Goal: Contribute content: Add original content to the website for others to see

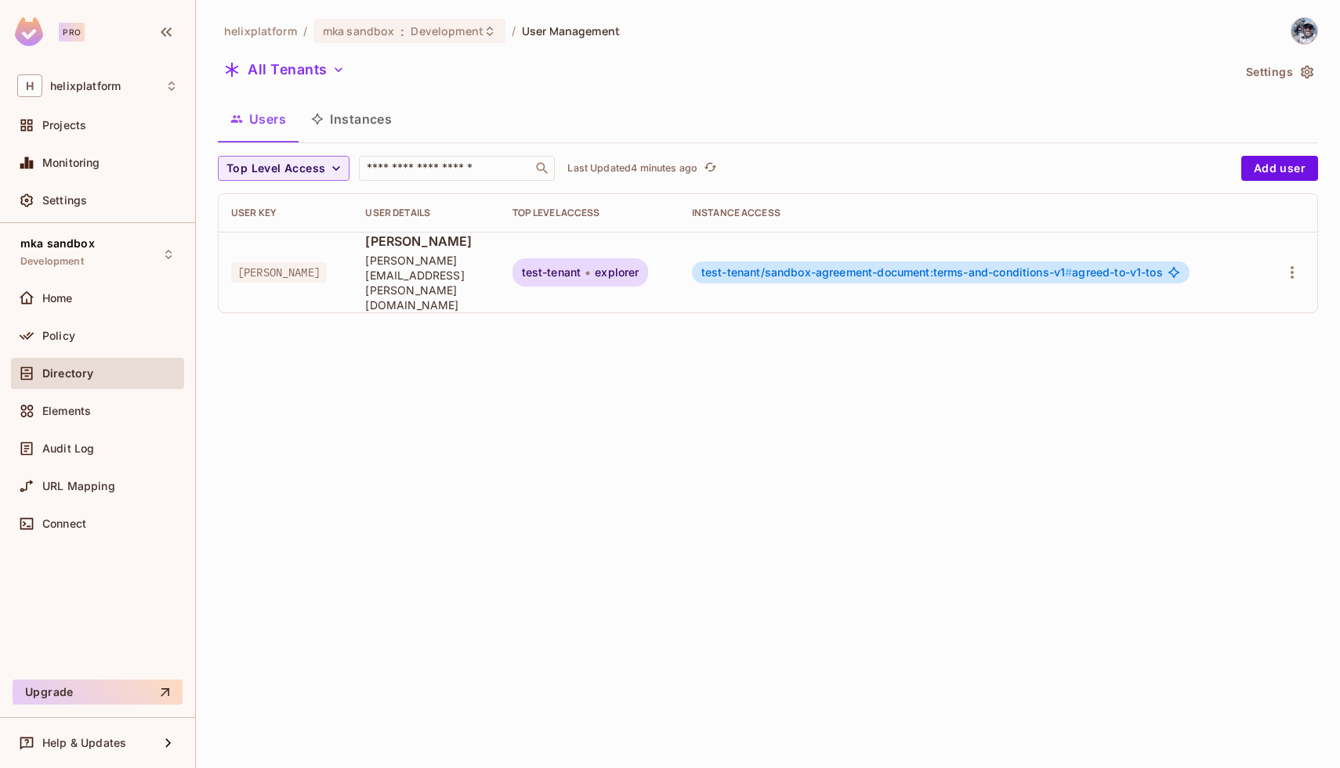
click at [376, 399] on div "helixplatform / mka sandbox : Development / User Management All Tenants Setting…" at bounding box center [768, 384] width 1144 height 768
click at [394, 28] on div "mka sandbox : Development" at bounding box center [400, 31] width 154 height 15
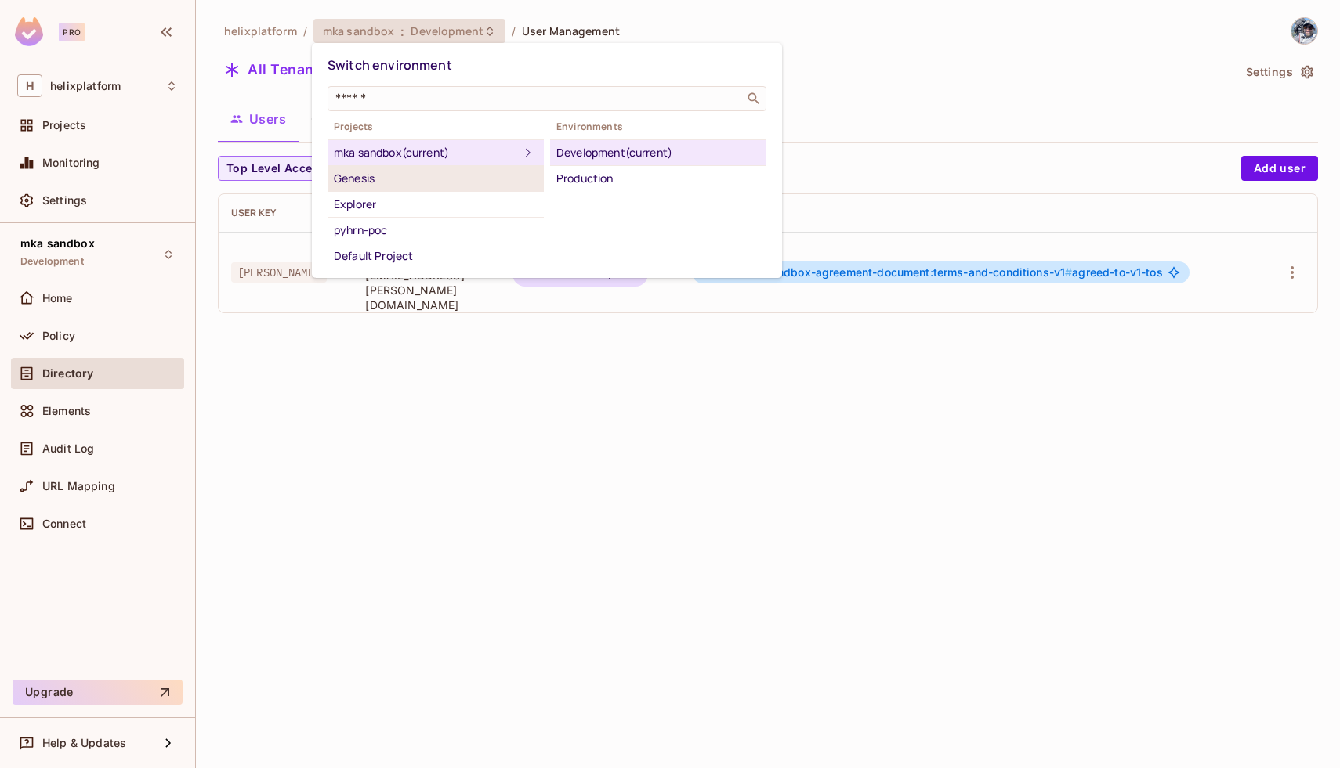
click at [421, 183] on div "Genesis" at bounding box center [436, 178] width 204 height 19
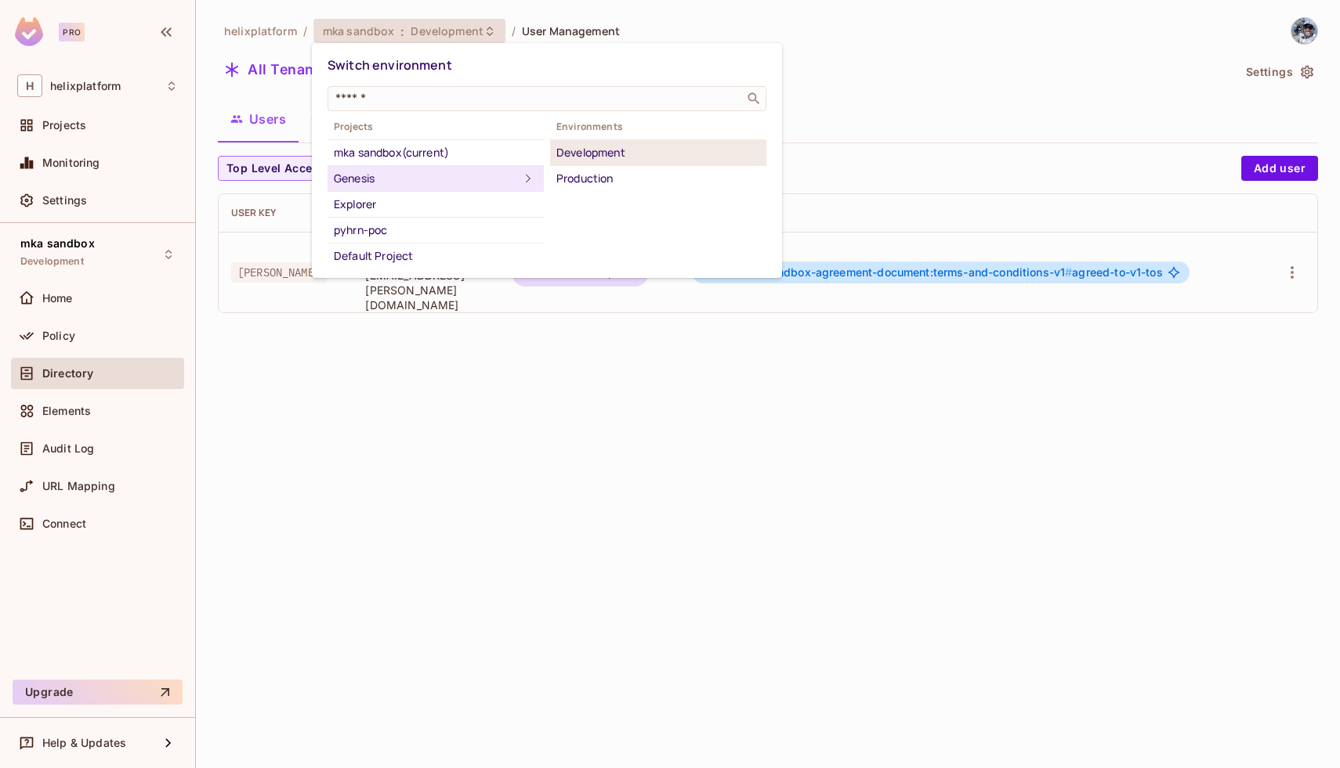
click at [559, 158] on div "Development" at bounding box center [658, 152] width 204 height 19
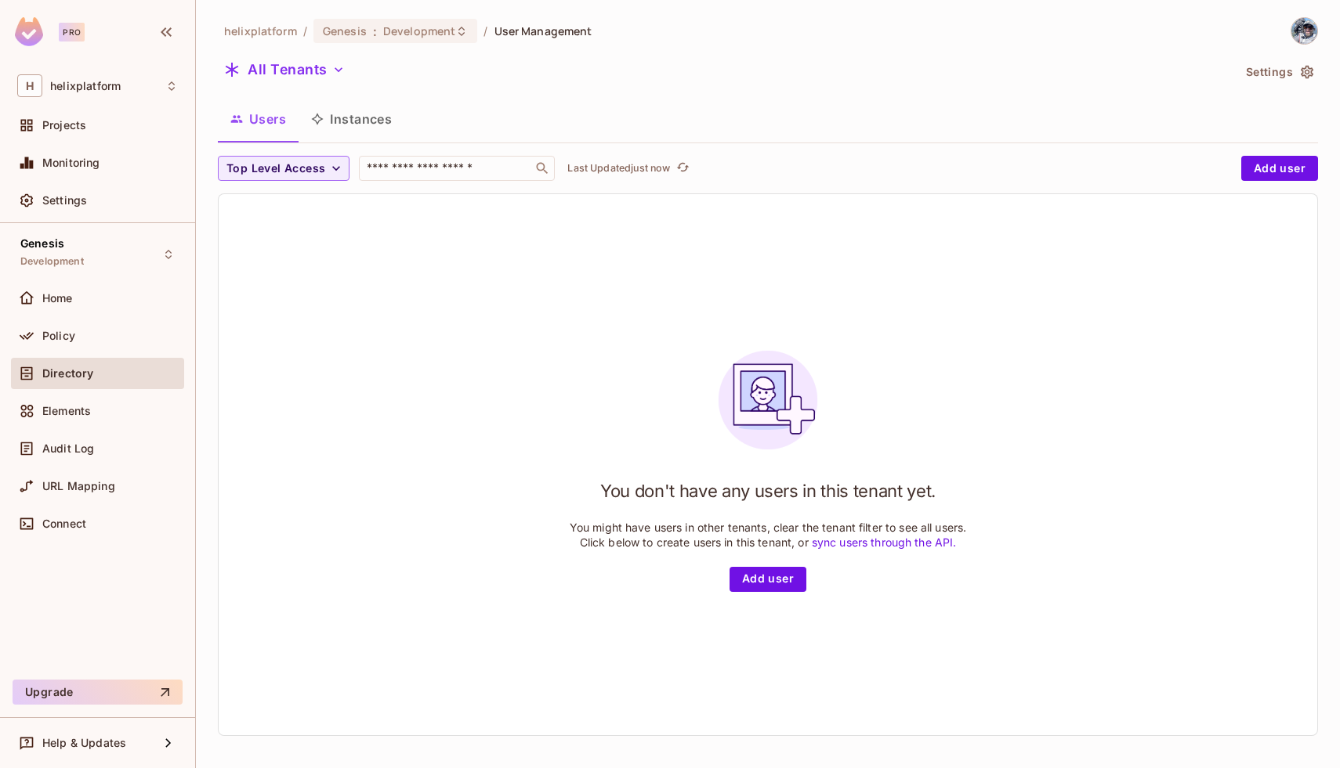
click at [1276, 71] on button "Settings" at bounding box center [1278, 72] width 78 height 25
click at [74, 515] on div "Connect" at bounding box center [97, 524] width 161 height 19
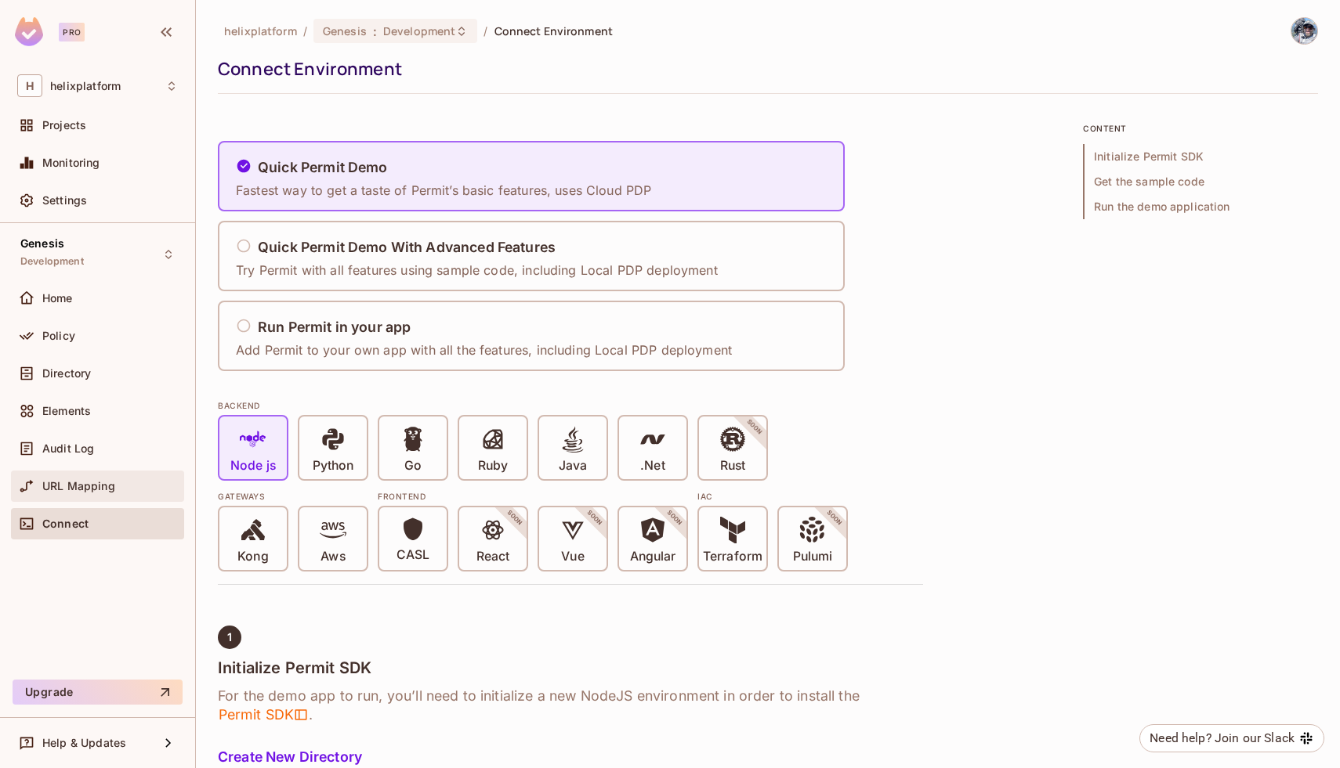
click at [69, 494] on div "URL Mapping" at bounding box center [97, 486] width 161 height 19
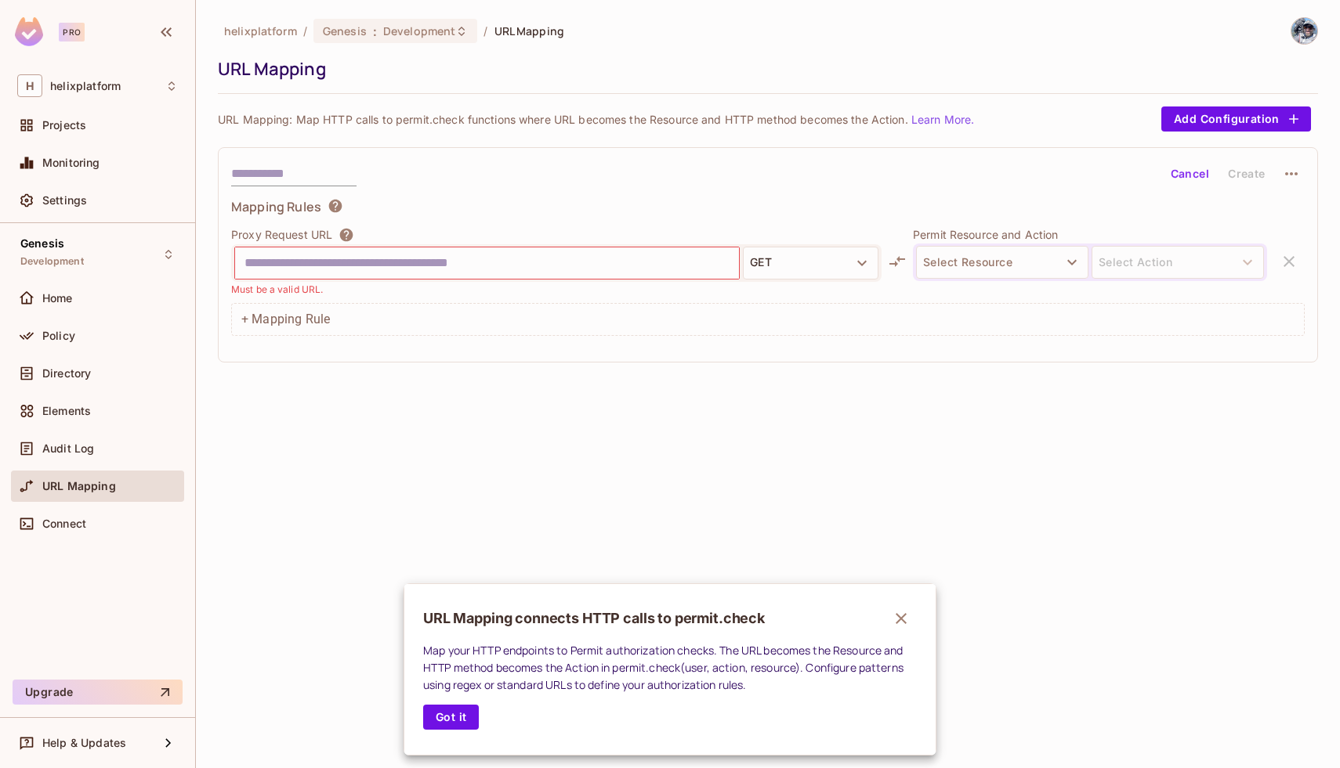
click at [906, 616] on icon "button" at bounding box center [900, 618] width 19 height 19
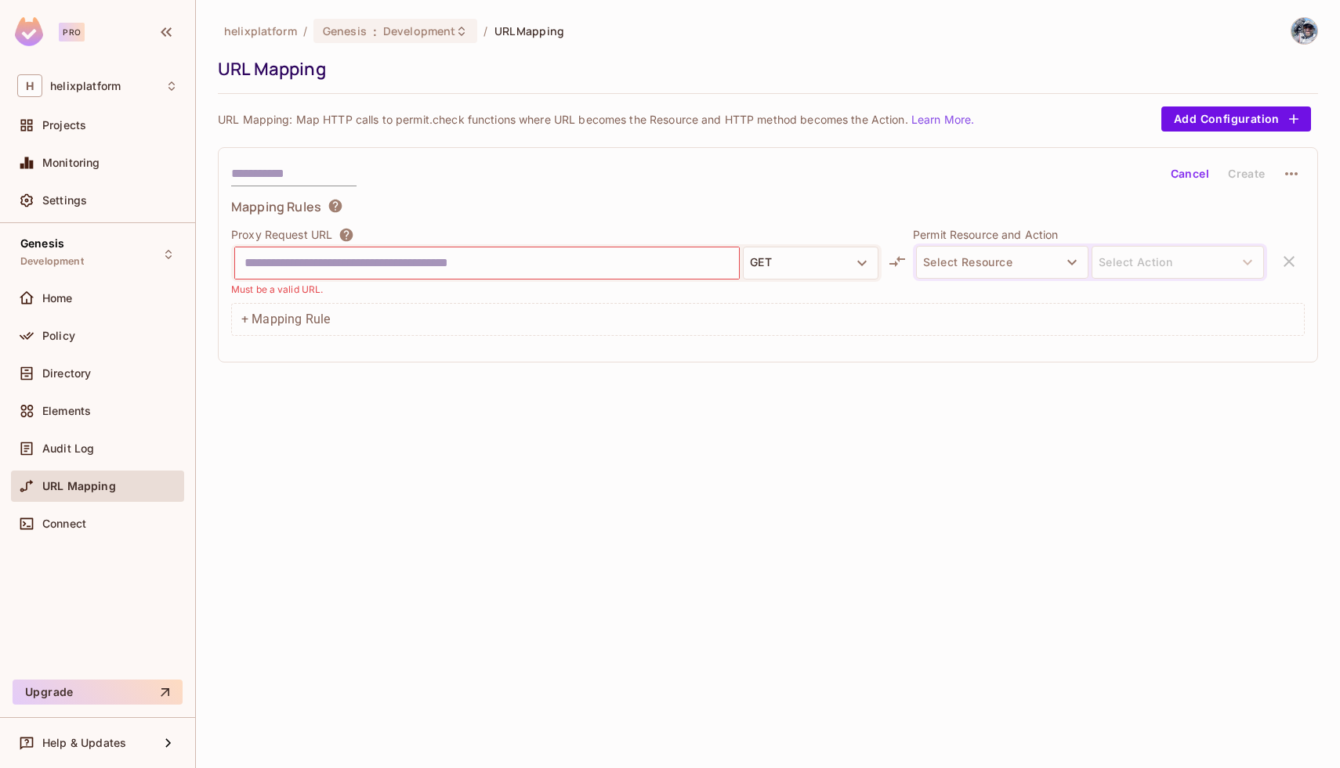
click at [515, 258] on input "text" at bounding box center [486, 263] width 485 height 25
click at [76, 302] on div "Home" at bounding box center [110, 298] width 136 height 13
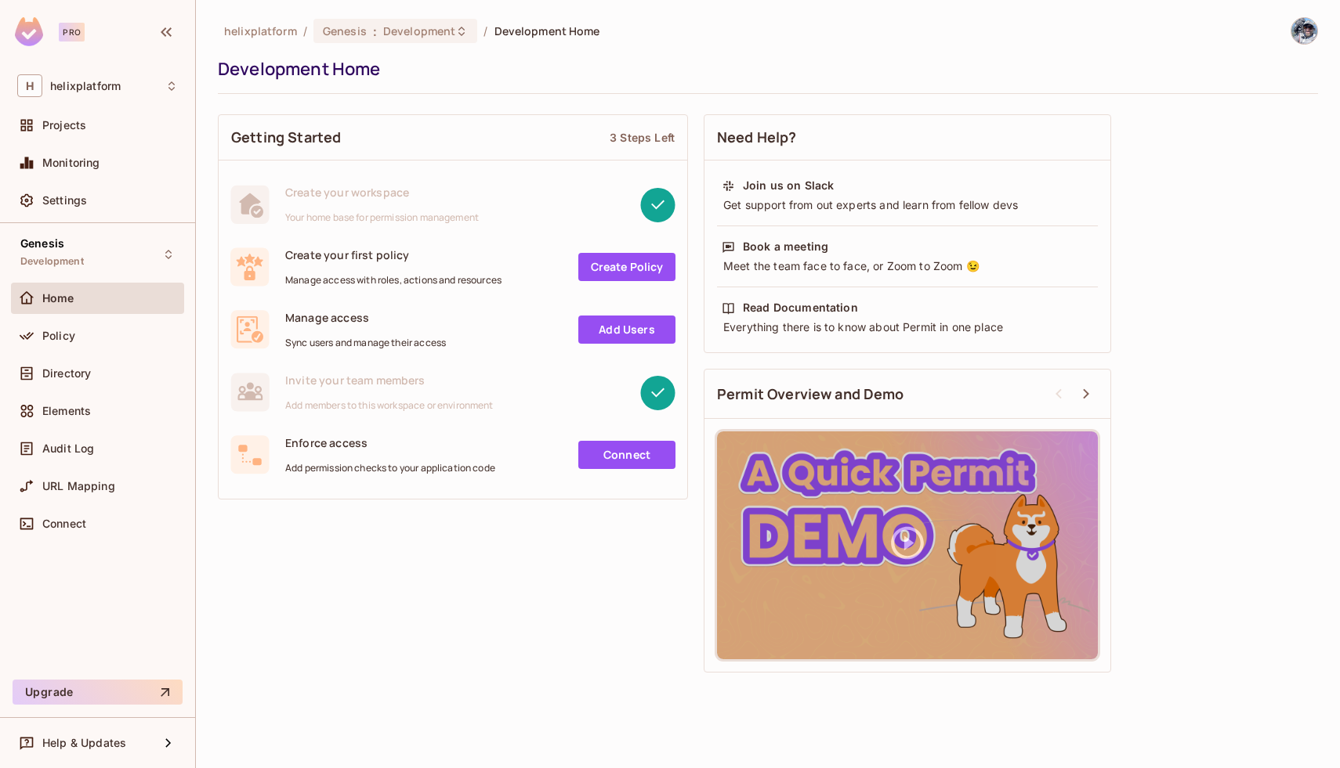
click at [629, 323] on link "Add Users" at bounding box center [626, 330] width 97 height 28
click at [630, 461] on link "Connect" at bounding box center [626, 455] width 97 height 28
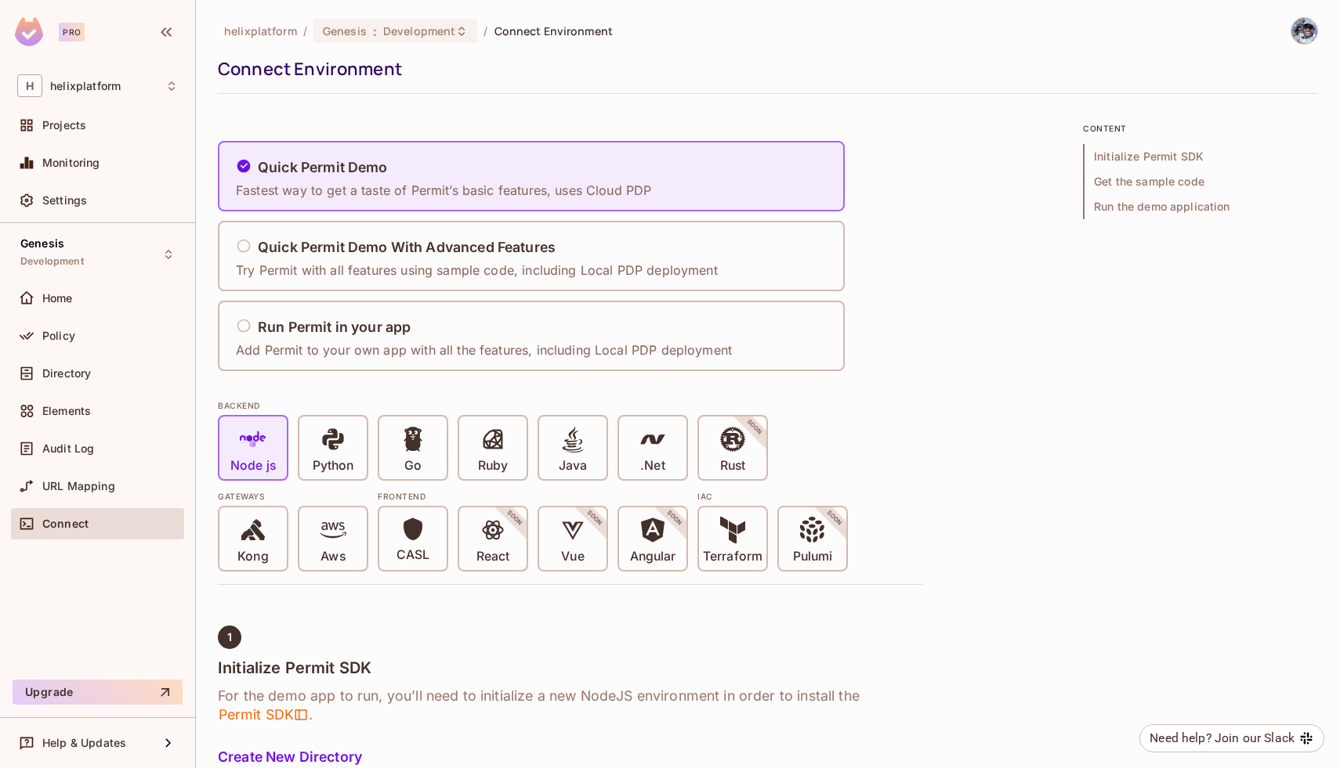
click at [1141, 158] on span "Initialize Permit SDK" at bounding box center [1200, 156] width 235 height 25
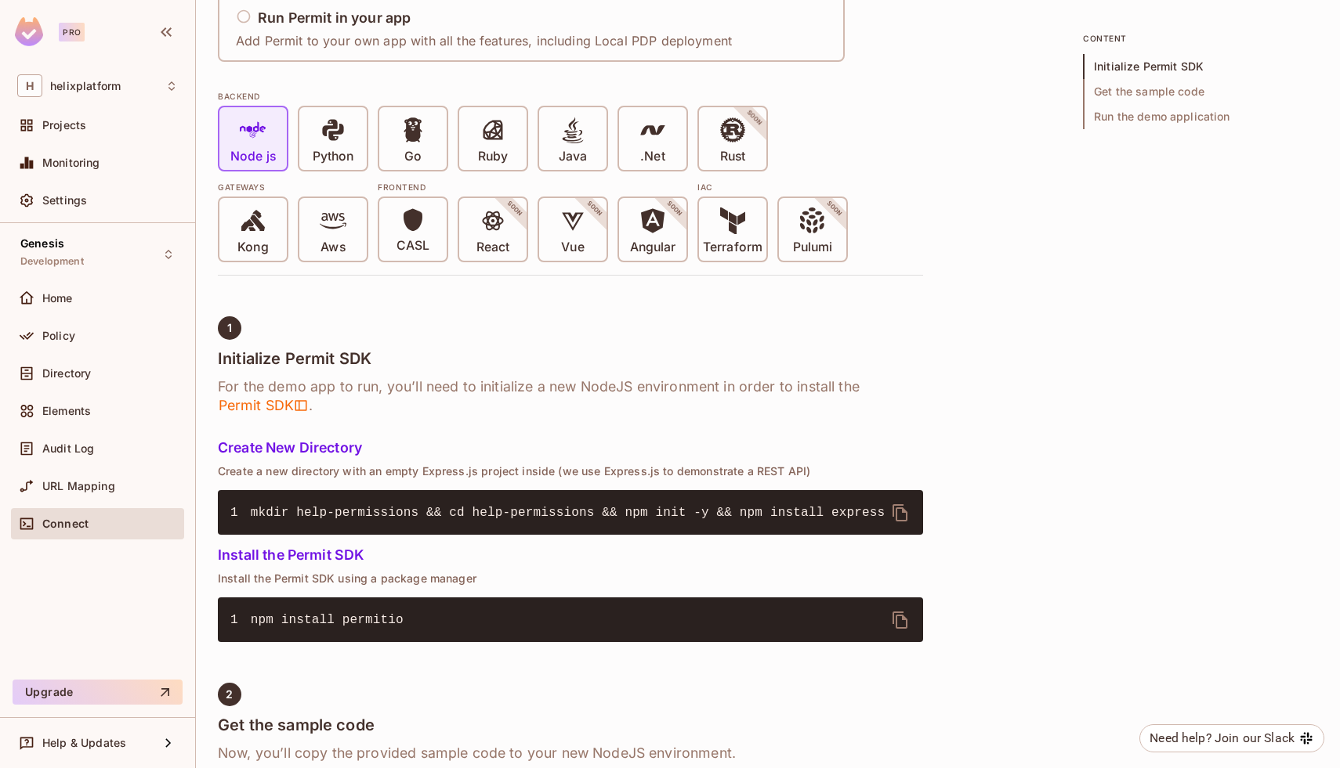
scroll to position [298, 0]
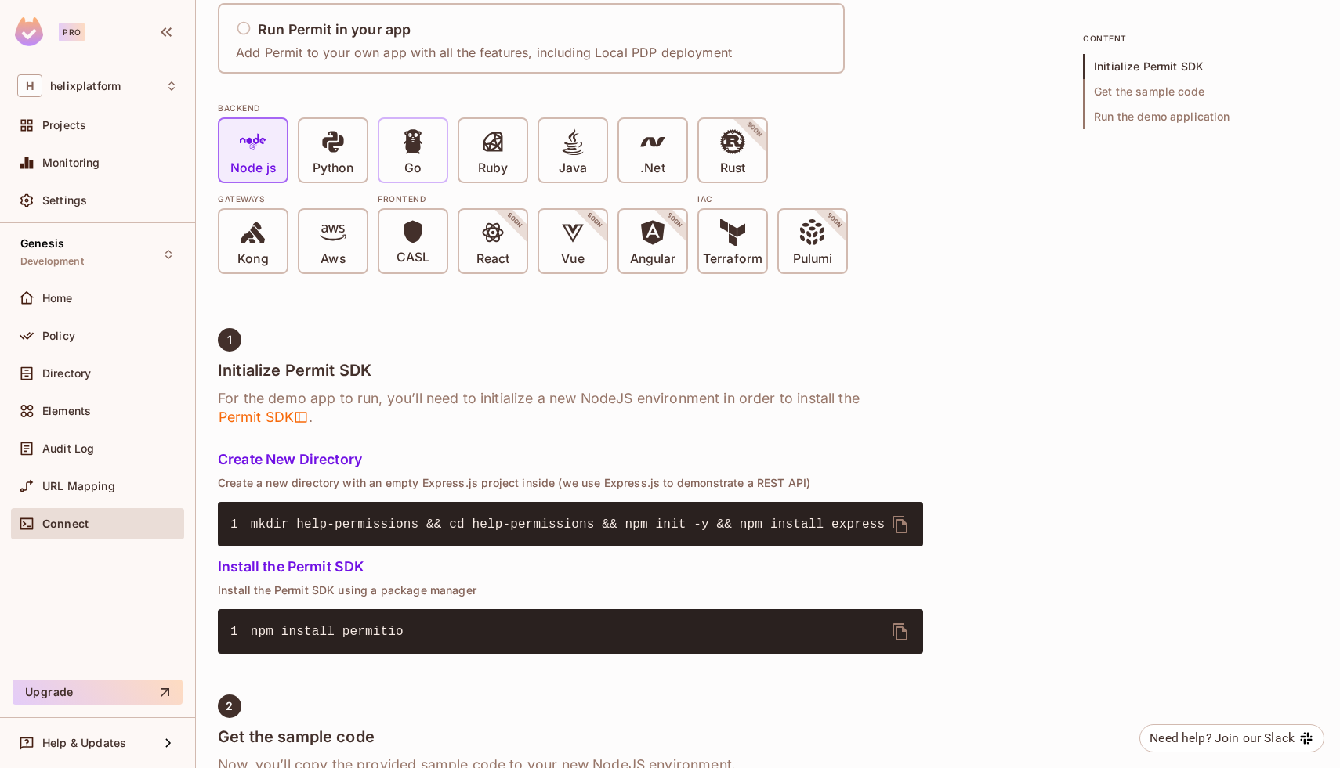
click at [409, 150] on icon at bounding box center [412, 141] width 18 height 24
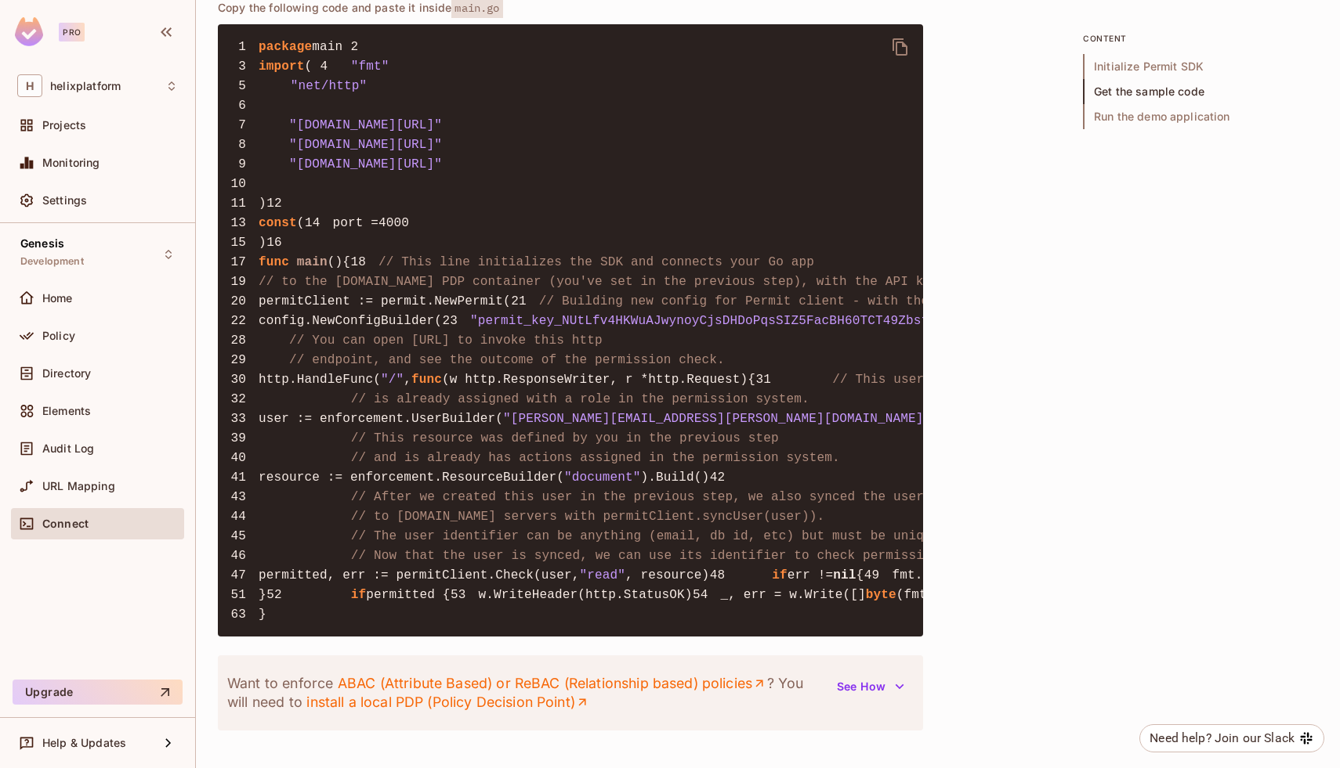
scroll to position [1388, 0]
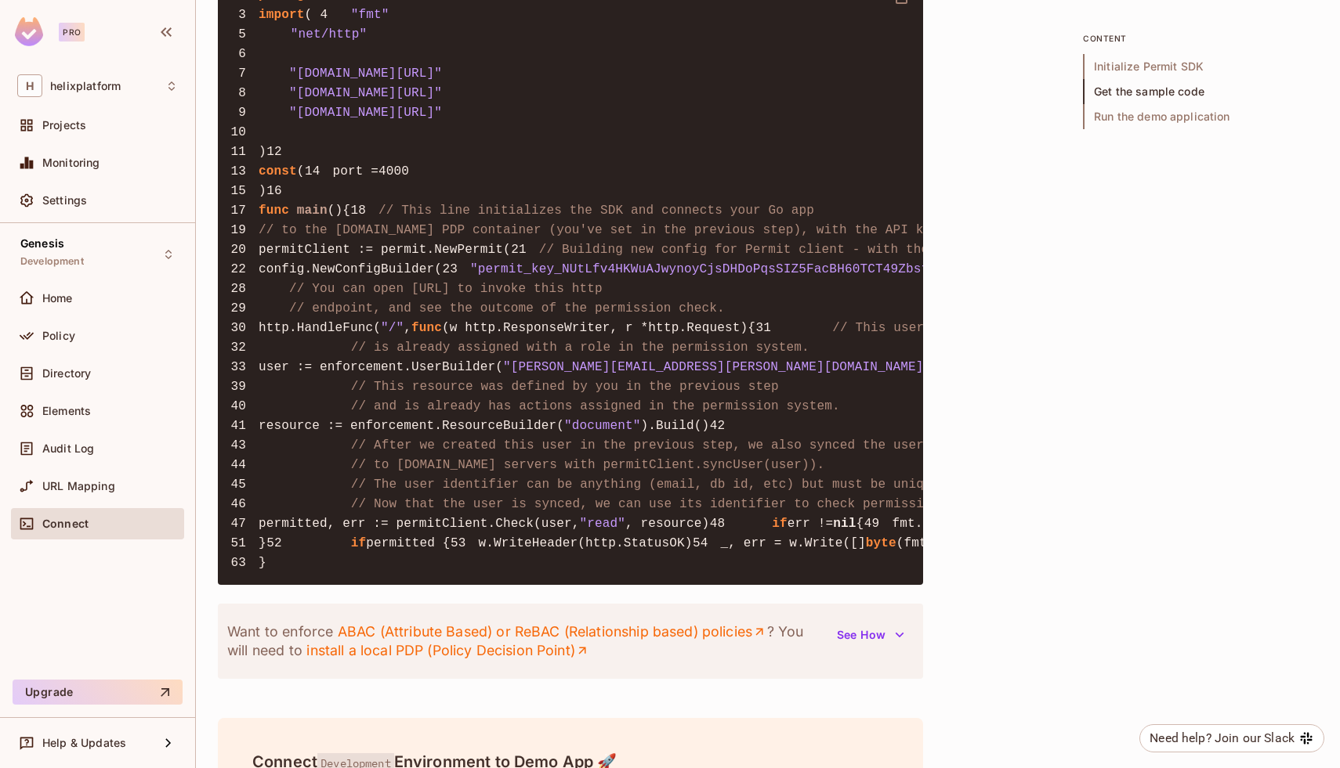
click at [470, 277] on span ""permit_key_NUtLfv4HKWuAJwynoyCjsDHDoPqsSIZ5FacBH60TCT49ZbstNudb8UTmX2gaZ9F4Kmu…" at bounding box center [848, 269] width 756 height 14
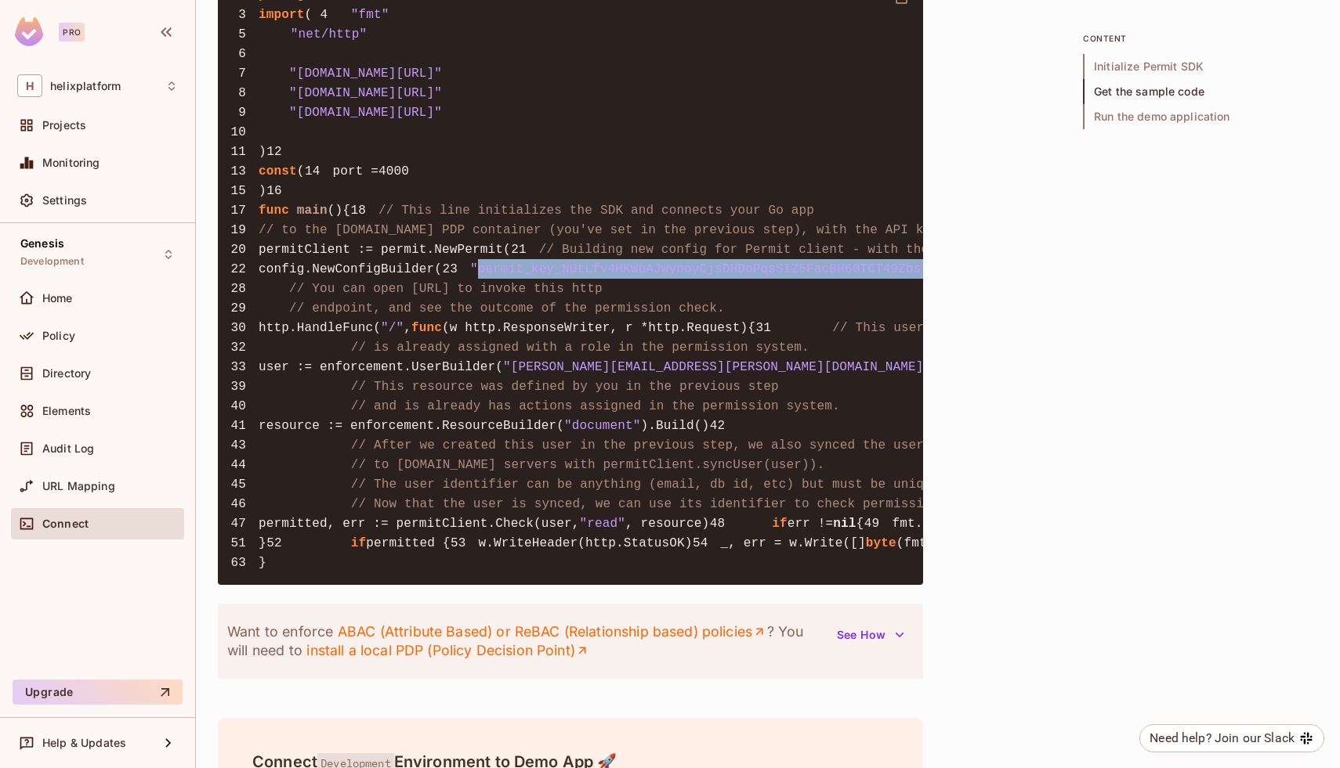
click at [470, 277] on span ""permit_key_NUtLfv4HKWuAJwynoyCjsDHDoPqsSIZ5FacBH60TCT49ZbstNudb8UTmX2gaZ9F4Kmu…" at bounding box center [848, 269] width 756 height 14
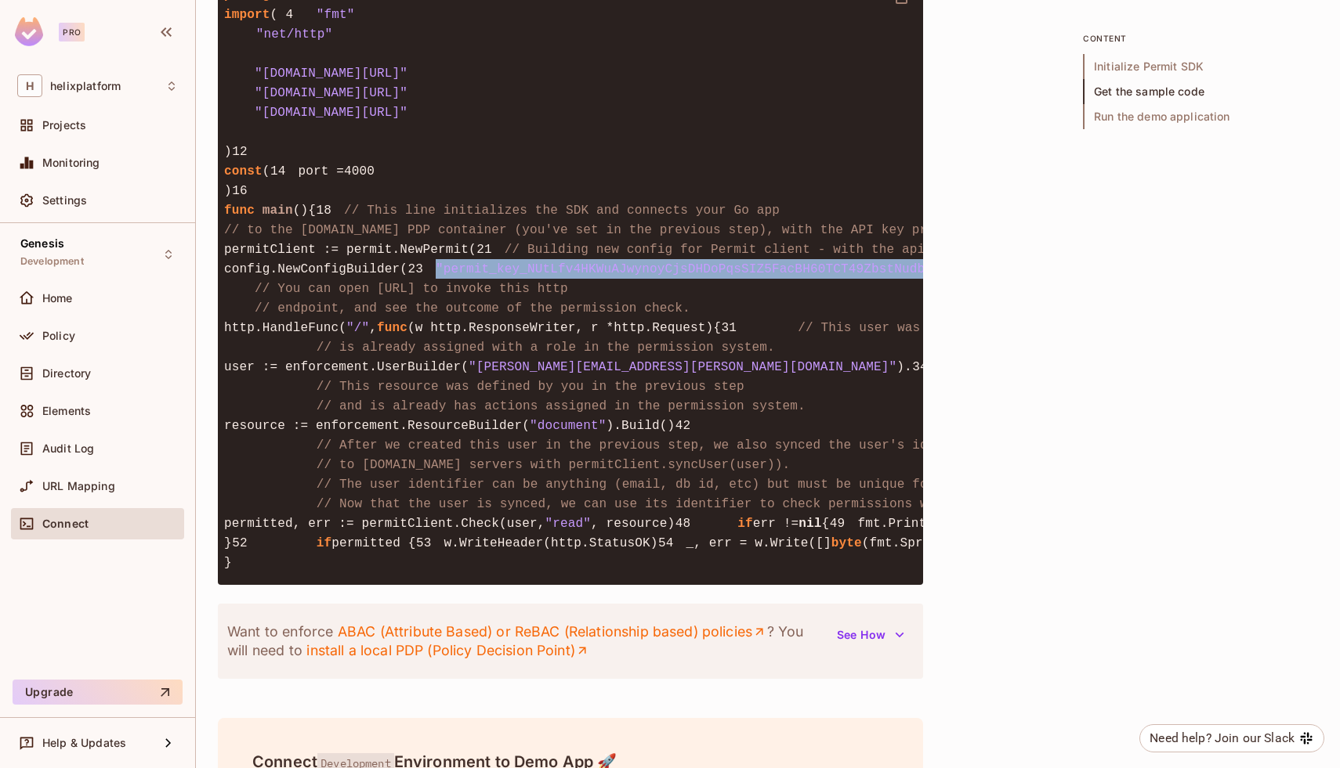
scroll to position [0, 0]
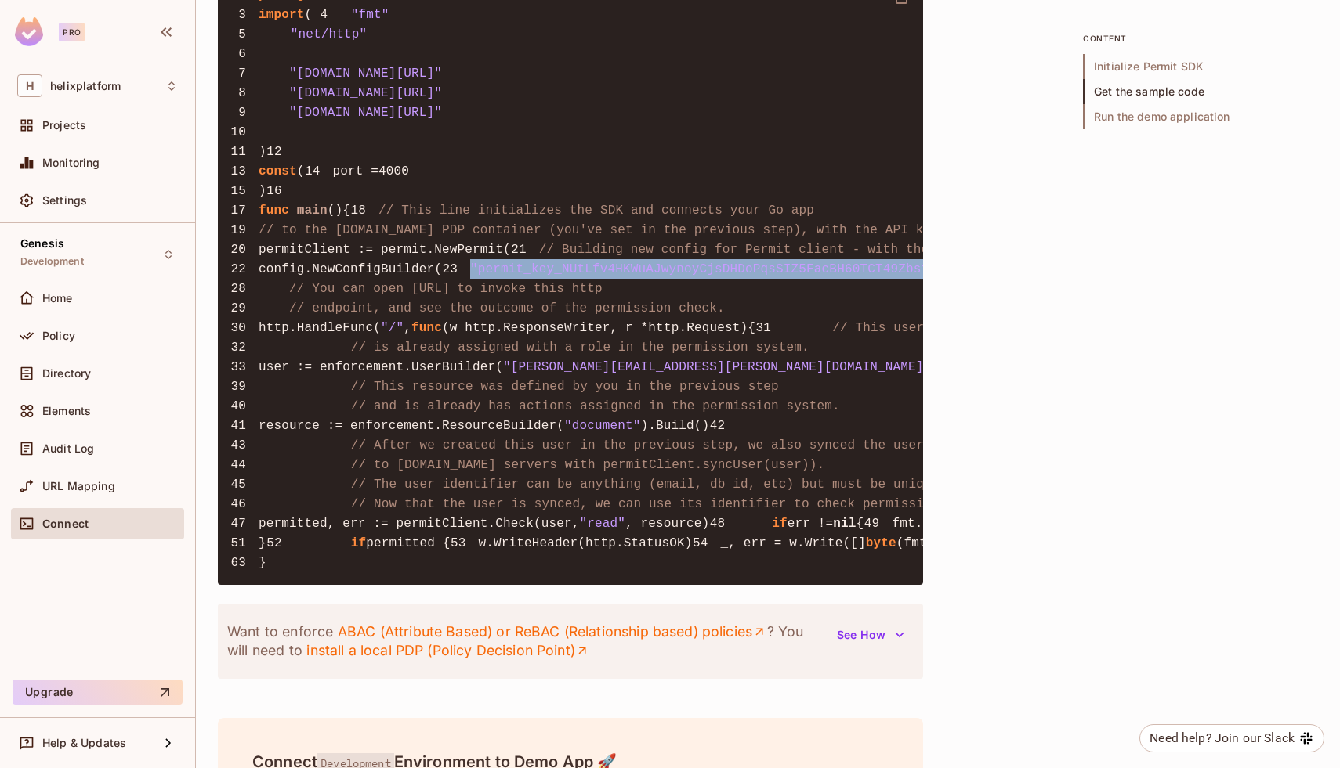
click at [470, 277] on span ""permit_key_NUtLfv4HKWuAJwynoyCjsDHDoPqsSIZ5FacBH60TCT49ZbstNudb8UTmX2gaZ9F4Kmu…" at bounding box center [848, 269] width 756 height 14
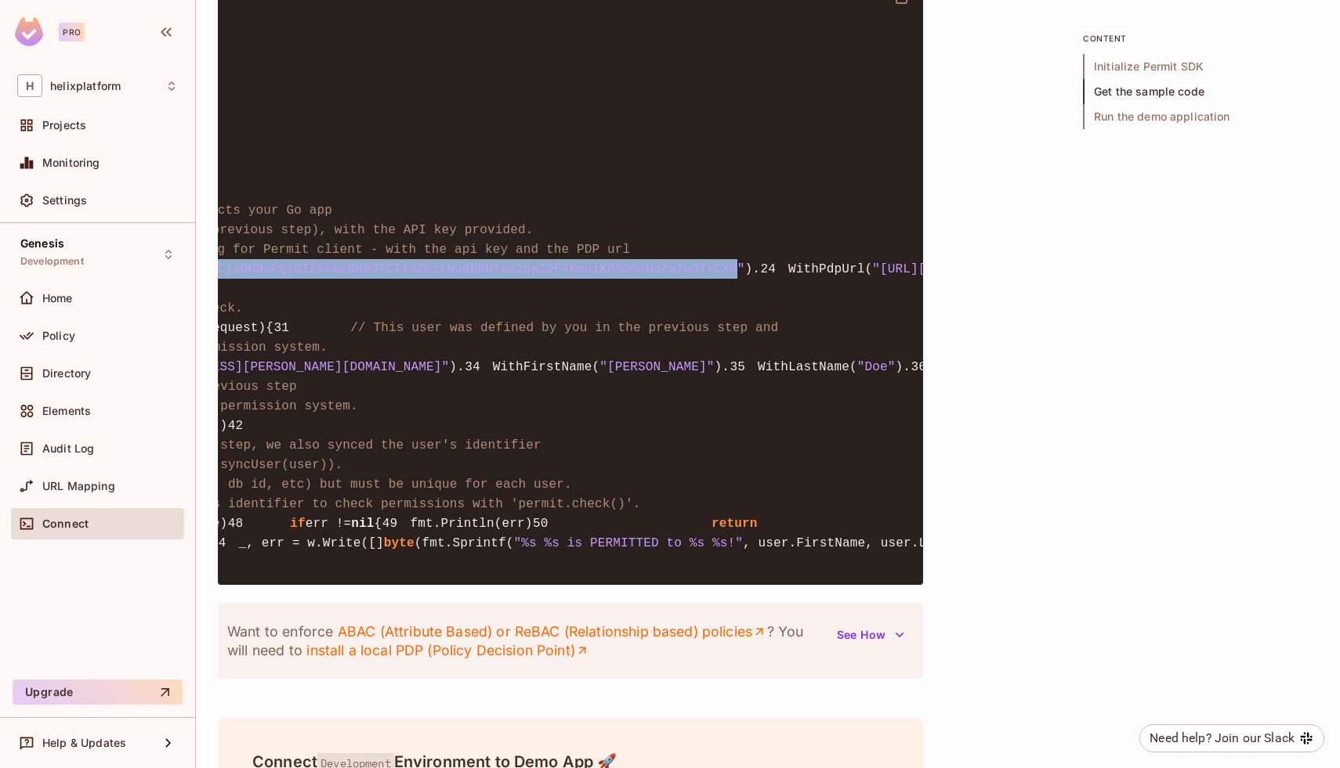
drag, startPoint x: 266, startPoint y: 404, endPoint x: 529, endPoint y: 401, distance: 263.2
click at [529, 277] on span ""permit_key_NUtLfv4HKWuAJwynoyCjsDHDoPqsSIZ5FacBH60TCT49ZbstNudb8UTmX2gaZ9F4Kmu…" at bounding box center [366, 269] width 756 height 14
copy span "permit_key_NUtLfv4HKWuAJwynoyCjsDHDoPqsSIZ5FacBH60TCT49ZbstNudb8UTmX2gaZ9F4Kmui…"
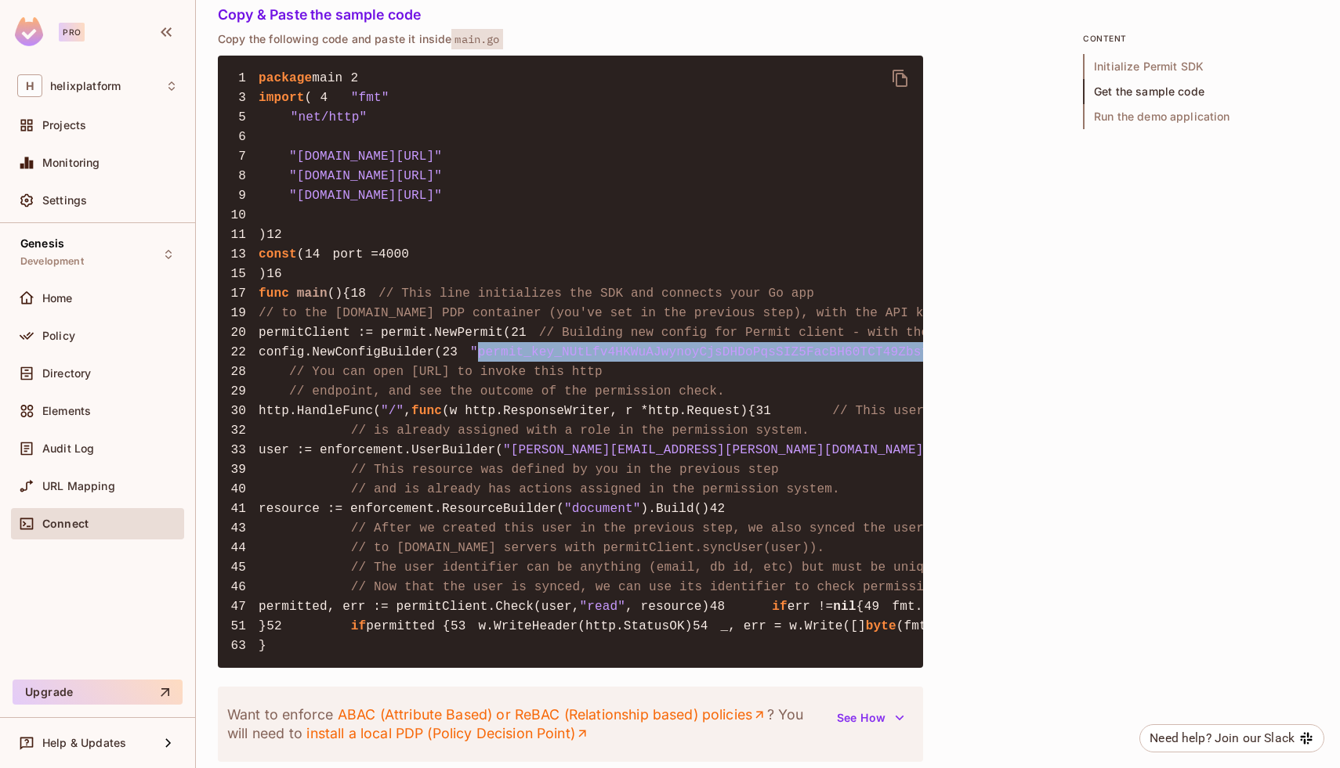
scroll to position [1311, 0]
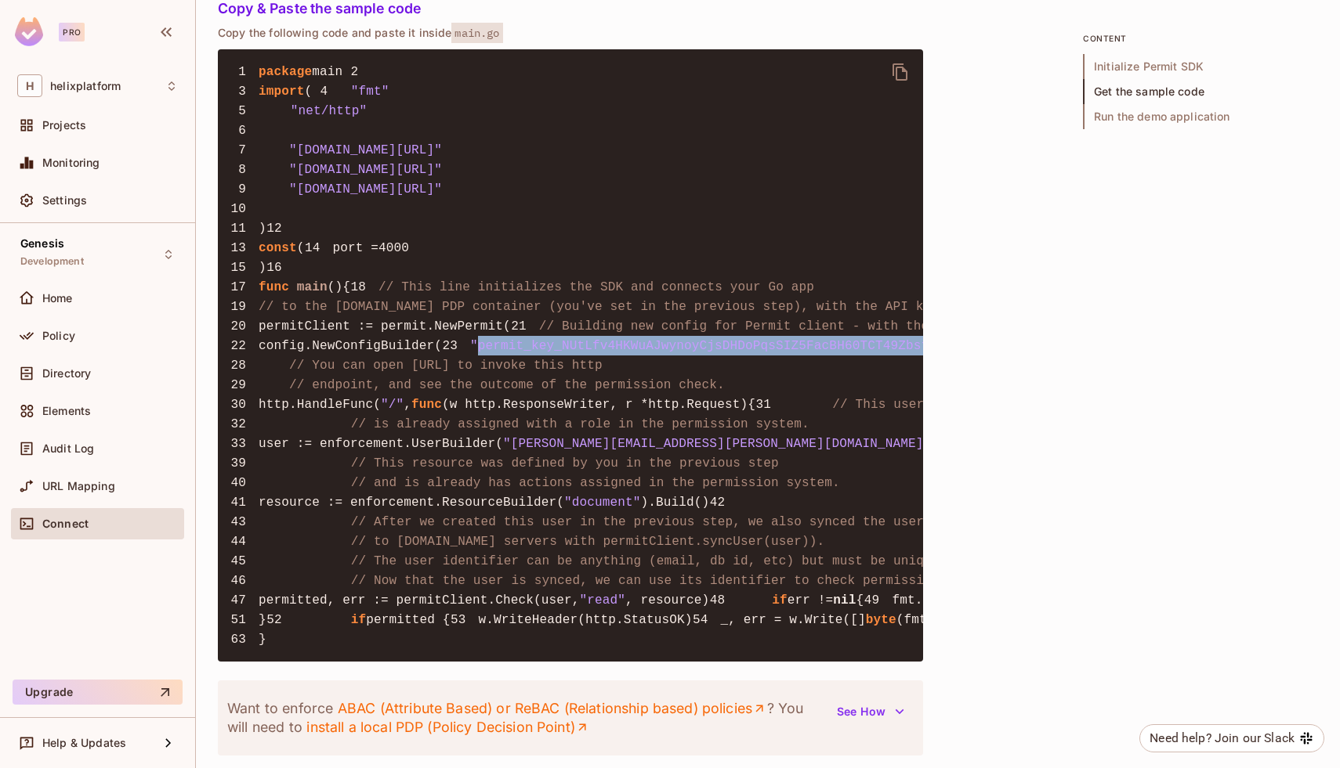
drag, startPoint x: 349, startPoint y: 500, endPoint x: 571, endPoint y: 503, distance: 222.5
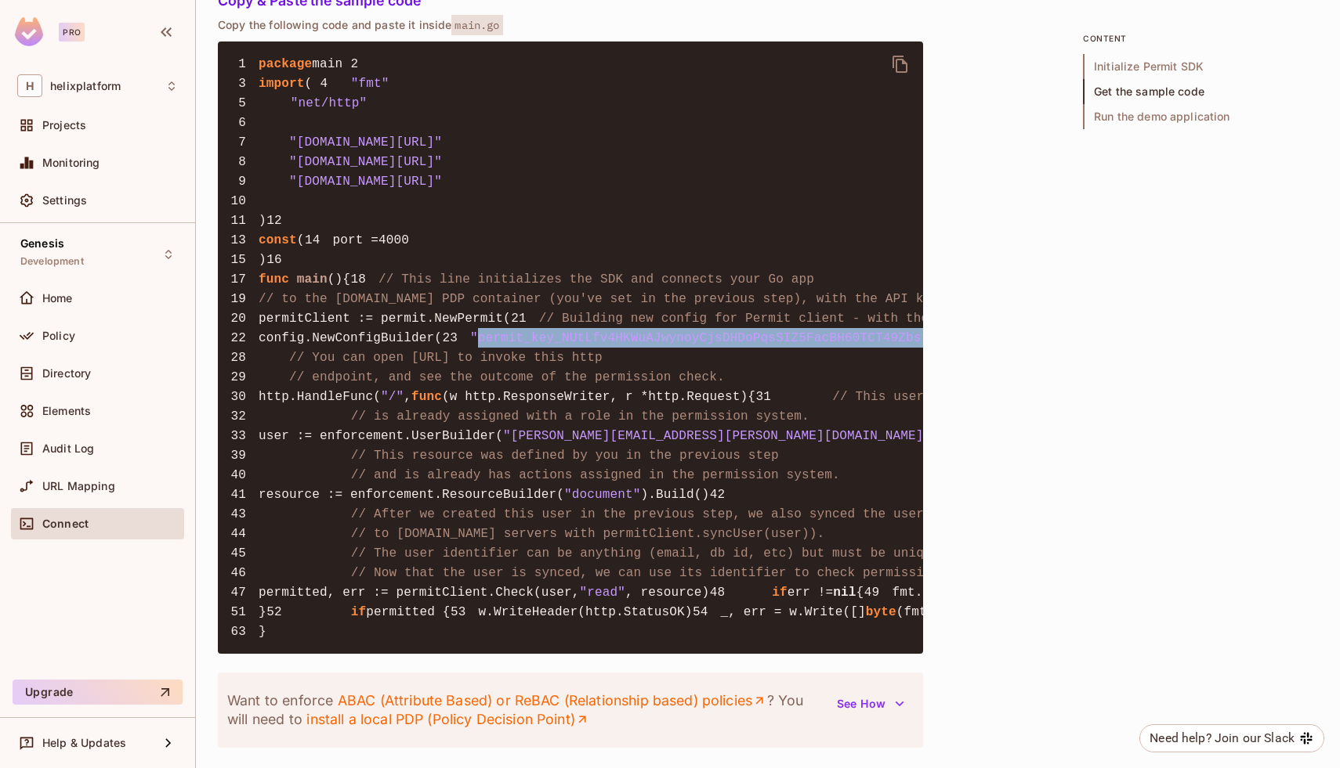
scroll to position [1322, 0]
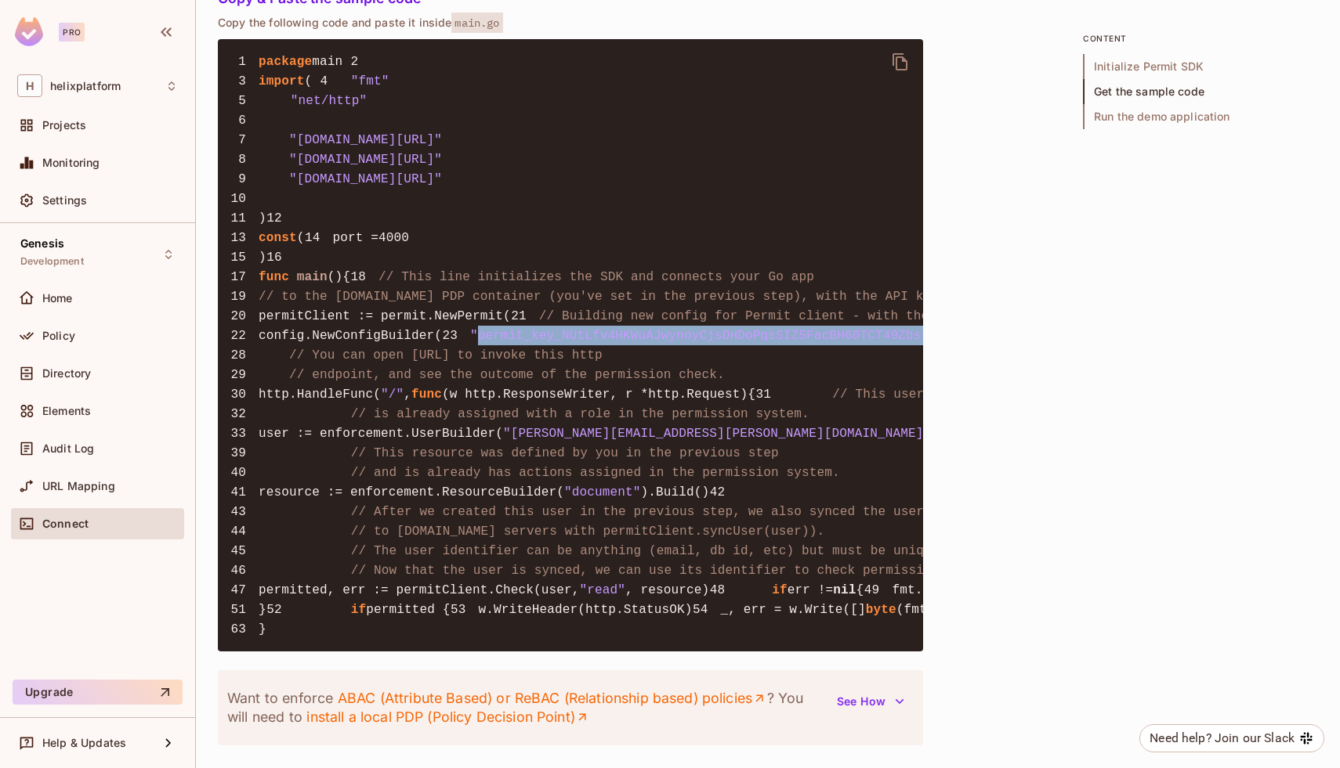
drag, startPoint x: 580, startPoint y: 488, endPoint x: 348, endPoint y: 482, distance: 232.7
click at [348, 482] on pre "1 package main 2 3 import ( 4 "fmt" 5 "net/http" 6 7 "github.com/permitio/permi…" at bounding box center [570, 345] width 705 height 613
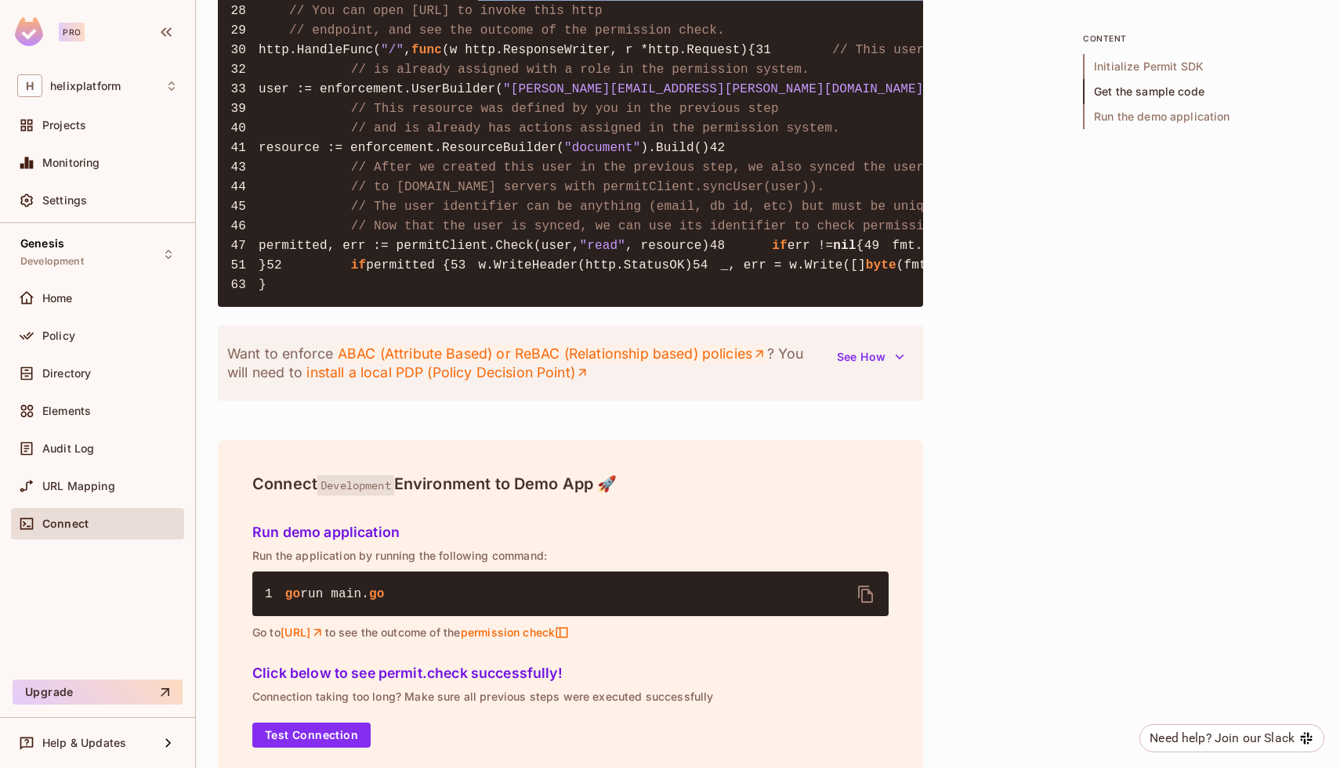
scroll to position [1292, 0]
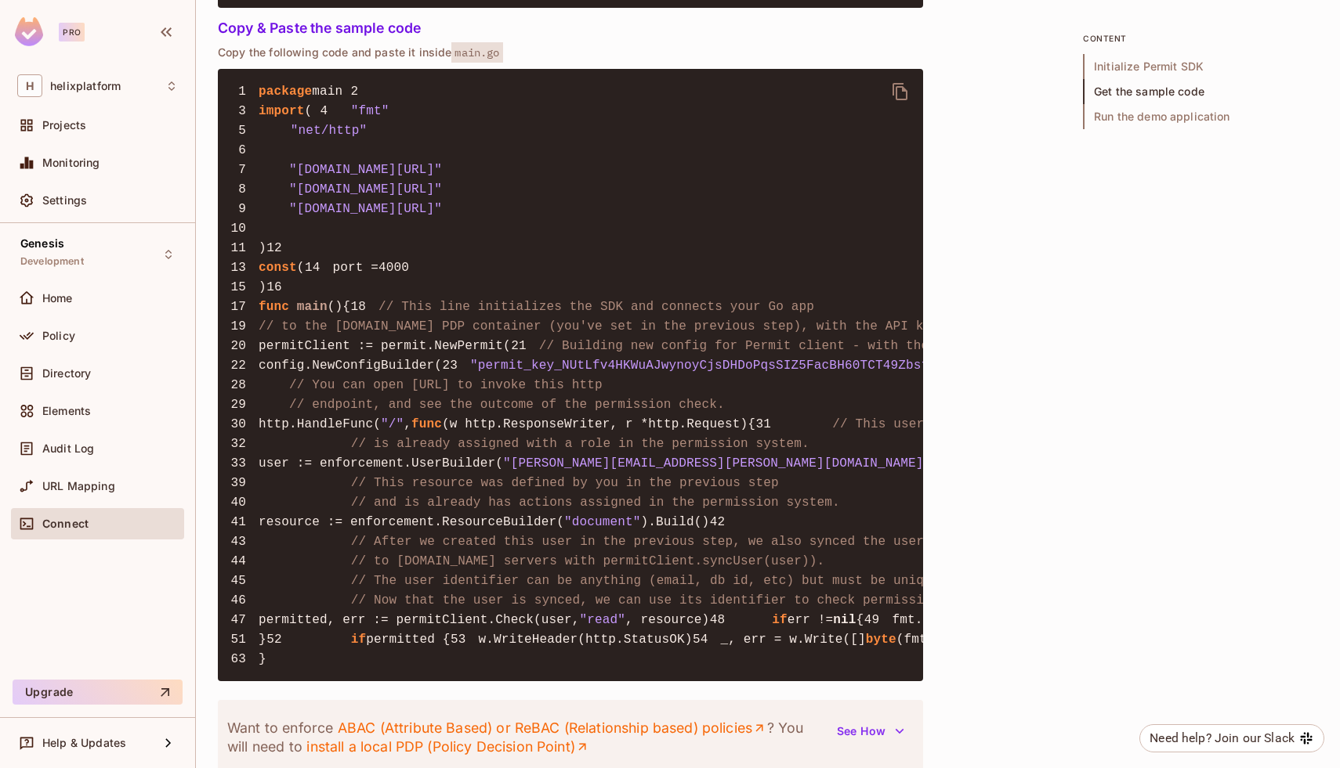
drag, startPoint x: 348, startPoint y: 521, endPoint x: 581, endPoint y: 523, distance: 233.5
copy span "https://cloudpdp.api.permit.io"
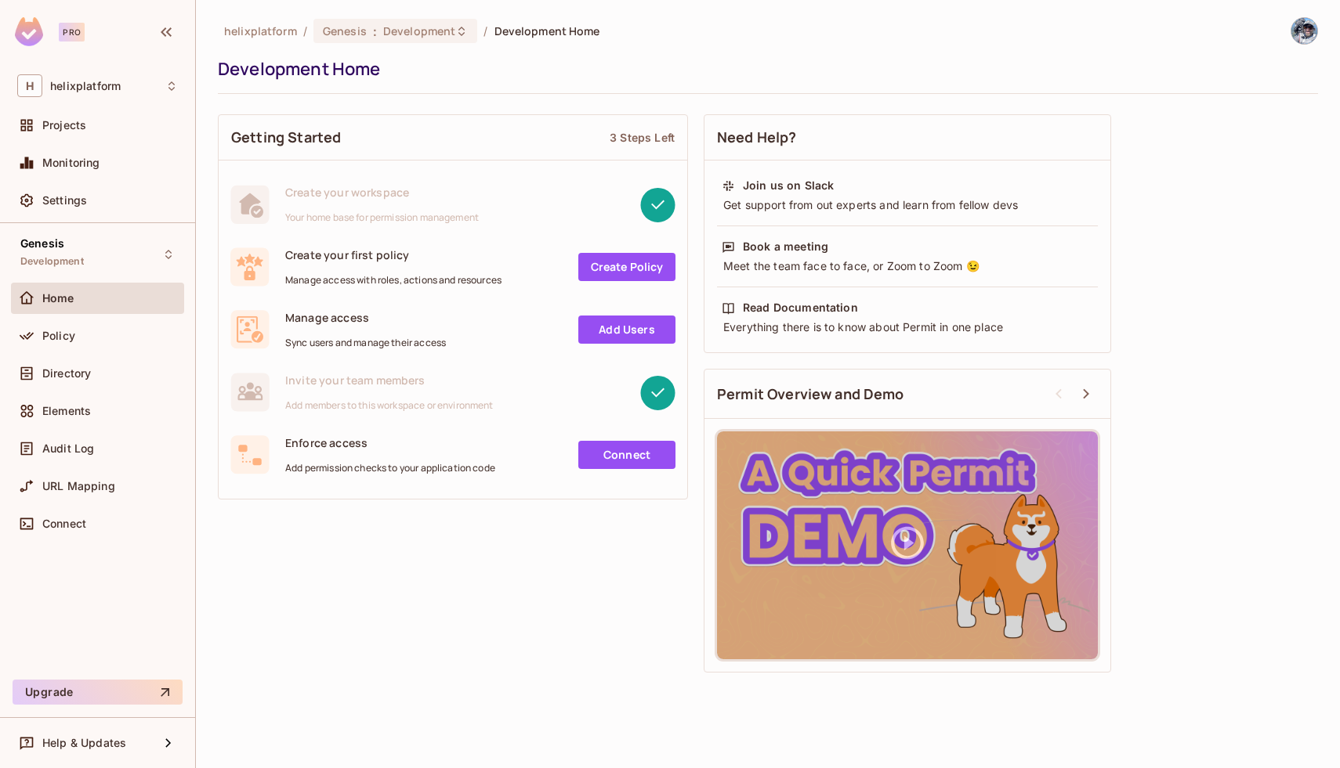
click at [403, 43] on div "helixplatform / Genesis : Development / Development Home" at bounding box center [409, 30] width 382 height 27
click at [404, 31] on span "Development" at bounding box center [419, 31] width 72 height 15
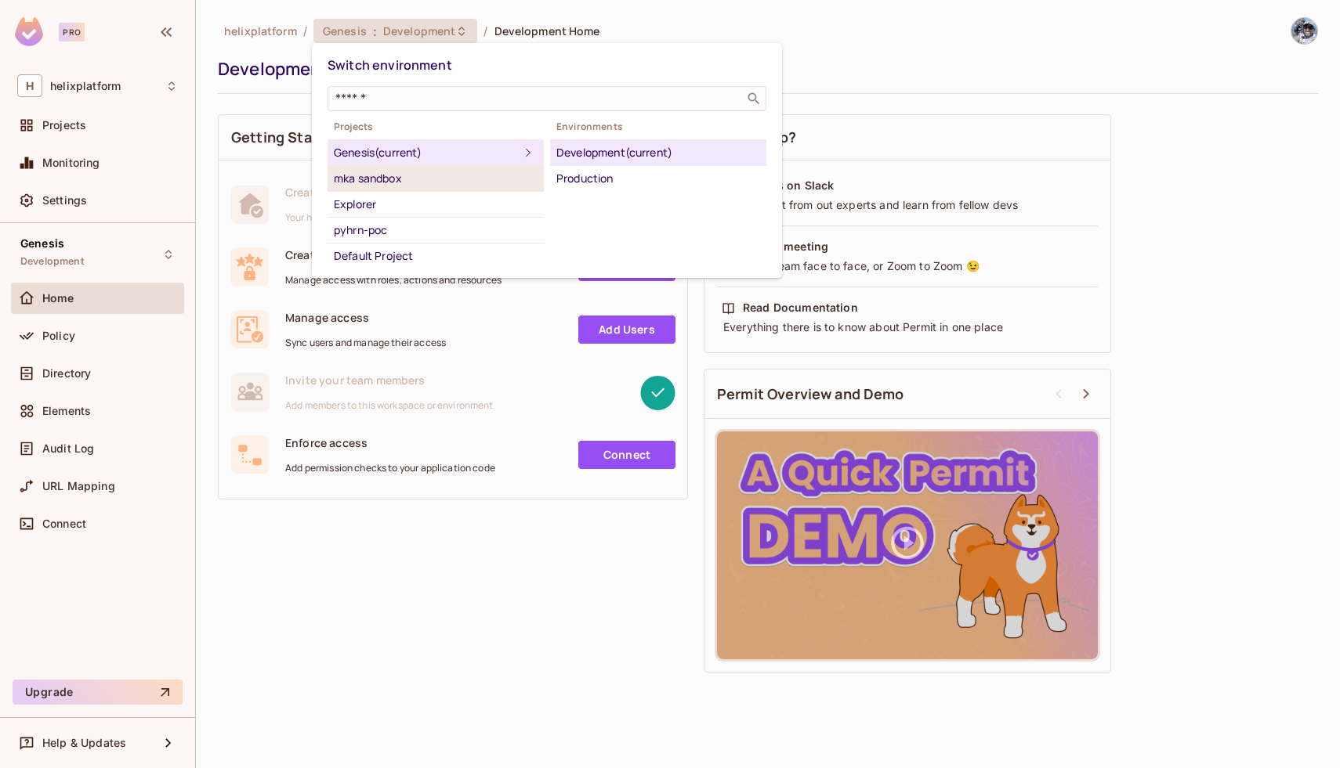
click at [404, 175] on div "mka sandbox" at bounding box center [436, 178] width 204 height 19
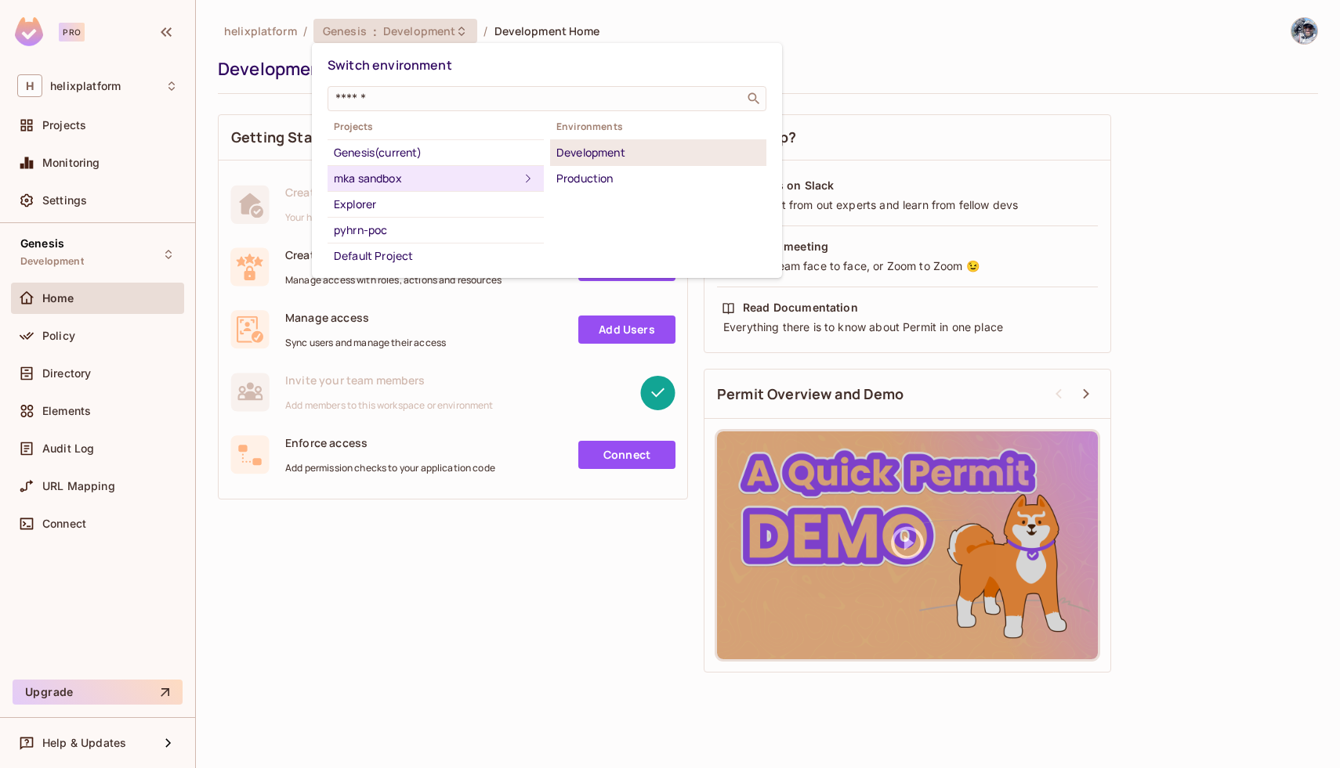
click at [579, 152] on div "Development" at bounding box center [658, 152] width 204 height 19
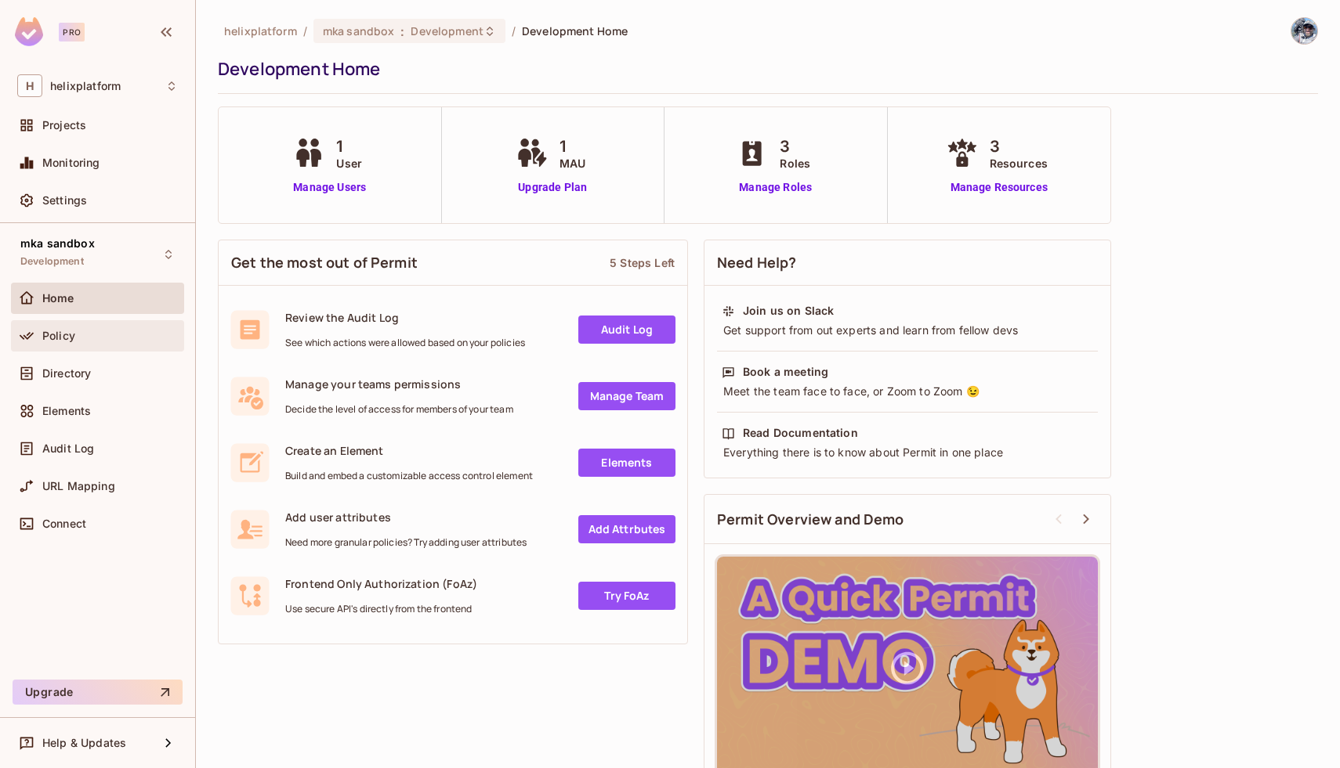
click at [52, 346] on div "Policy" at bounding box center [97, 335] width 173 height 31
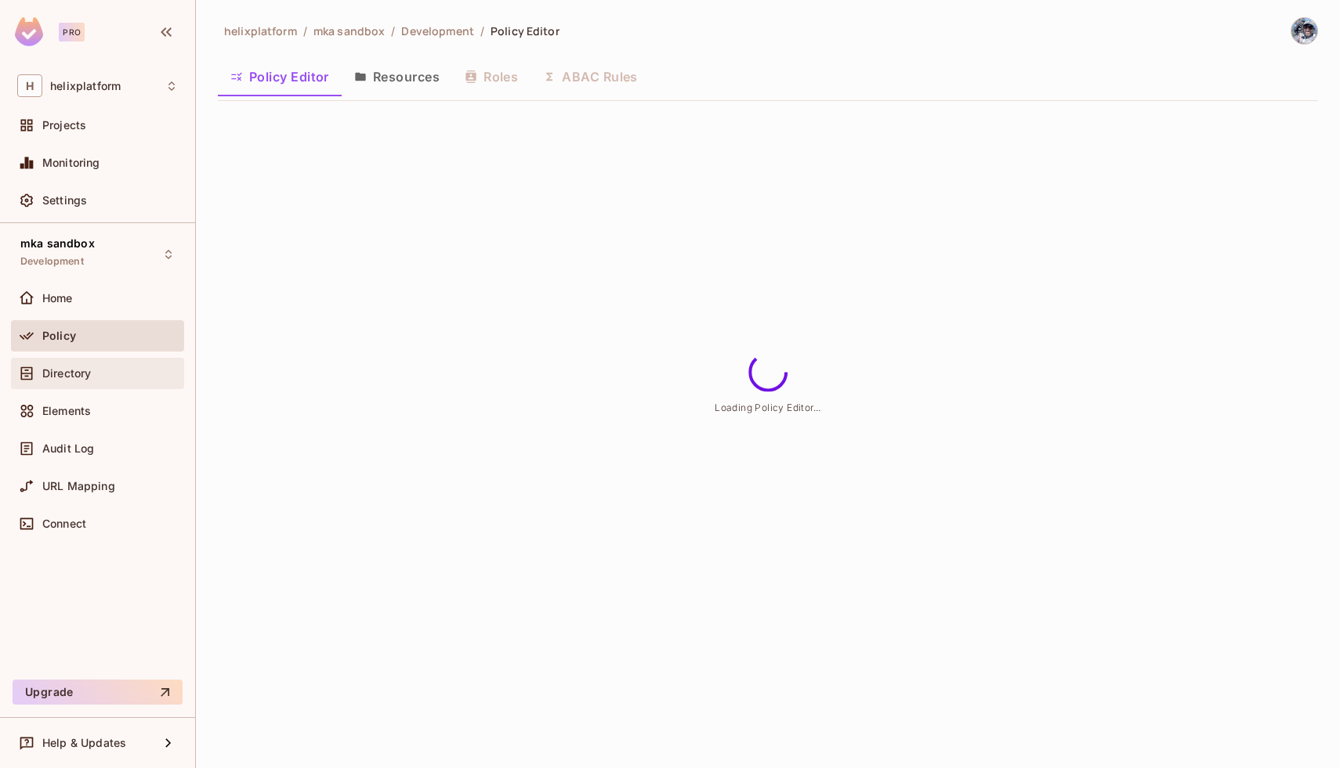
click at [58, 374] on span "Directory" at bounding box center [66, 373] width 49 height 13
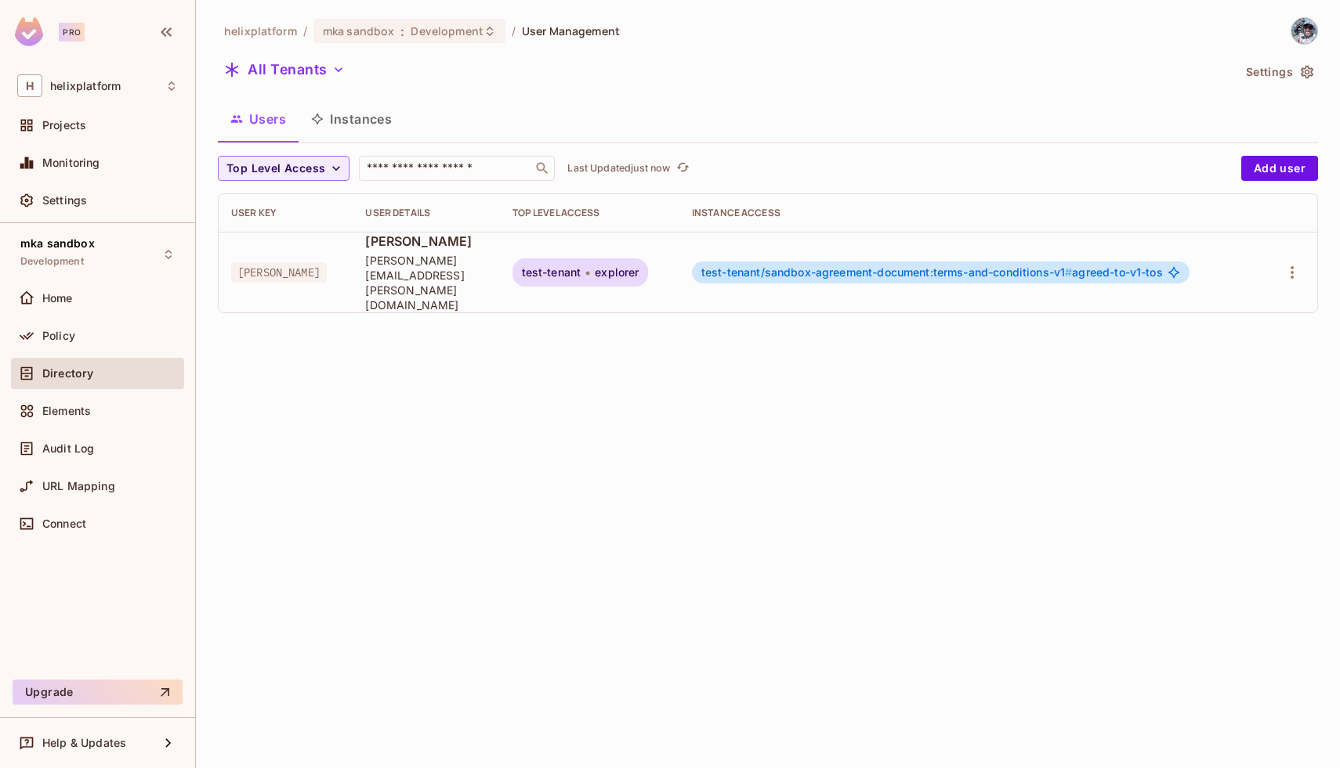
click at [352, 118] on button "Instances" at bounding box center [351, 118] width 106 height 39
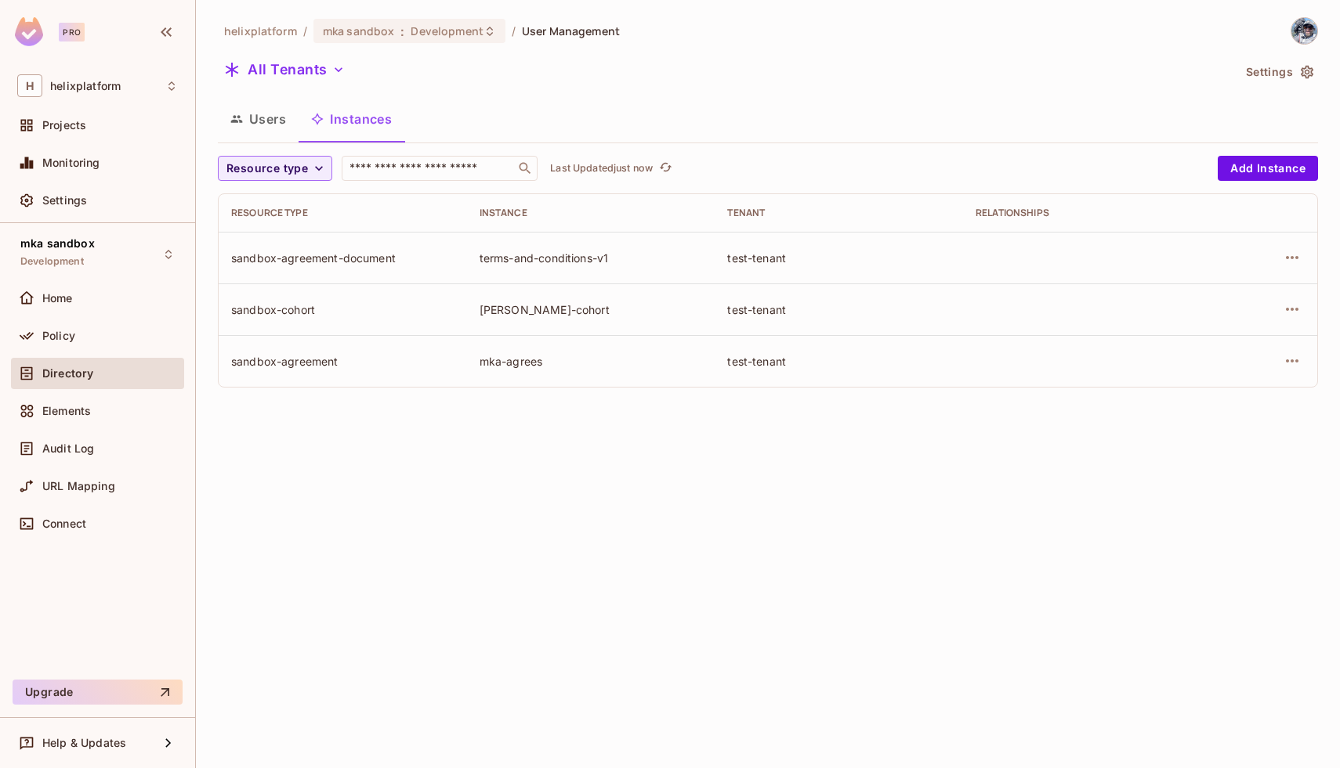
click at [275, 111] on button "Users" at bounding box center [258, 118] width 81 height 39
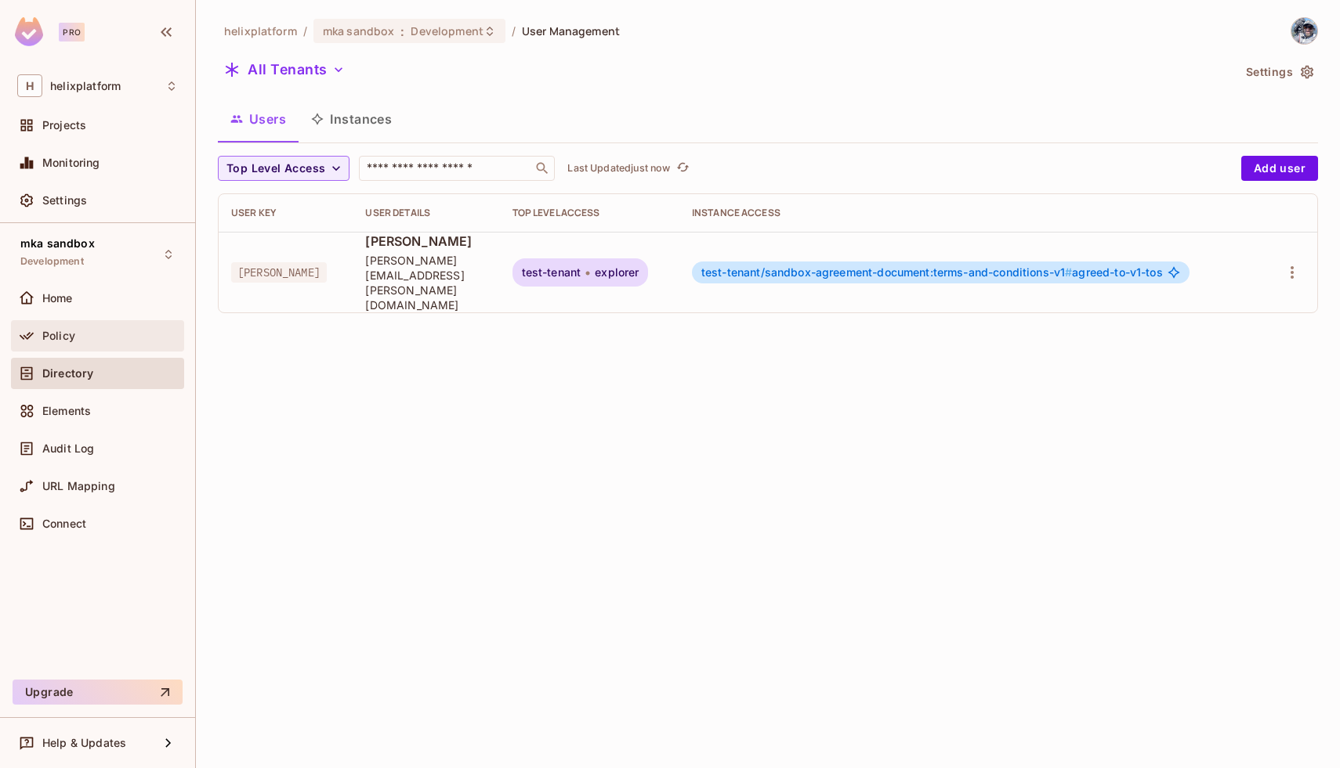
click at [71, 330] on span "Policy" at bounding box center [58, 336] width 33 height 13
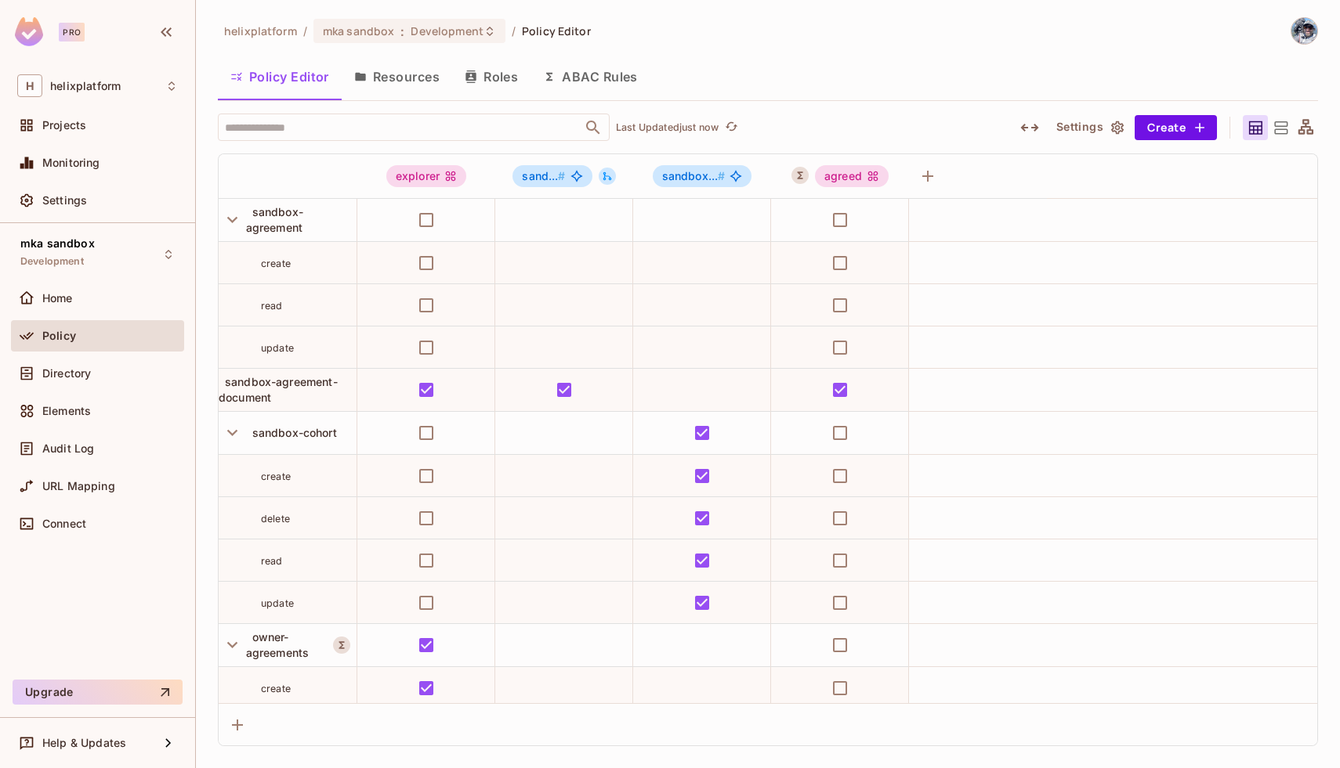
click at [389, 74] on button "Resources" at bounding box center [397, 76] width 110 height 39
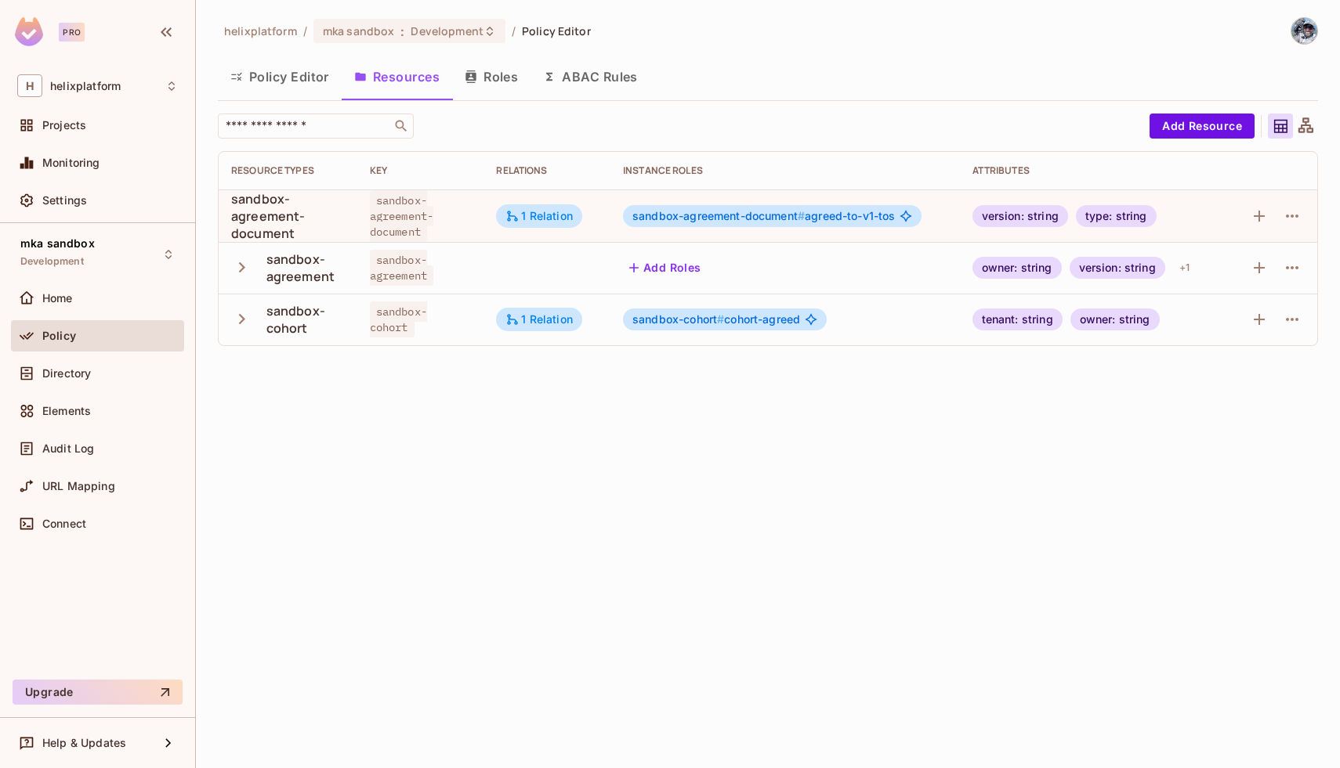
click at [397, 574] on div "helixplatform / mka sandbox : Development / Policy Editor Policy Editor Resourc…" at bounding box center [768, 384] width 1144 height 768
click at [314, 286] on td "sandbox-agreement" at bounding box center [288, 268] width 139 height 52
click at [474, 425] on div "helixplatform / mka sandbox : Development / Policy Editor Policy Editor Resourc…" at bounding box center [768, 384] width 1144 height 768
click at [1191, 128] on button "Add Resource" at bounding box center [1201, 126] width 105 height 25
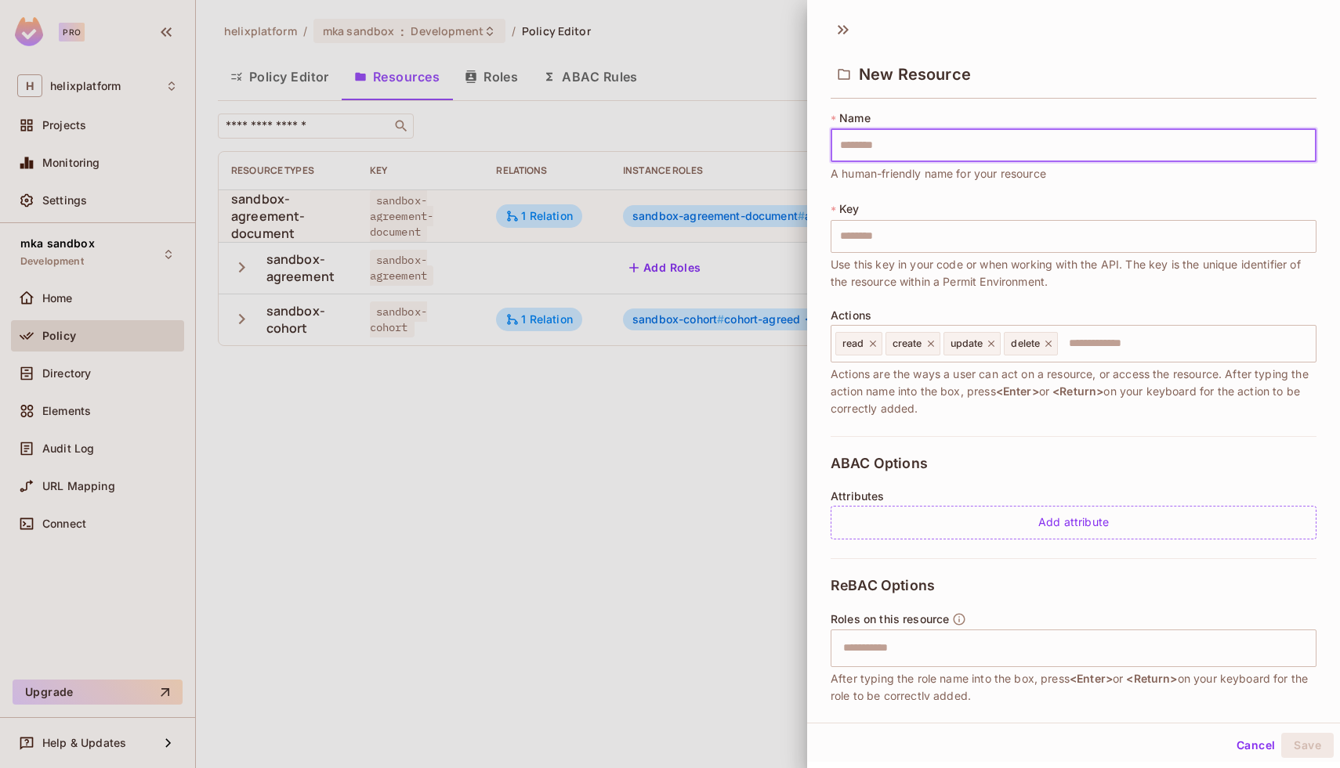
type input "*"
type input "**"
type input "***"
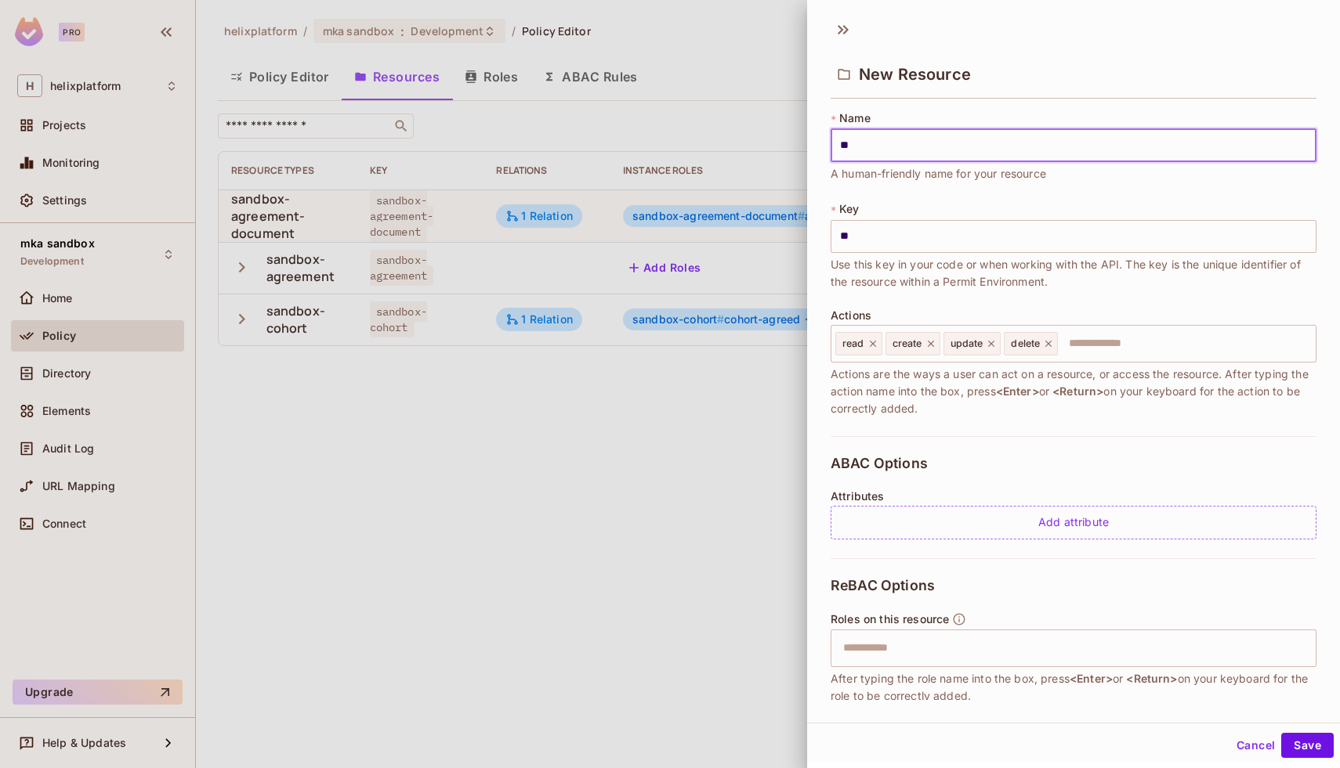
type input "***"
type input "****"
type input "*****"
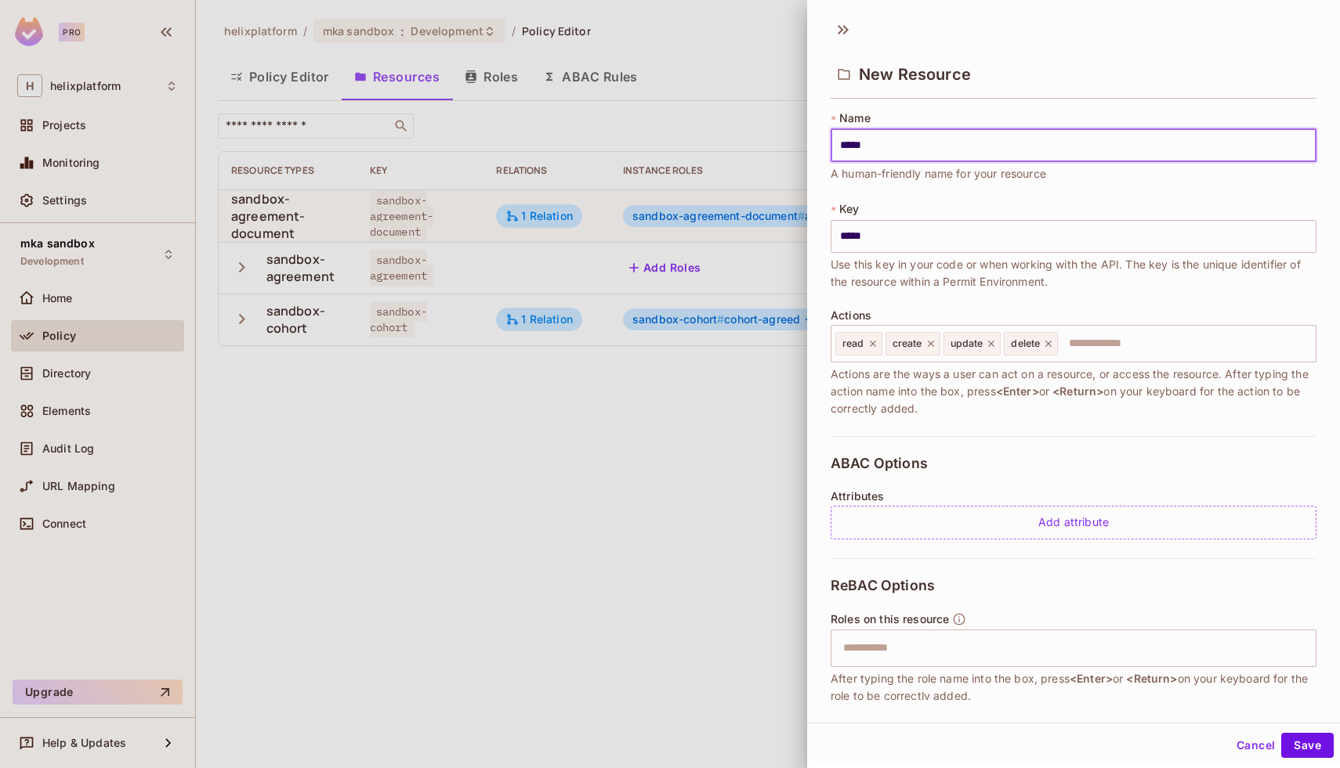
type input "******"
type input "*******"
type input "********"
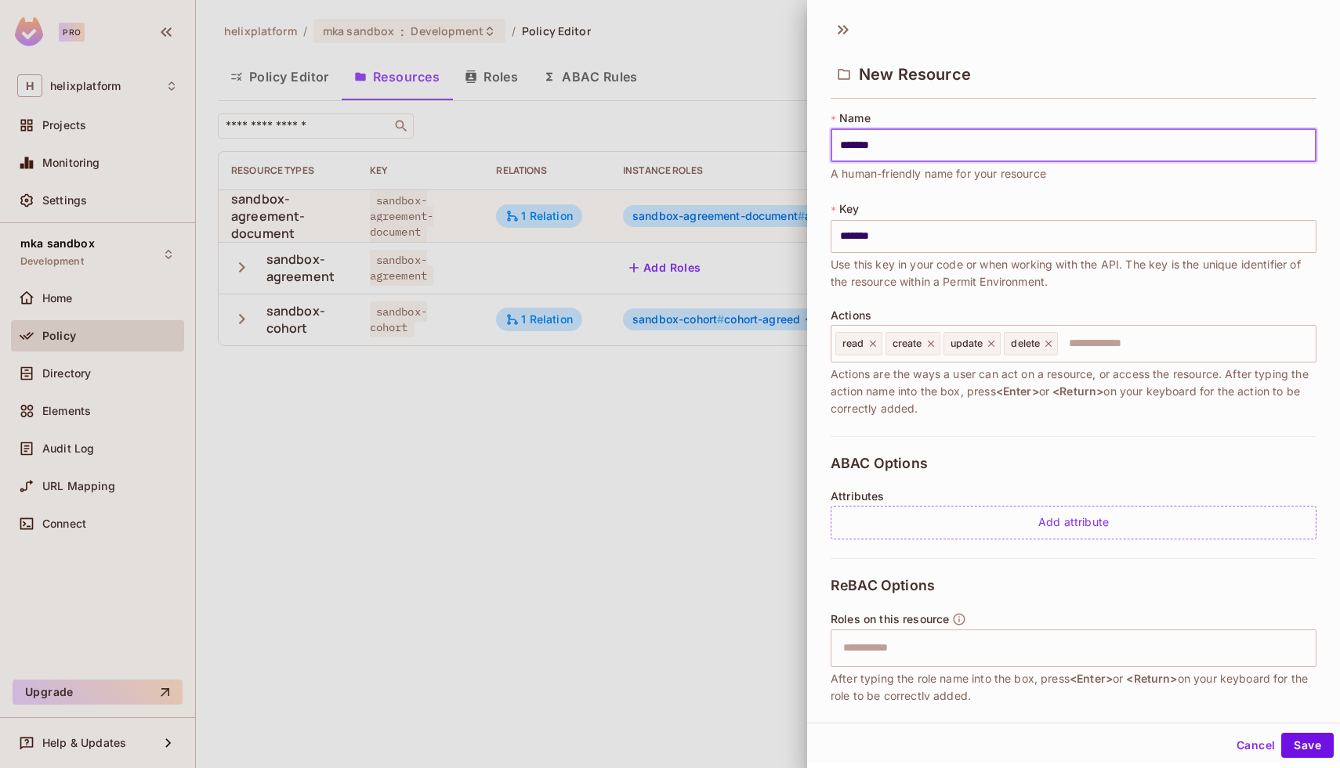
type input "********"
type input "*********"
type input "**********"
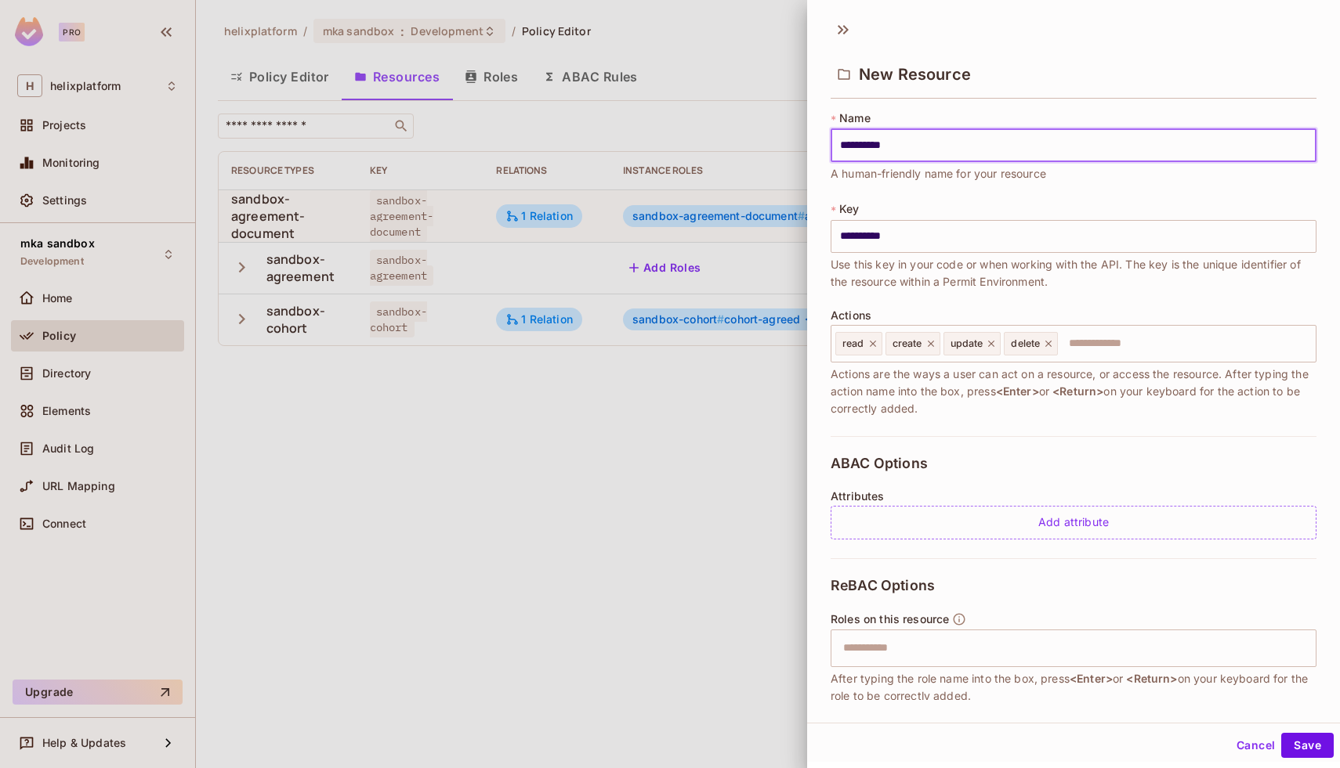
type input "**********"
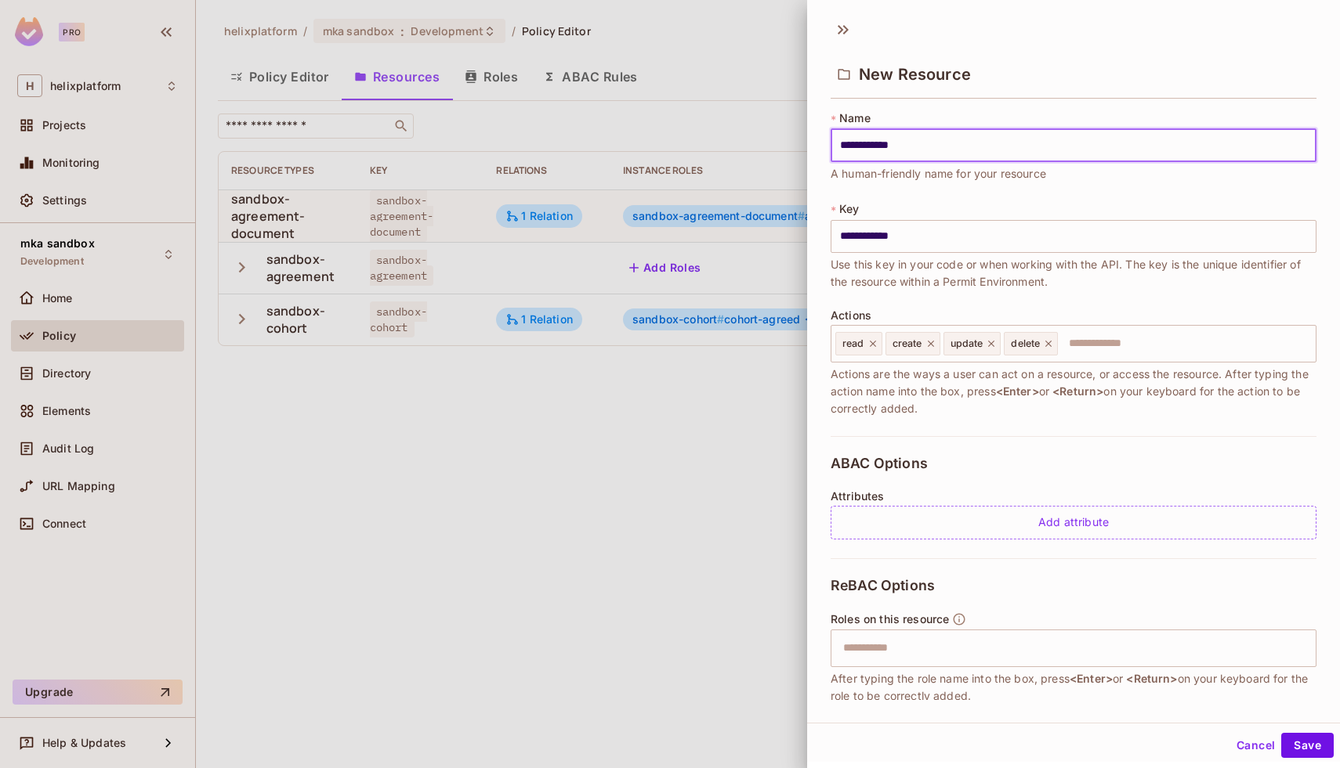
type input "**********"
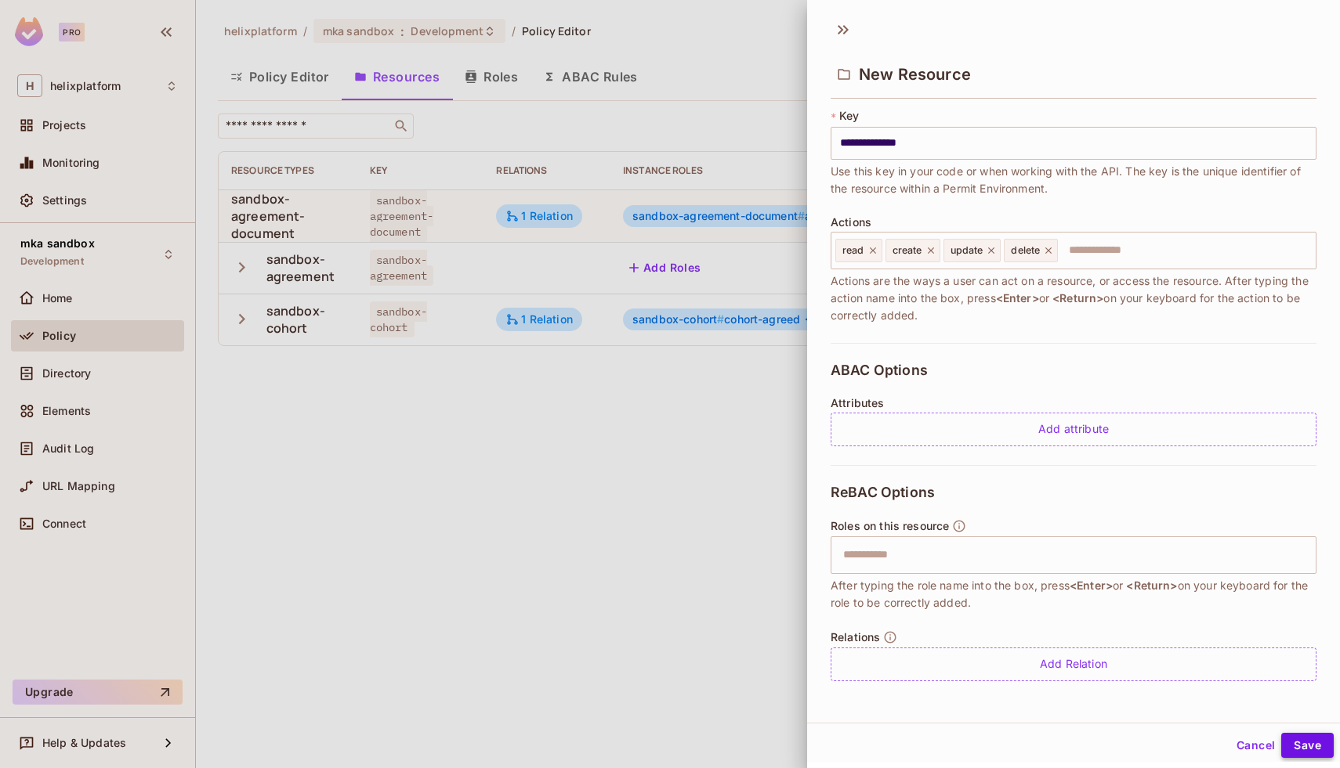
type input "**********"
click at [1300, 754] on button "Save" at bounding box center [1307, 745] width 52 height 25
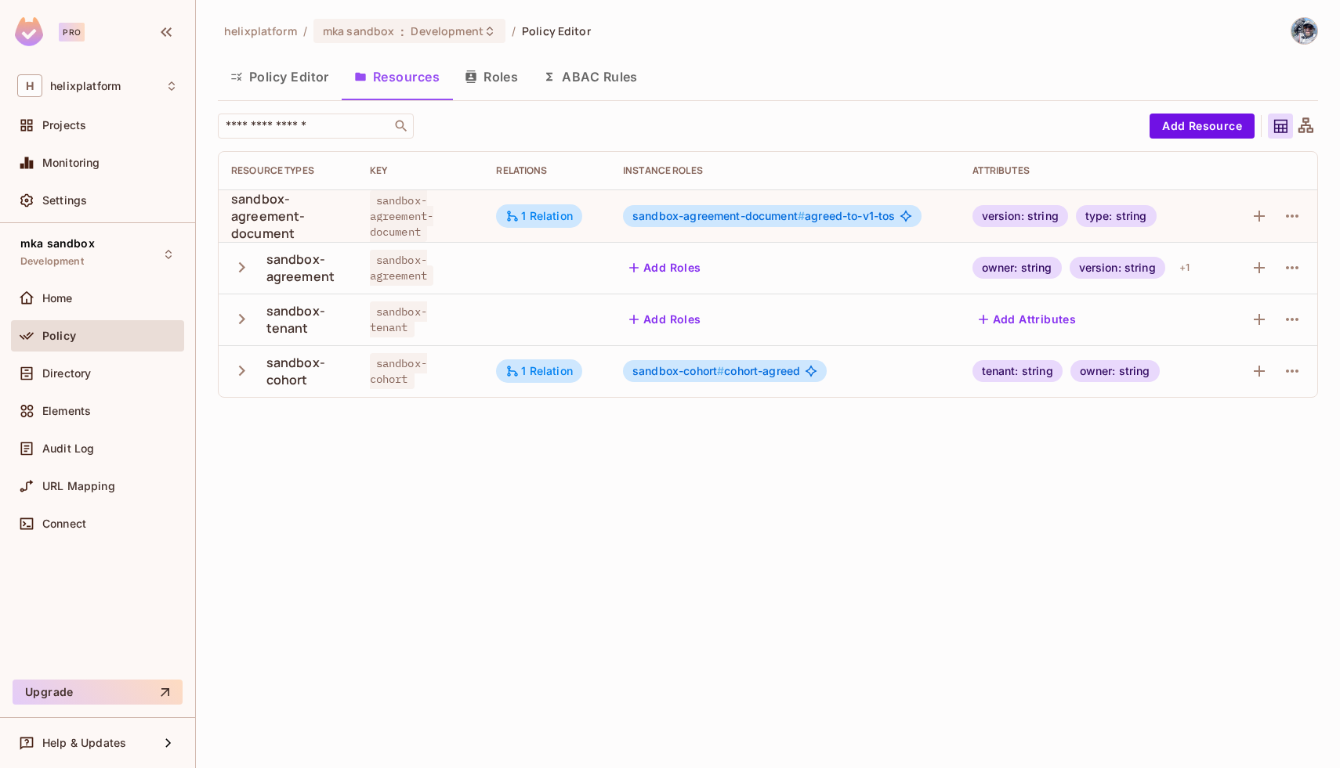
click at [1092, 423] on div "helixplatform / mka sandbox : Development / Policy Editor Policy Editor Resourc…" at bounding box center [768, 384] width 1144 height 768
click at [977, 371] on div "tenant: string" at bounding box center [1017, 371] width 90 height 22
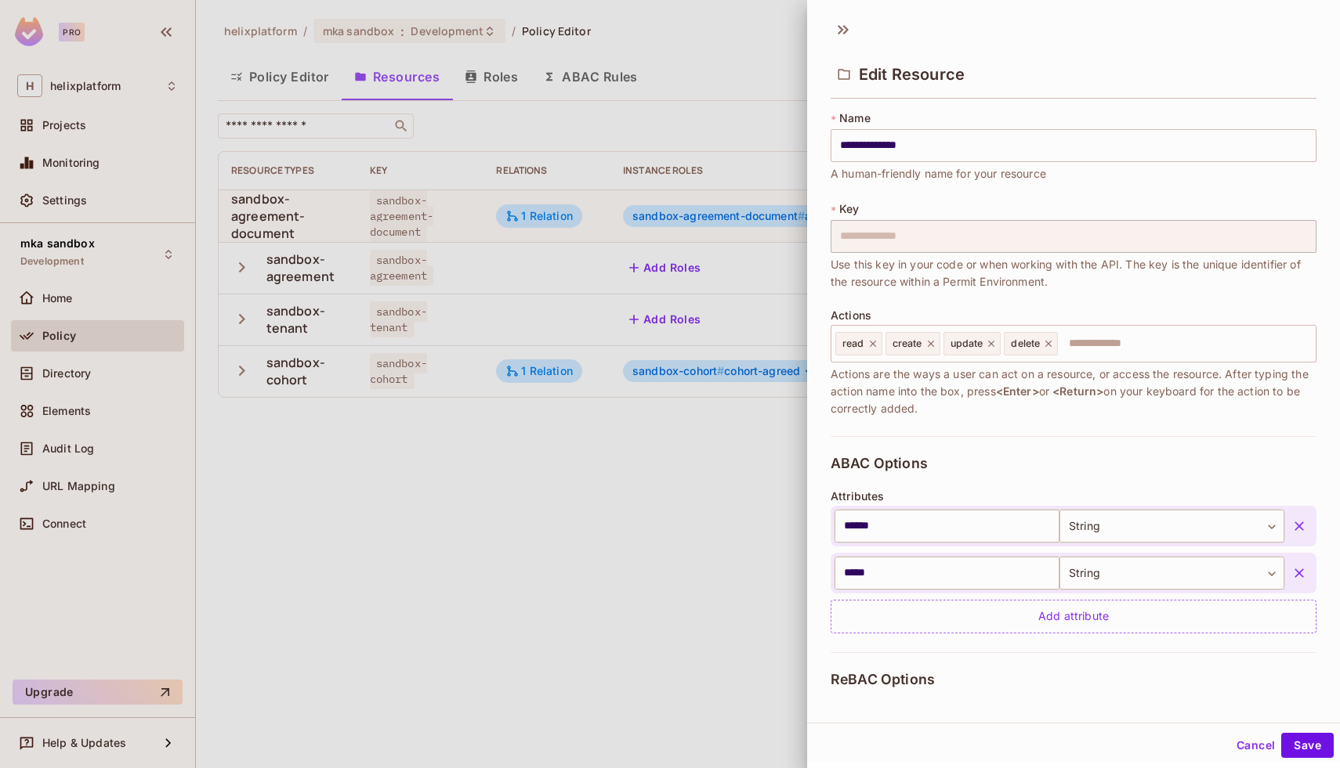
click at [977, 371] on span "Actions are the ways a user can act on a resource, or access the resource. Afte…" at bounding box center [1073, 392] width 486 height 52
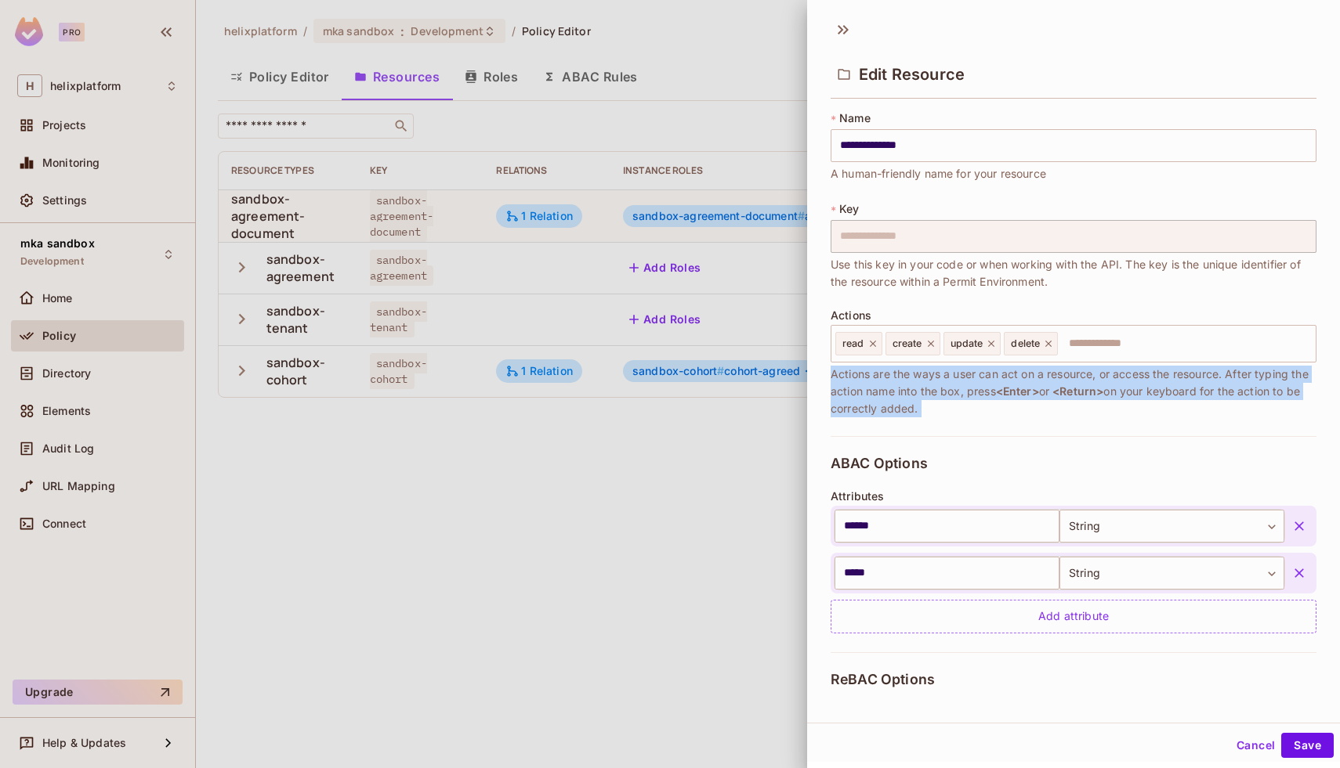
click at [977, 371] on span "Actions are the ways a user can act on a resource, or access the resource. Afte…" at bounding box center [1073, 392] width 486 height 52
click at [844, 28] on icon at bounding box center [845, 29] width 5 height 9
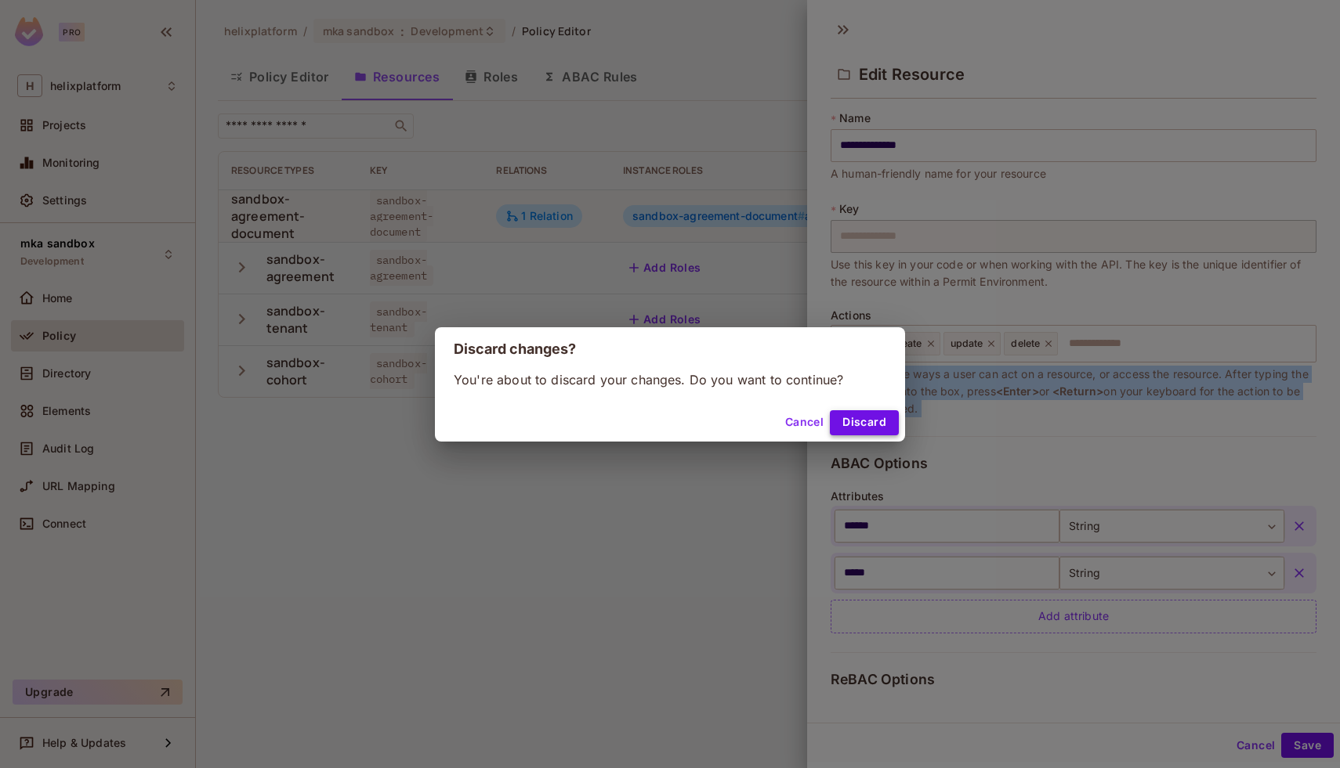
click at [859, 414] on button "Discard" at bounding box center [864, 422] width 69 height 25
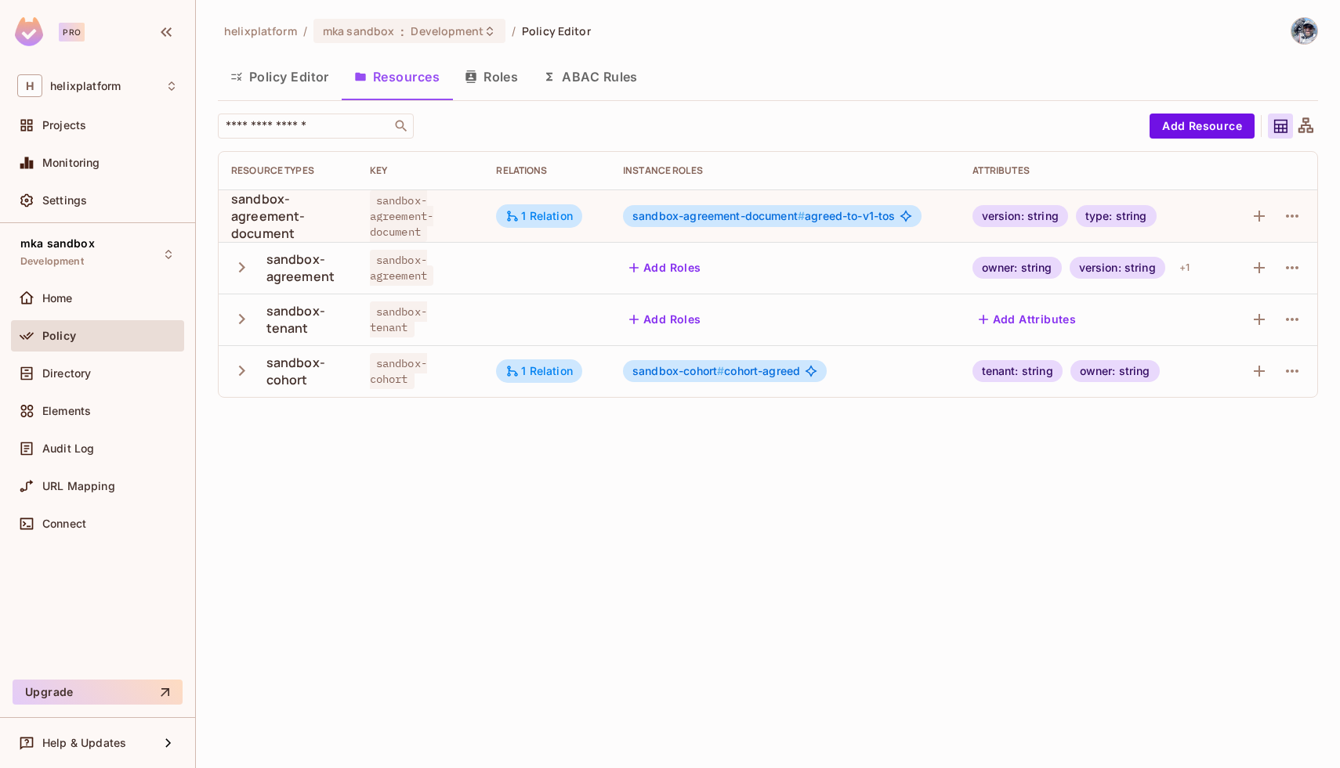
click at [613, 67] on button "ABAC Rules" at bounding box center [590, 76] width 120 height 39
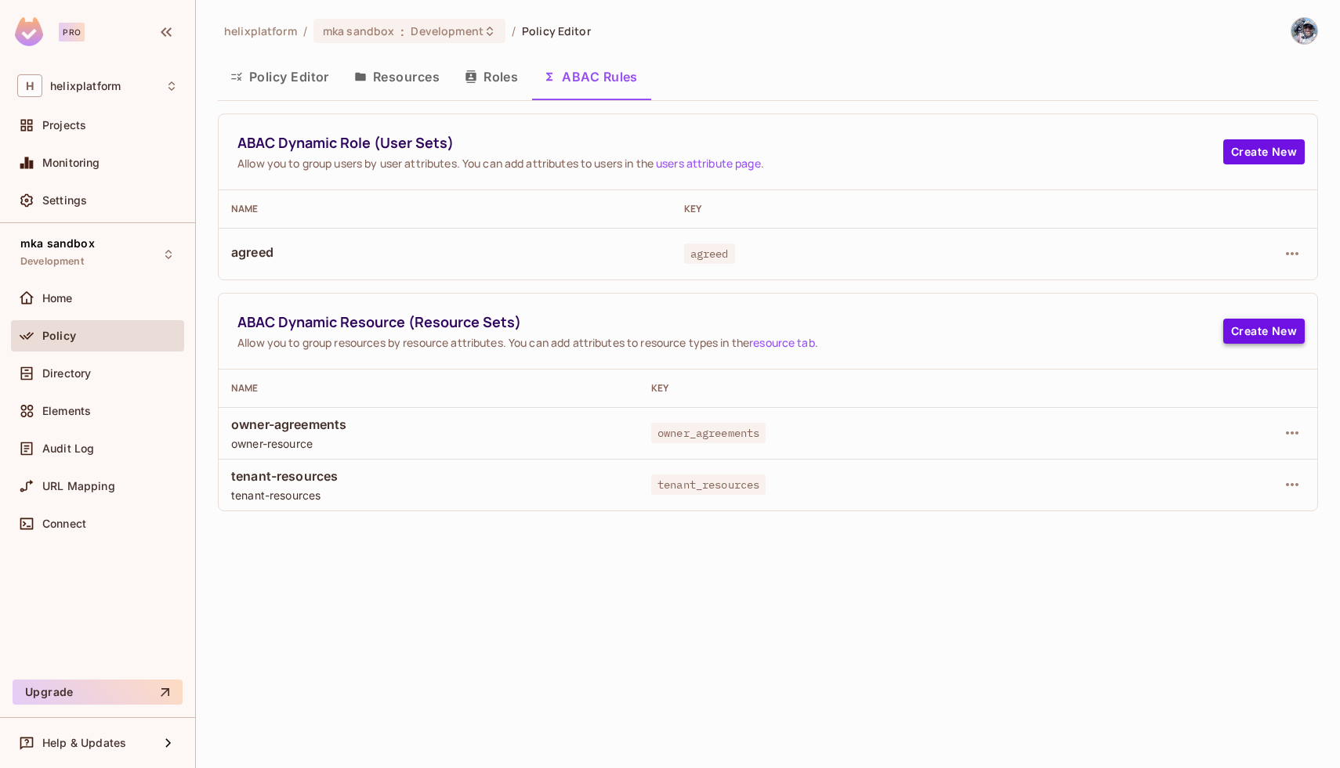
click at [1252, 329] on button "Create New" at bounding box center [1263, 331] width 81 height 25
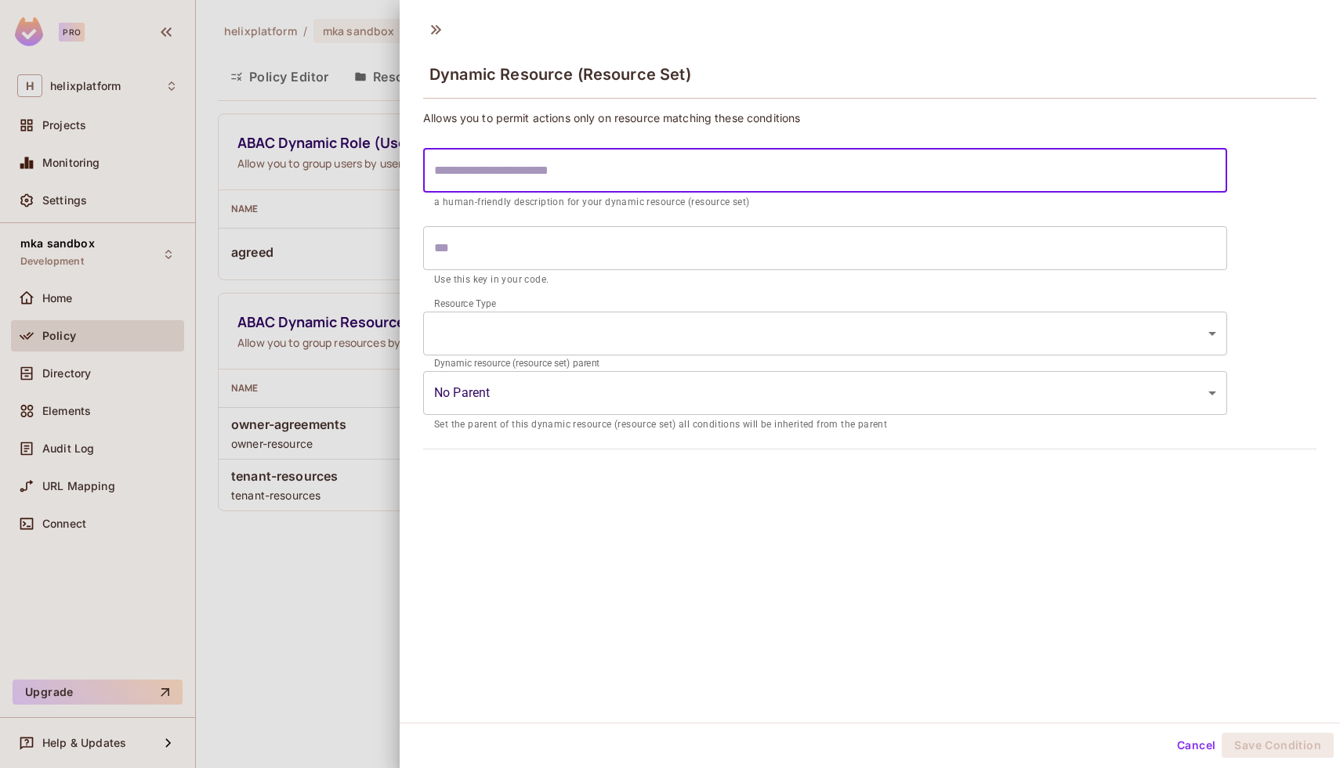
click at [515, 179] on input "text" at bounding box center [825, 171] width 804 height 44
click at [534, 393] on body "Pro H helixplatform Projects Monitoring Settings mka sandbox Development Home P…" at bounding box center [670, 384] width 1340 height 768
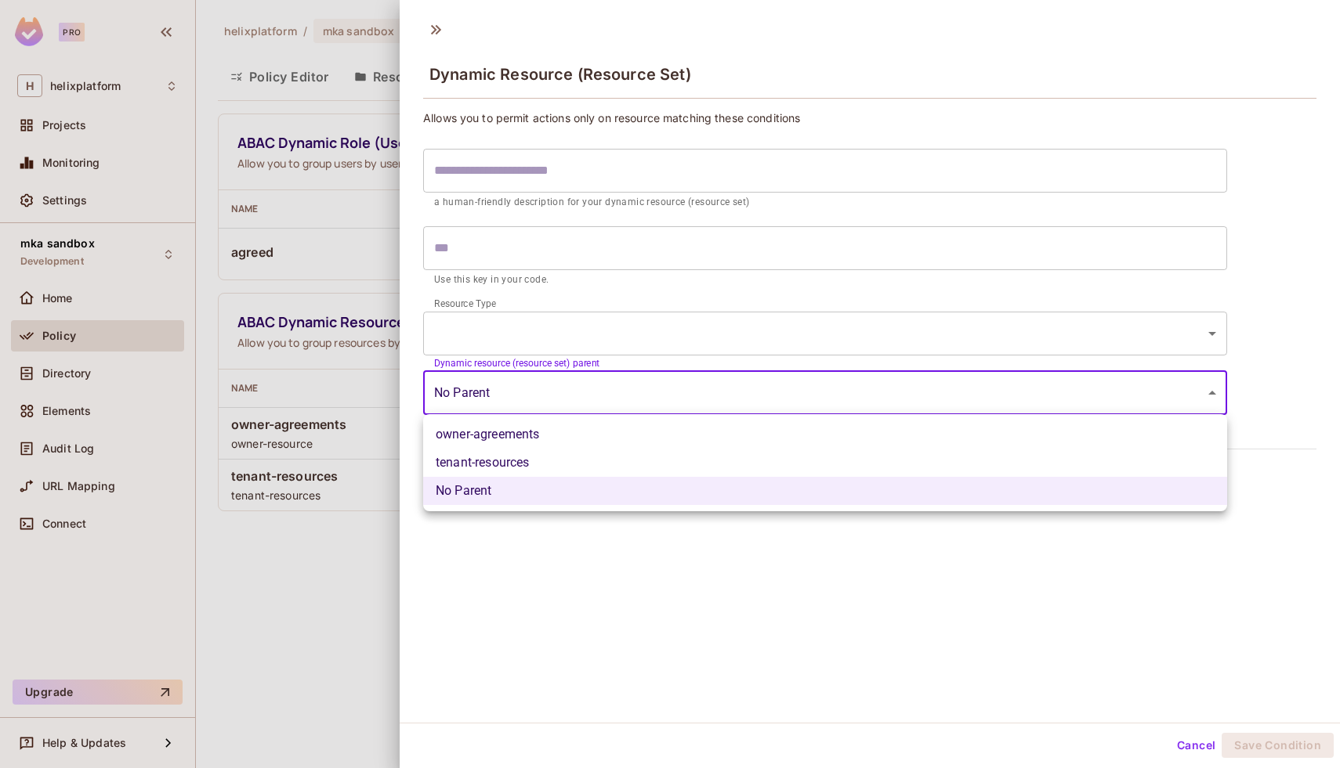
click at [499, 468] on li "tenant-resources" at bounding box center [825, 463] width 804 height 28
type input "**********"
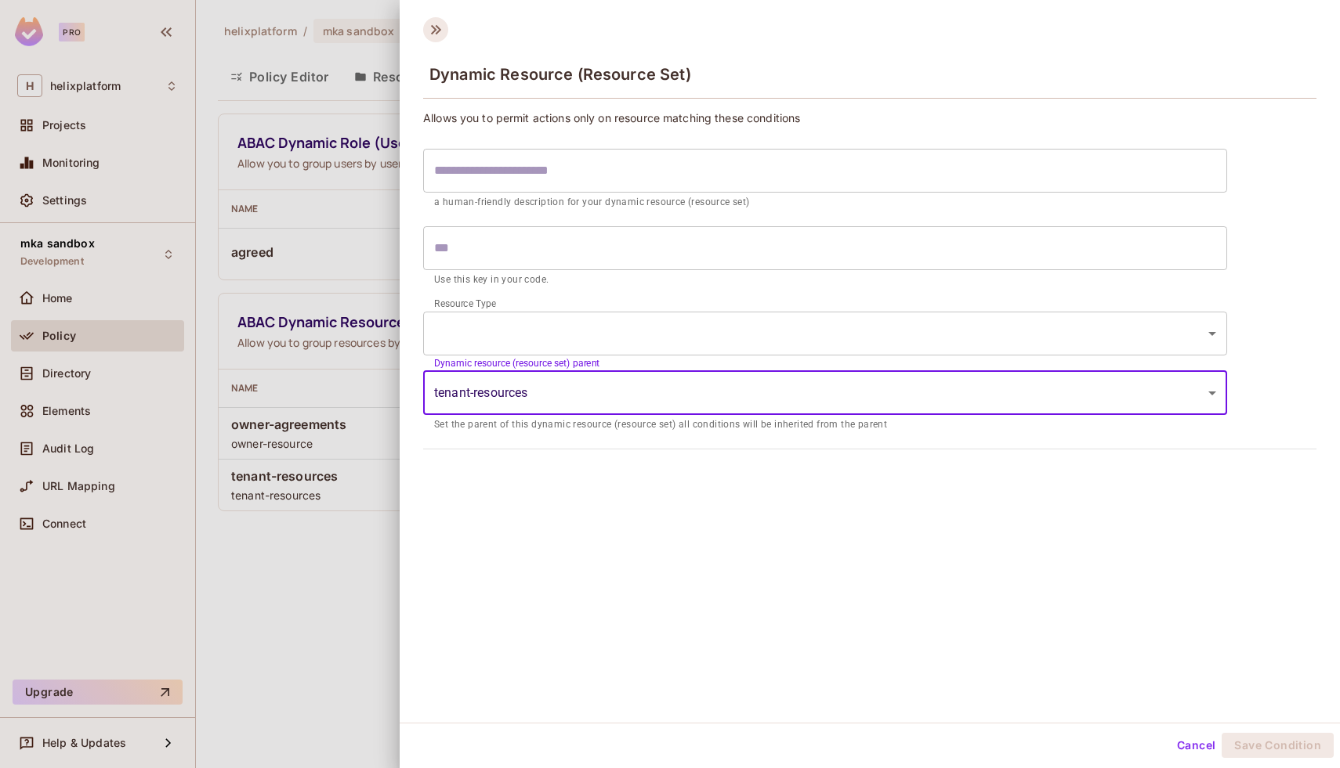
click at [443, 32] on icon at bounding box center [435, 29] width 25 height 25
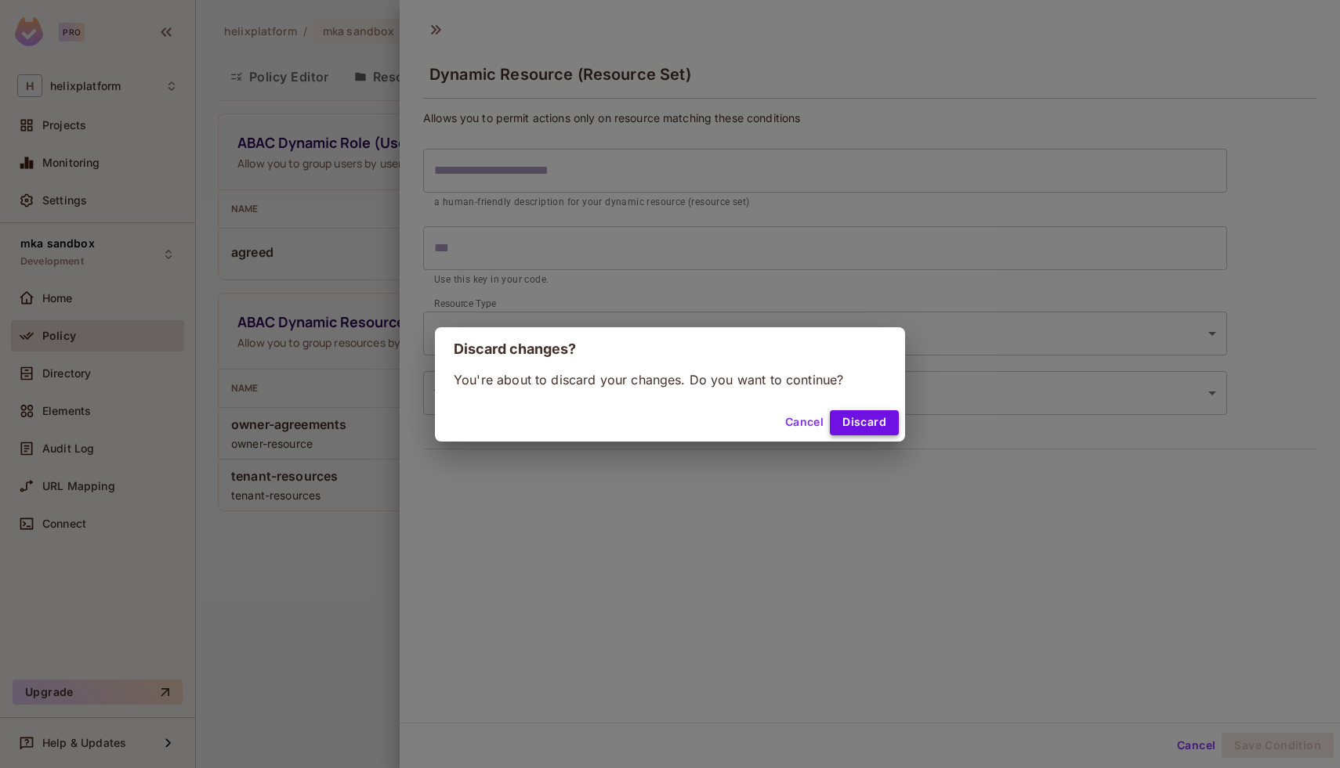
click at [850, 426] on button "Discard" at bounding box center [864, 422] width 69 height 25
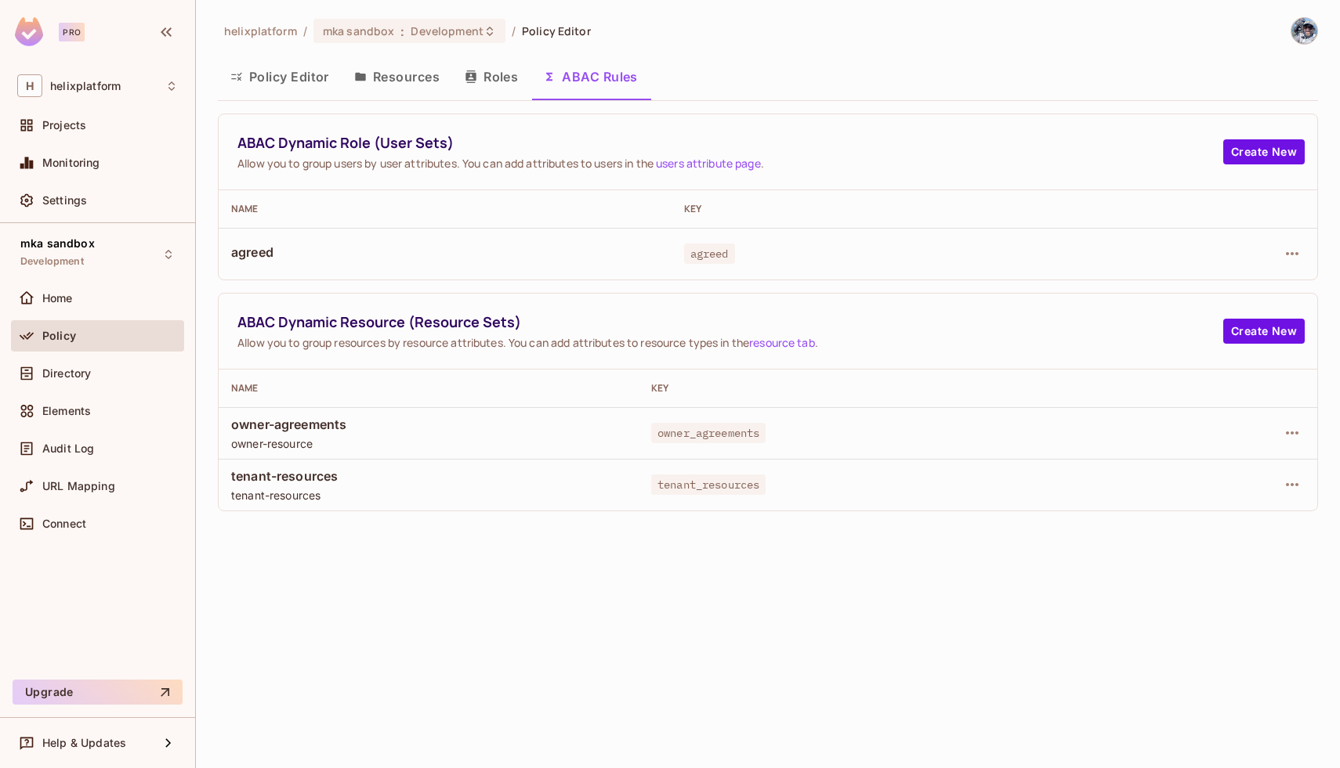
click at [371, 655] on div "helixplatform / mka sandbox : Development / Policy Editor Policy Editor Resourc…" at bounding box center [768, 384] width 1144 height 768
click at [1300, 491] on icon "button" at bounding box center [1291, 484] width 19 height 19
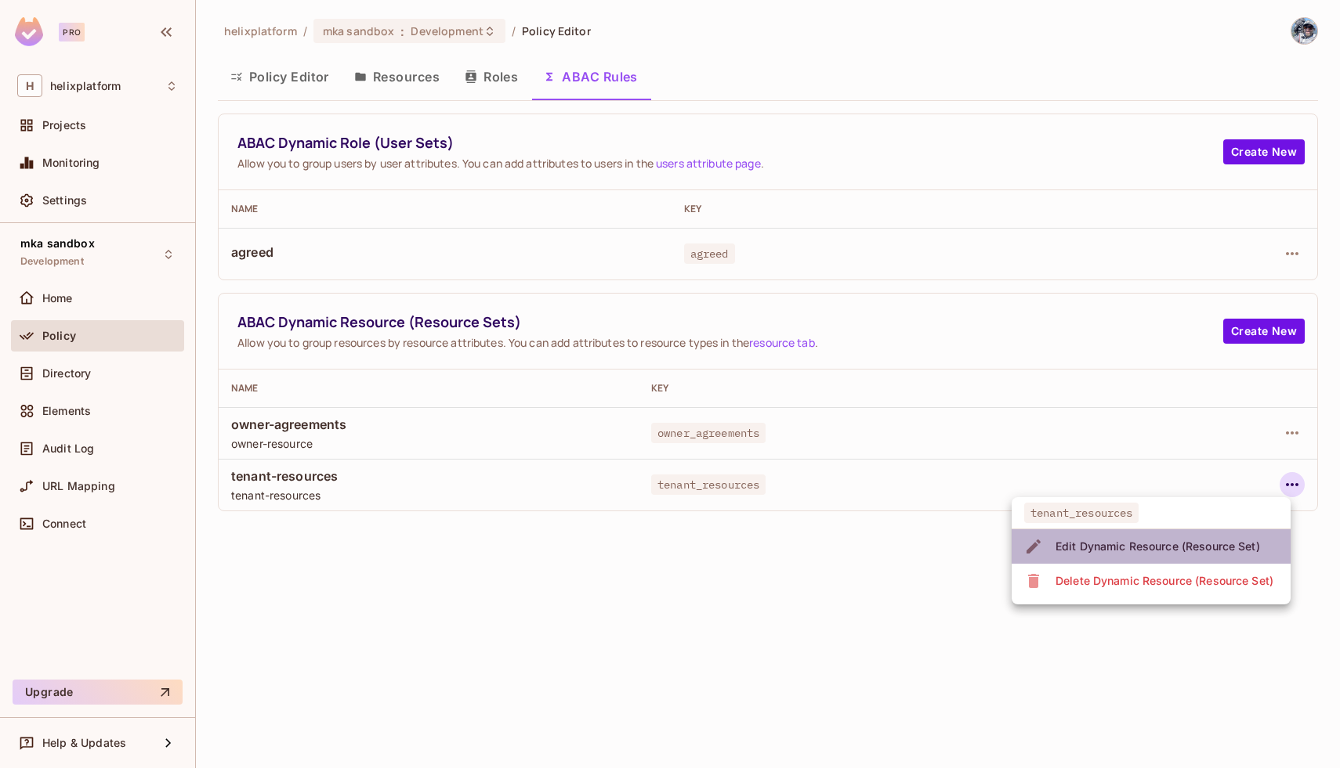
click at [1083, 546] on div "Edit Dynamic Resource (Resource Set)" at bounding box center [1157, 547] width 204 height 16
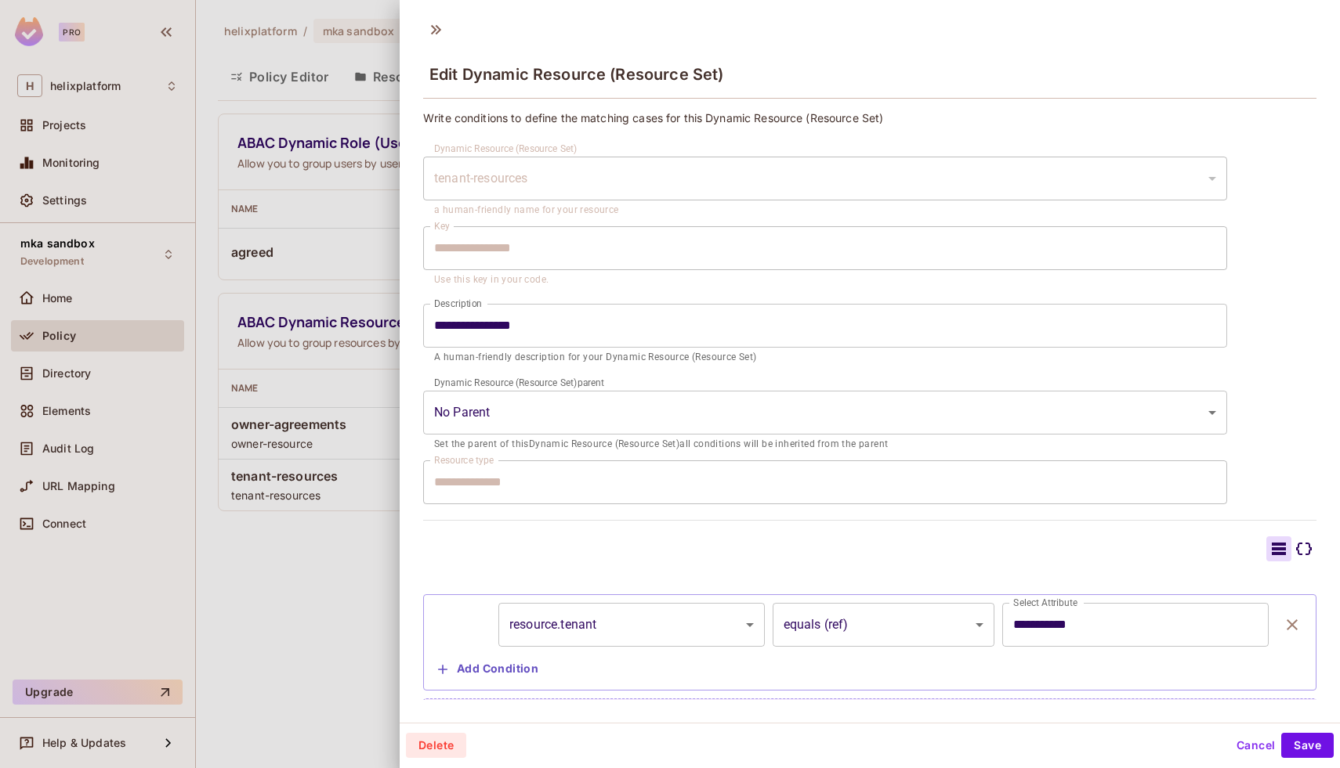
scroll to position [23, 0]
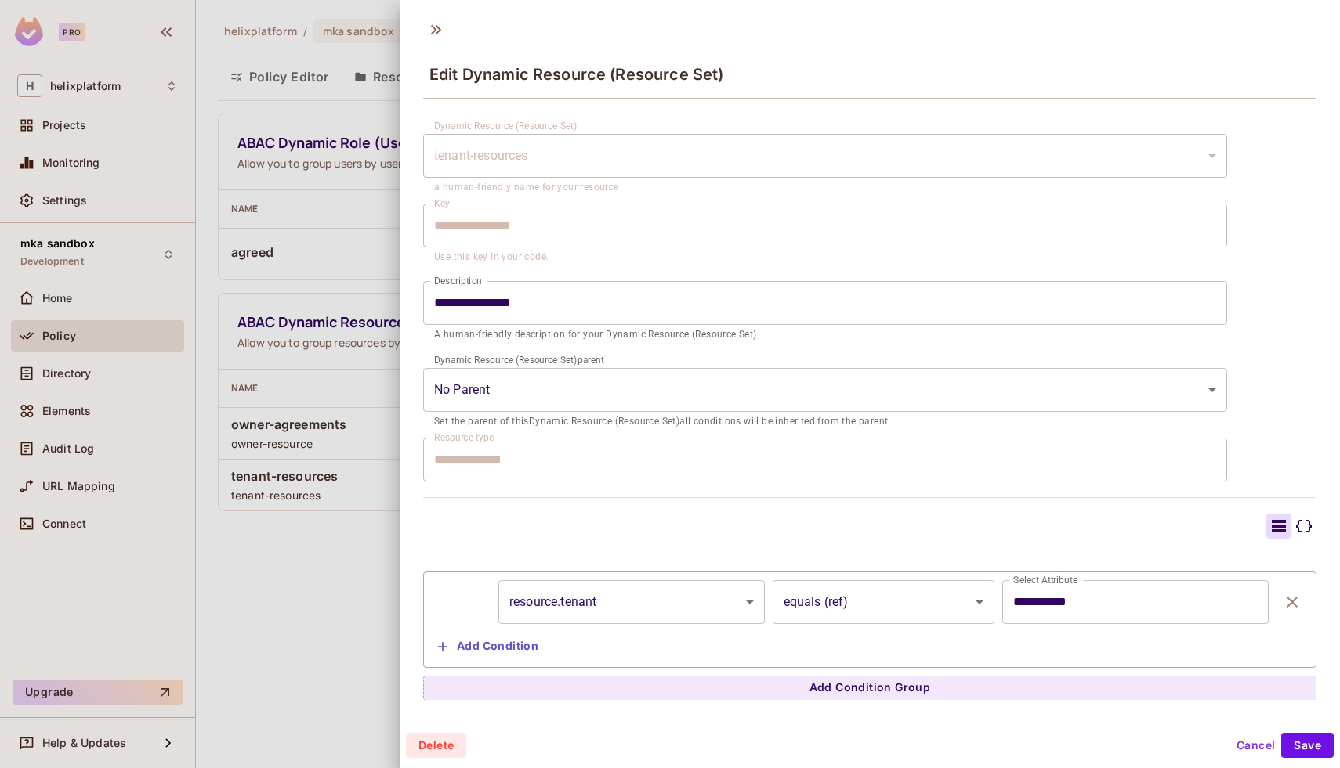
click at [484, 645] on button "Add Condition" at bounding box center [488, 647] width 113 height 25
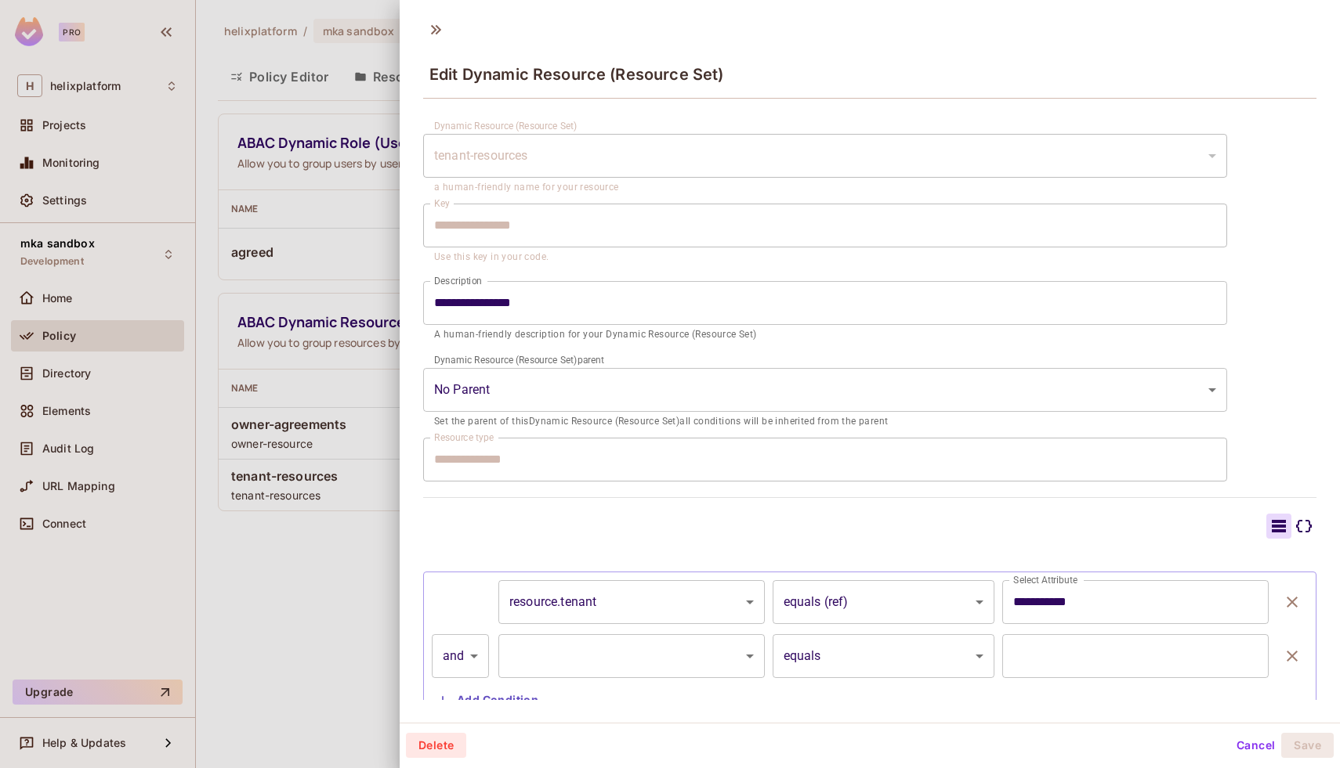
scroll to position [77, 0]
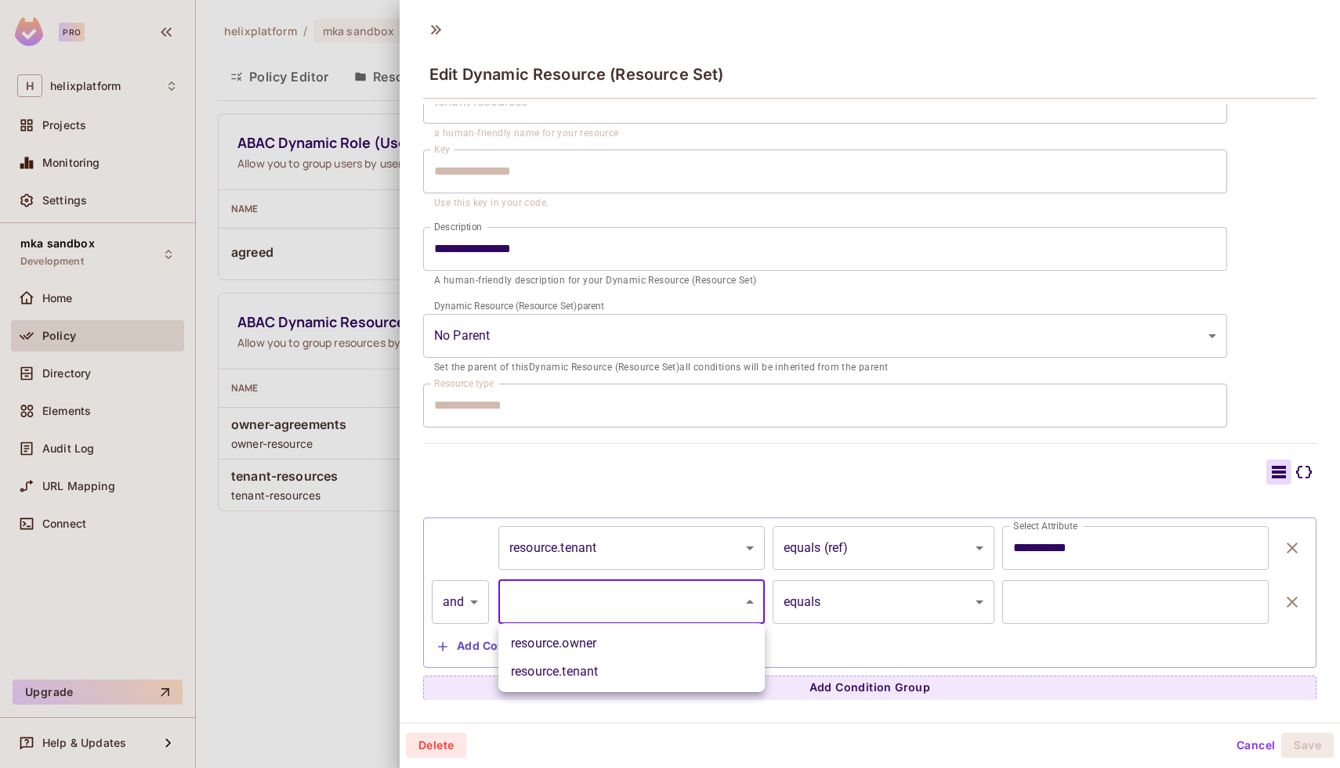
click at [661, 611] on body "**********" at bounding box center [670, 384] width 1340 height 768
click at [450, 662] on div at bounding box center [670, 384] width 1340 height 768
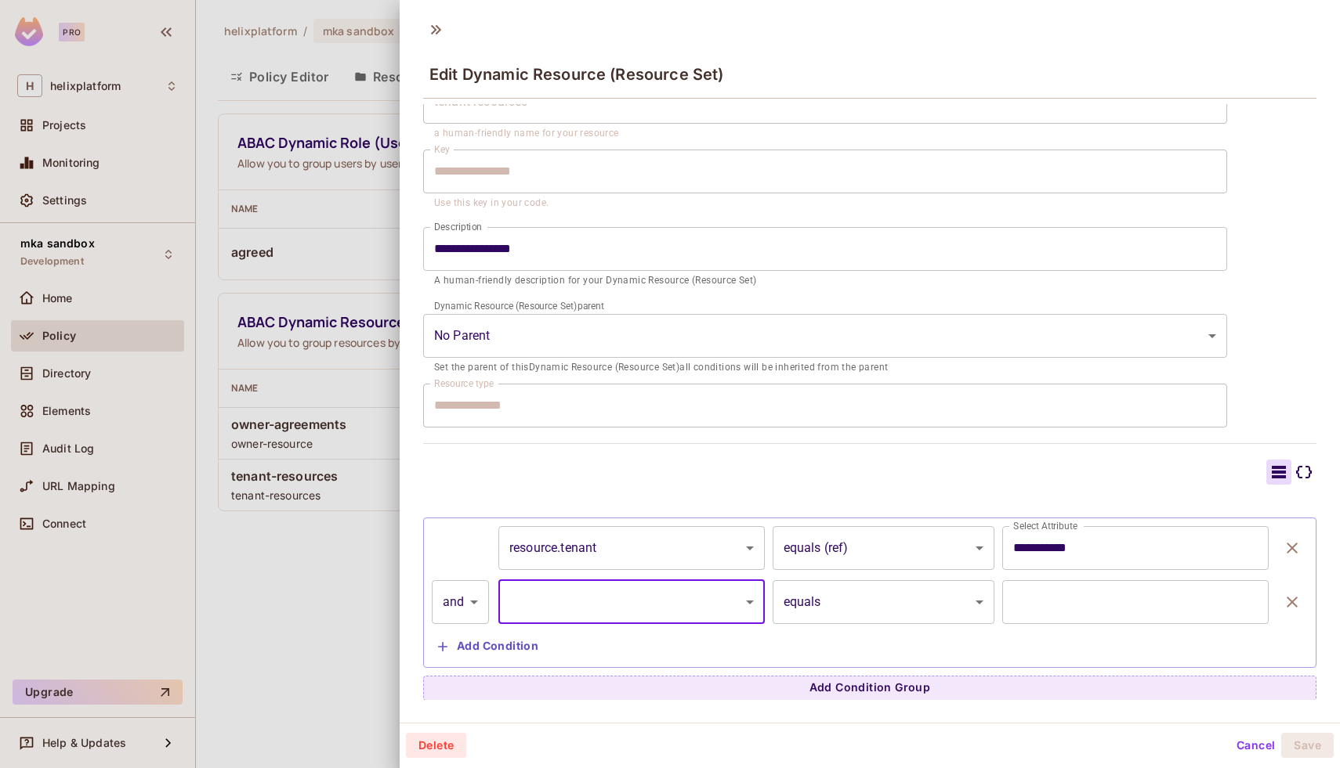
click at [1246, 750] on button "Cancel" at bounding box center [1255, 745] width 51 height 25
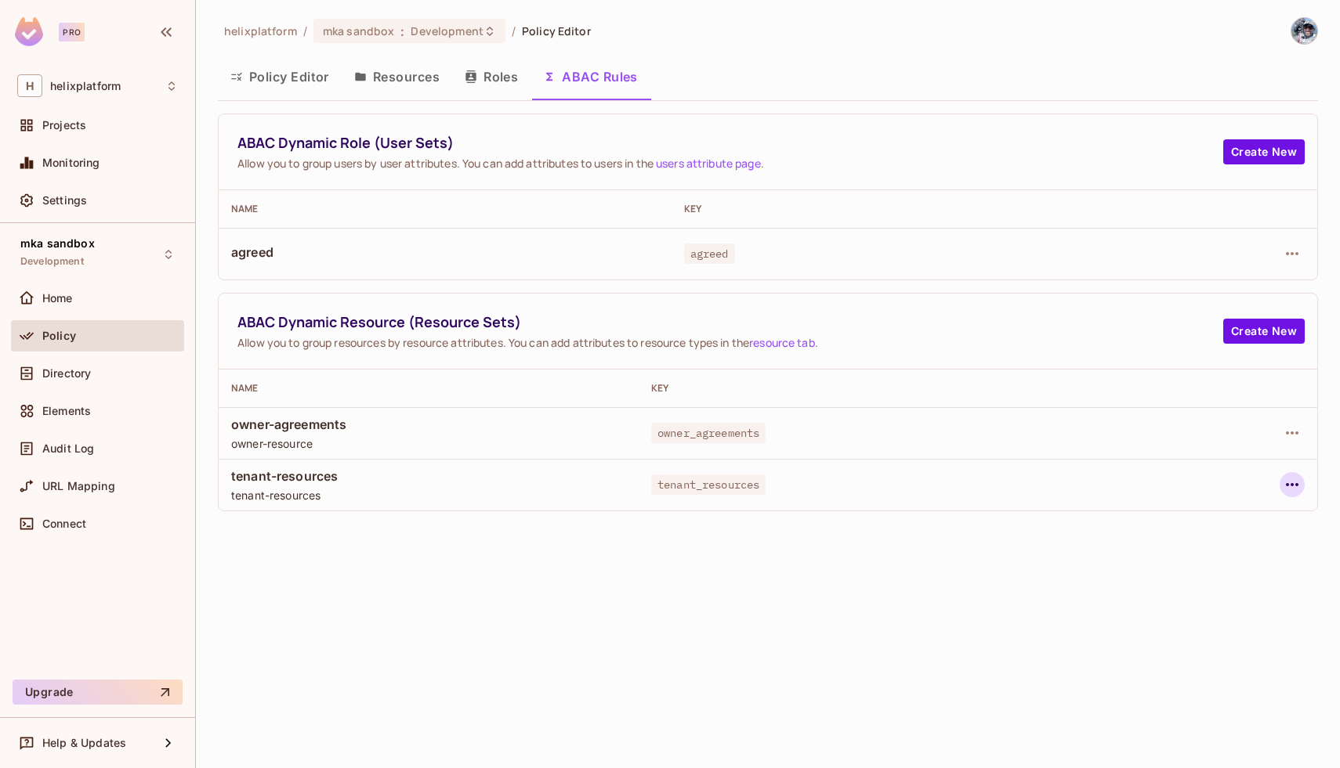
click at [1296, 482] on icon "button" at bounding box center [1291, 484] width 19 height 19
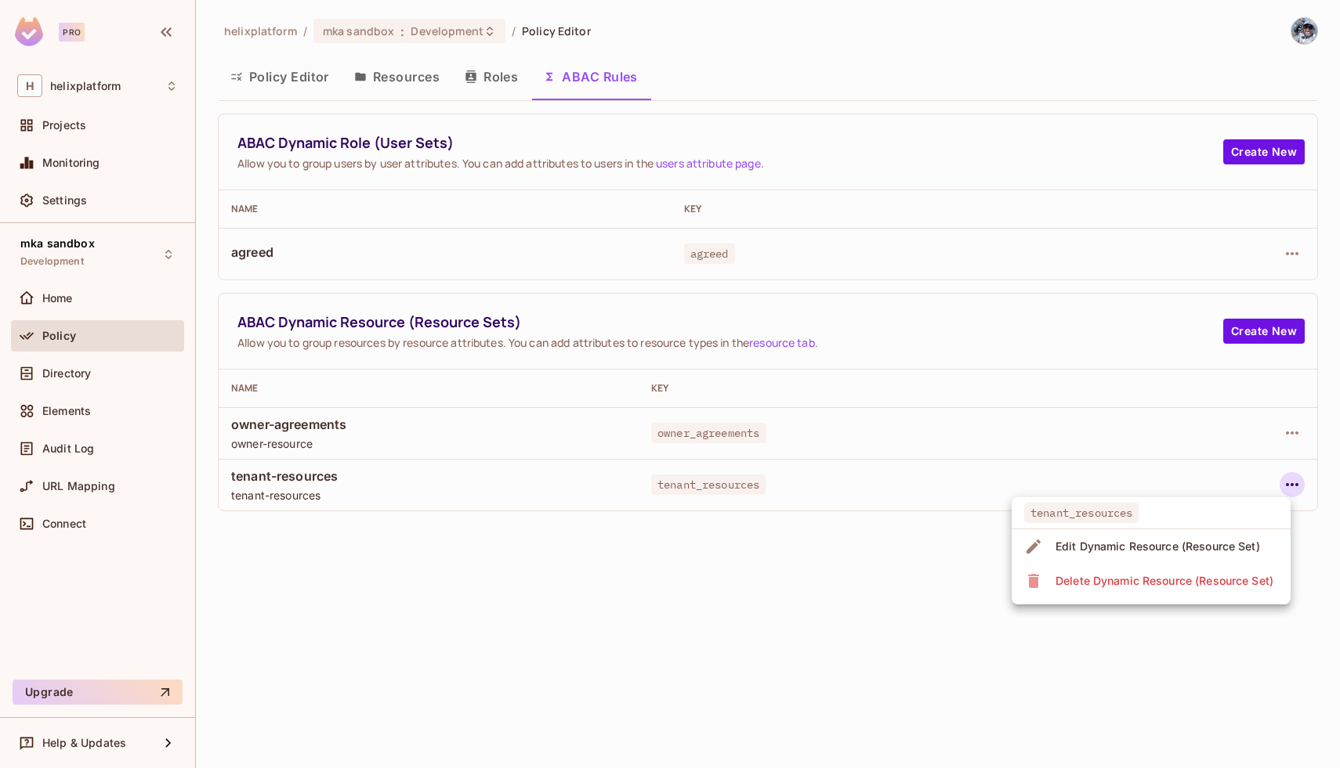
click at [1087, 541] on div "Edit Dynamic Resource (Resource Set)" at bounding box center [1157, 547] width 204 height 16
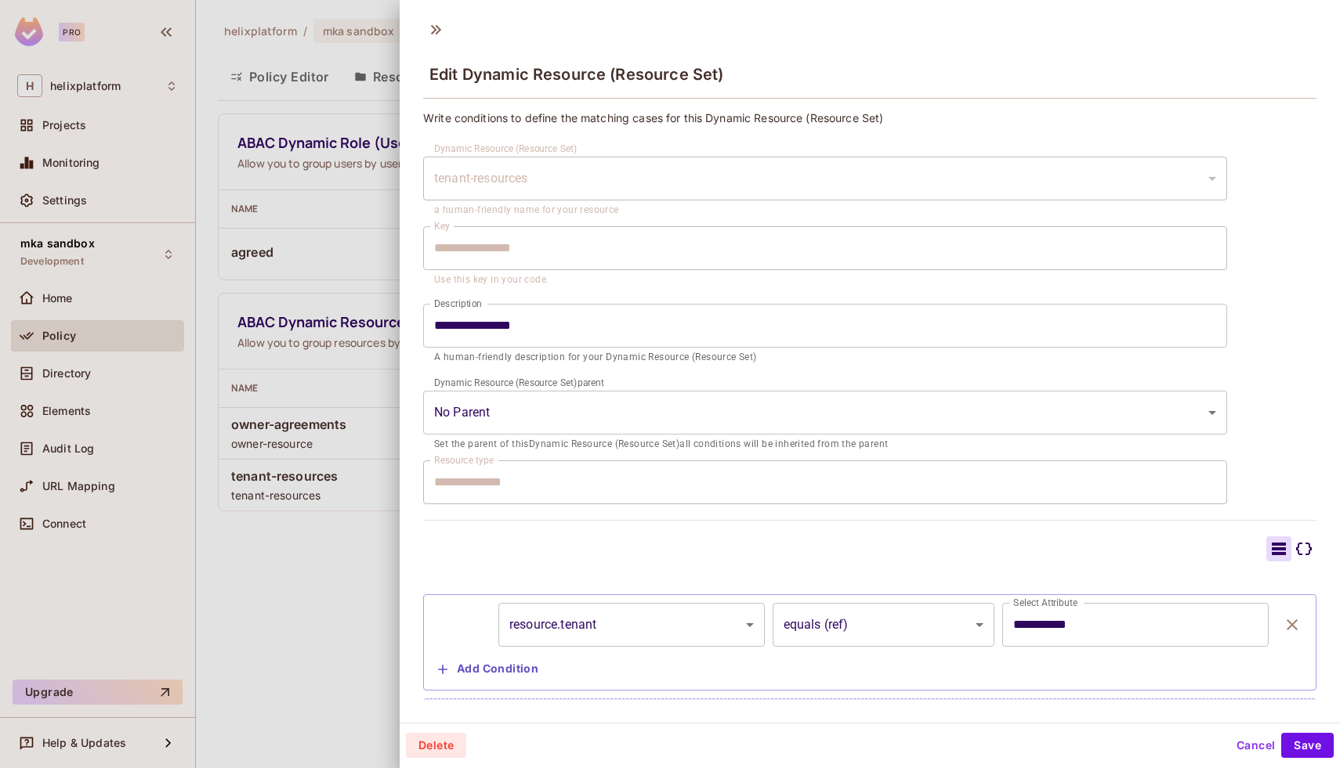
scroll to position [23, 0]
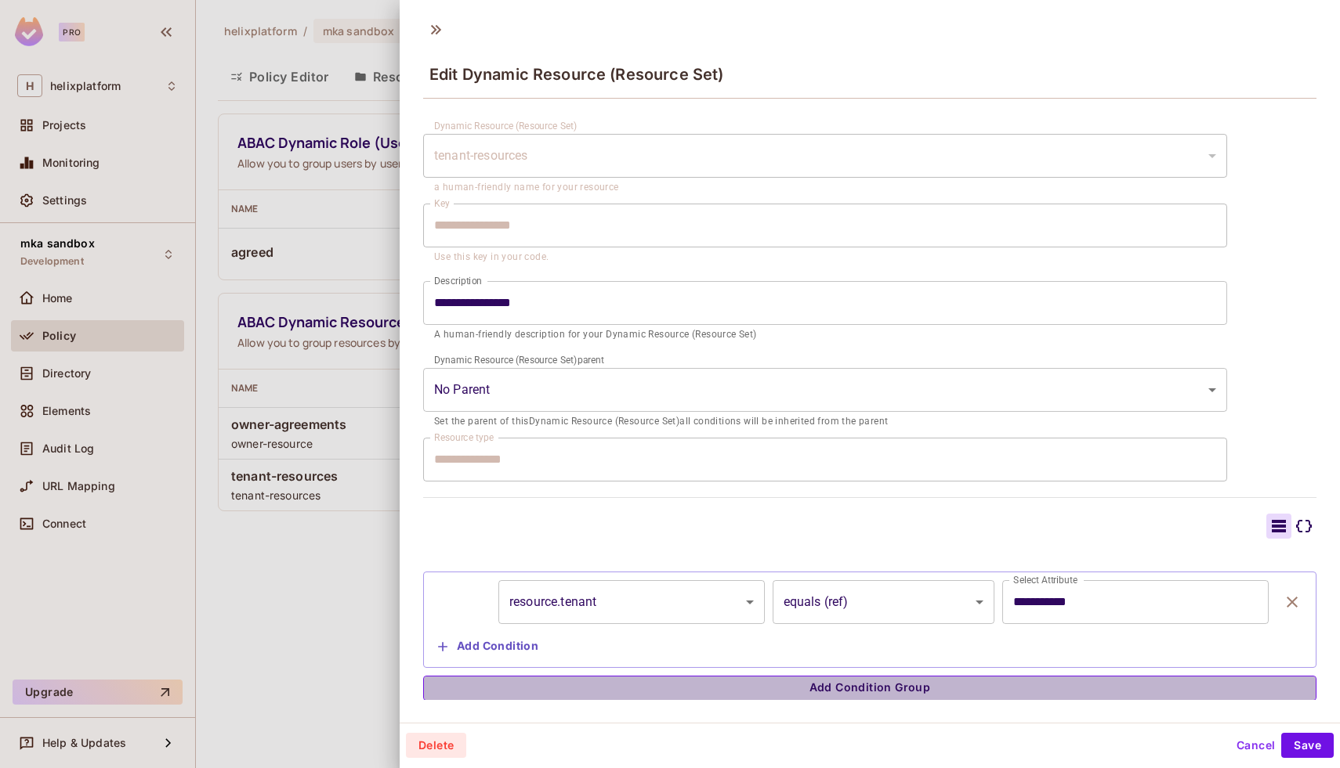
click at [771, 694] on button "Add Condition Group" at bounding box center [869, 688] width 893 height 25
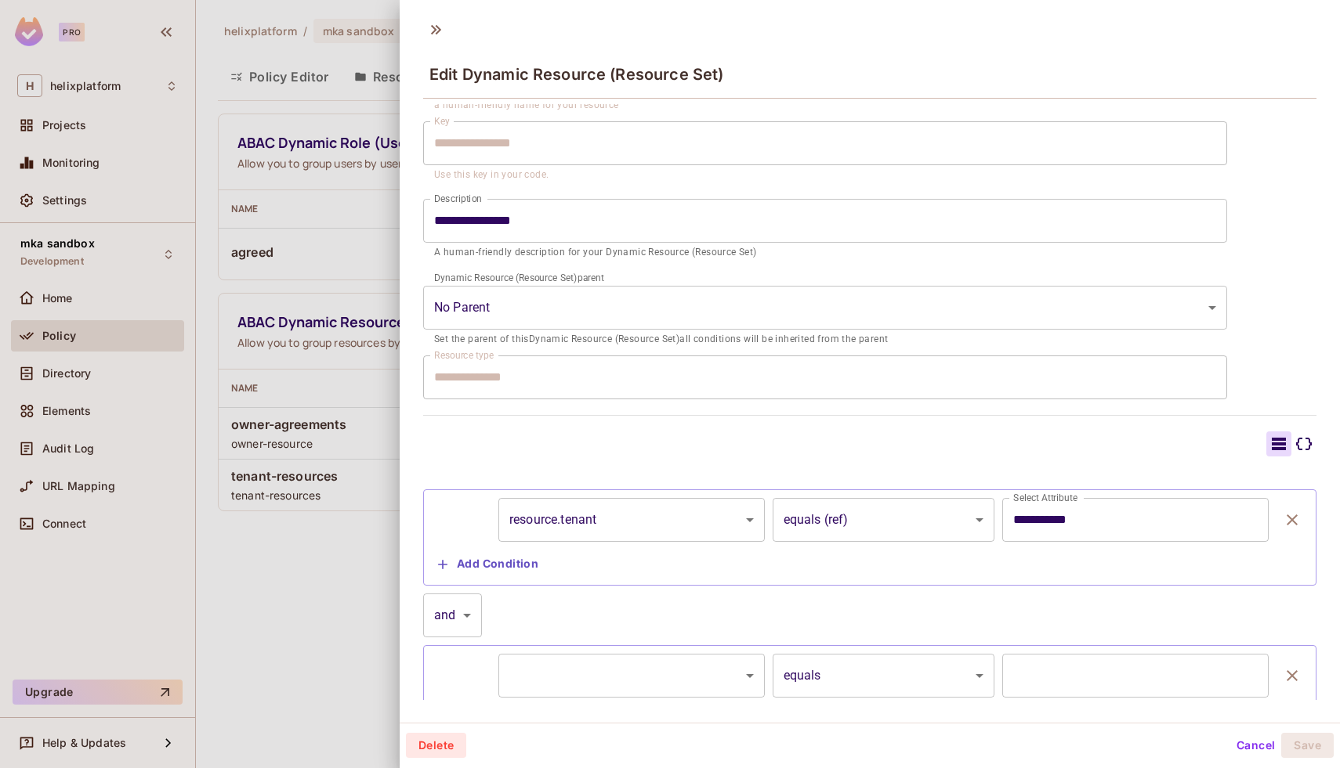
scroll to position [179, 0]
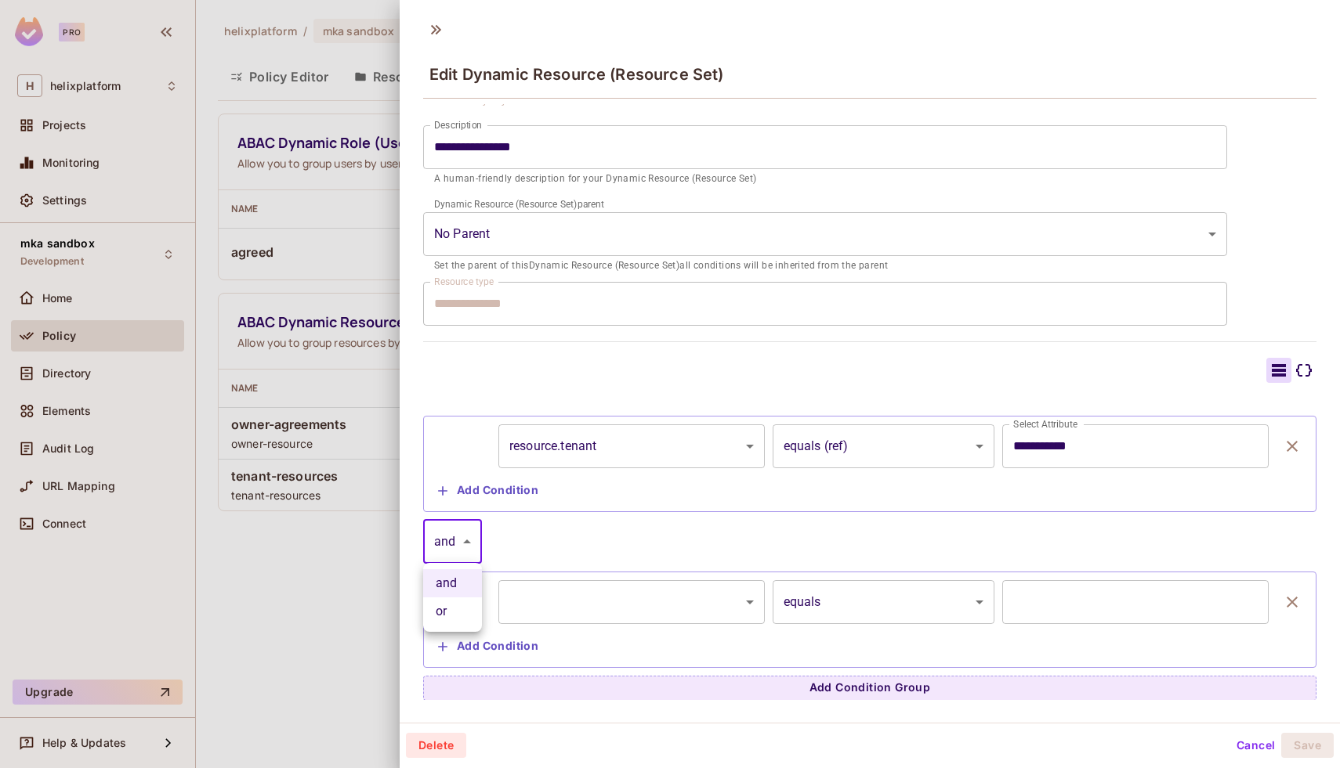
click at [461, 544] on body "**********" at bounding box center [670, 384] width 1340 height 768
click at [459, 598] on li "or" at bounding box center [452, 612] width 59 height 28
type input "*****"
click at [669, 620] on body "**********" at bounding box center [670, 384] width 1340 height 768
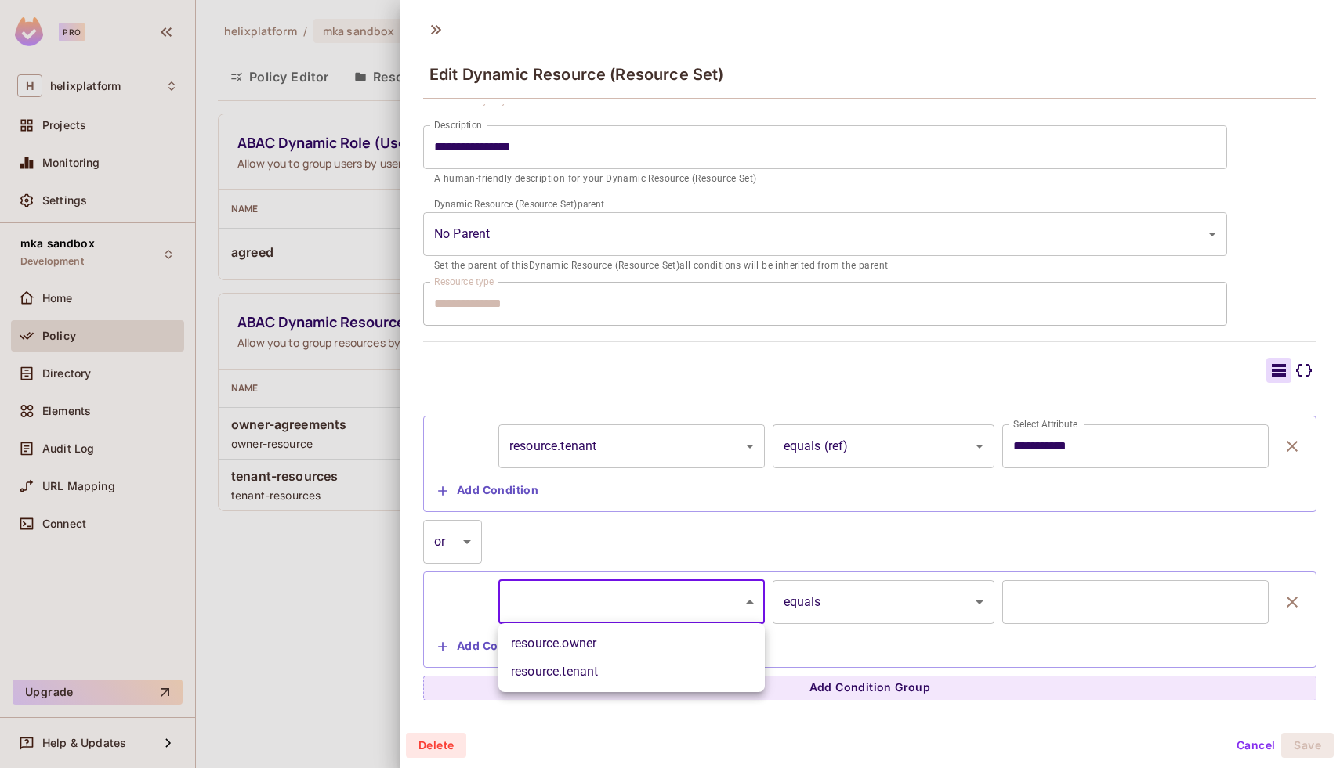
click at [654, 548] on div at bounding box center [670, 384] width 1340 height 768
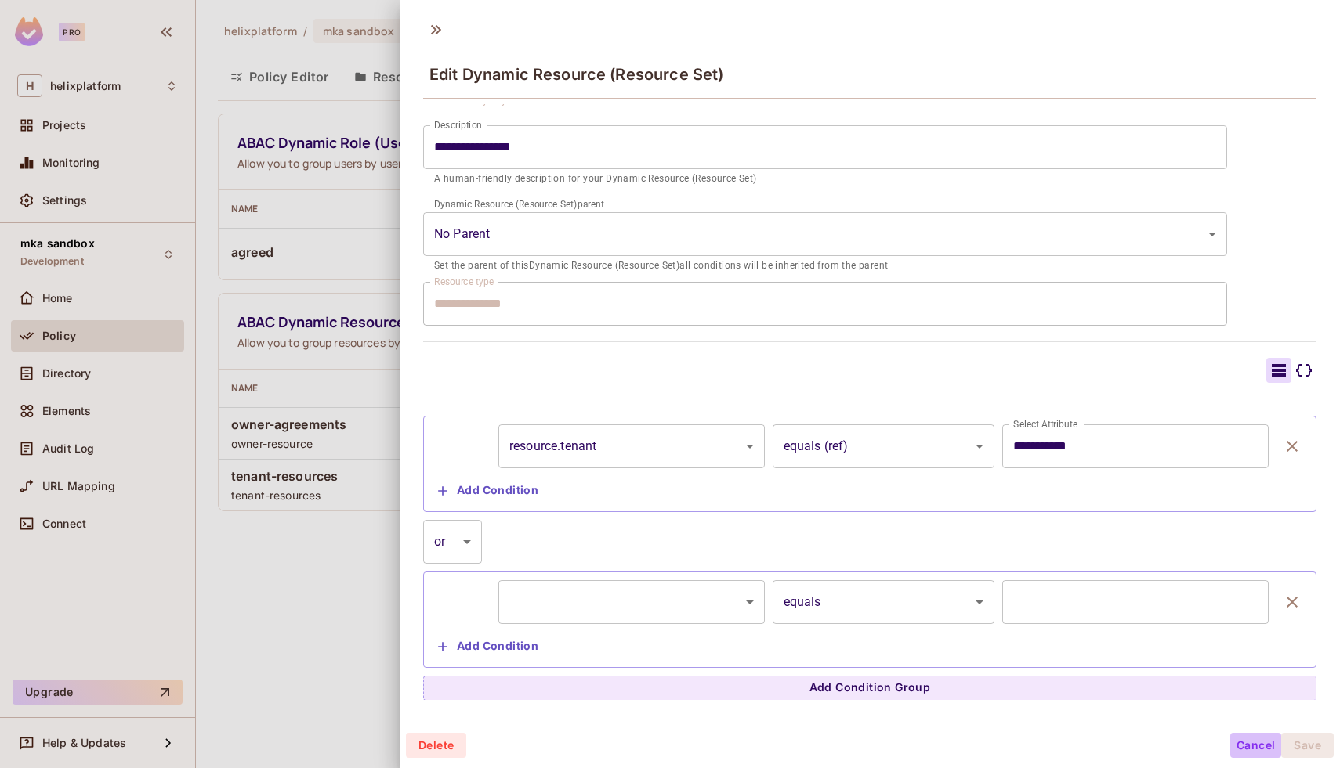
click at [1254, 750] on button "Cancel" at bounding box center [1255, 745] width 51 height 25
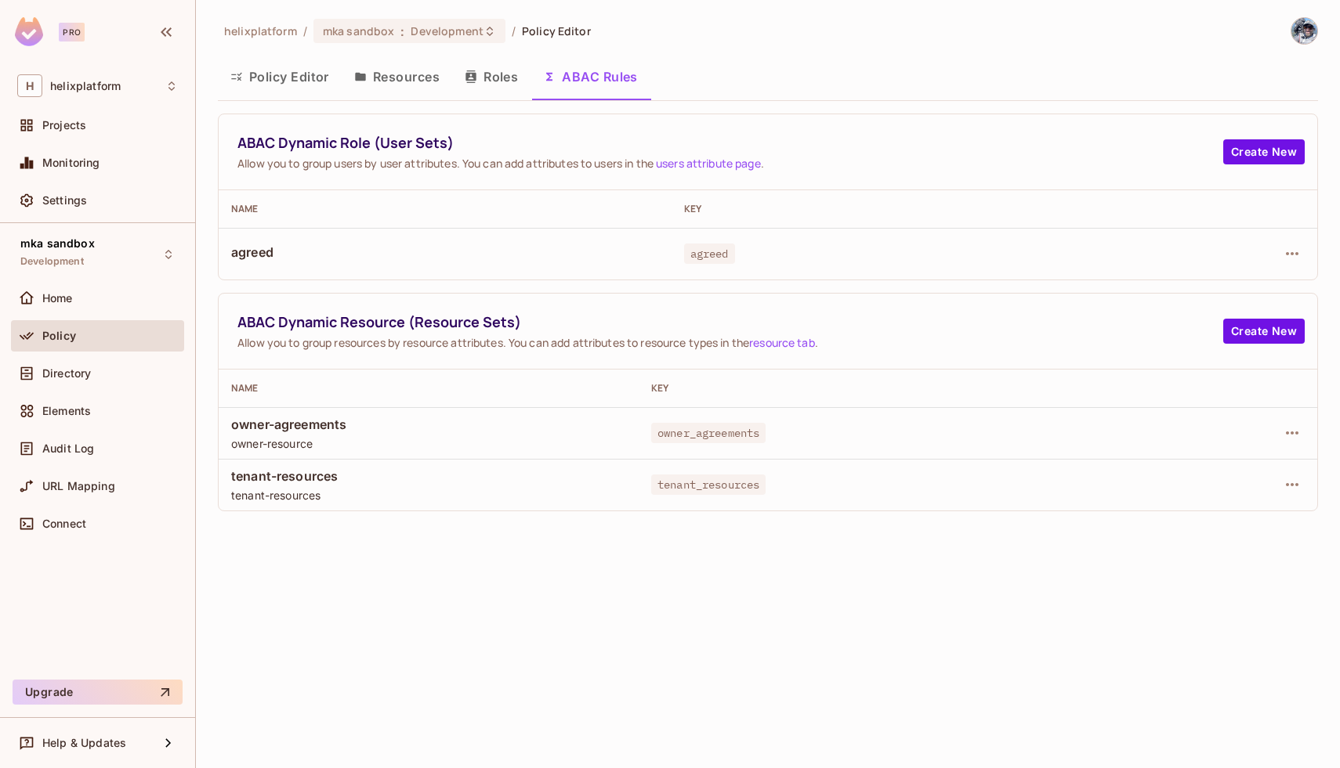
click at [76, 340] on div "Policy" at bounding box center [110, 336] width 136 height 13
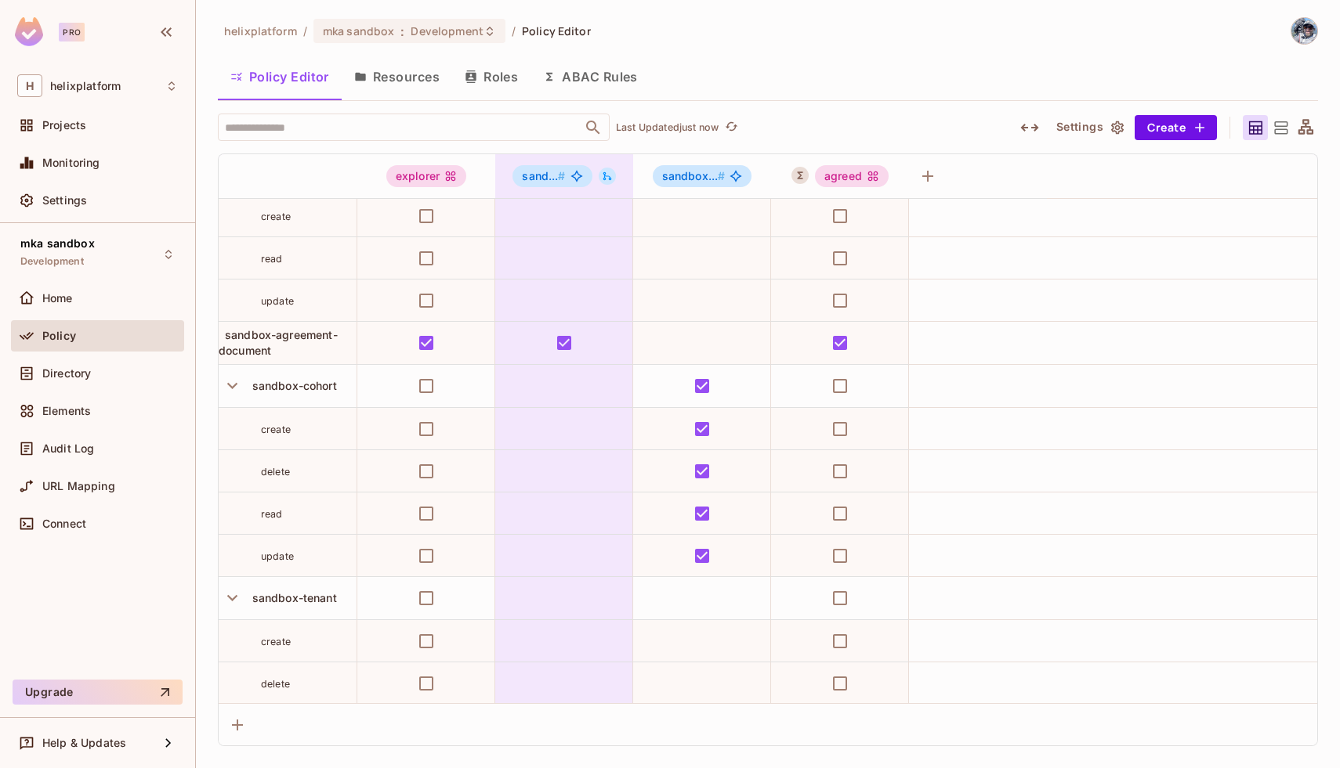
scroll to position [83, 0]
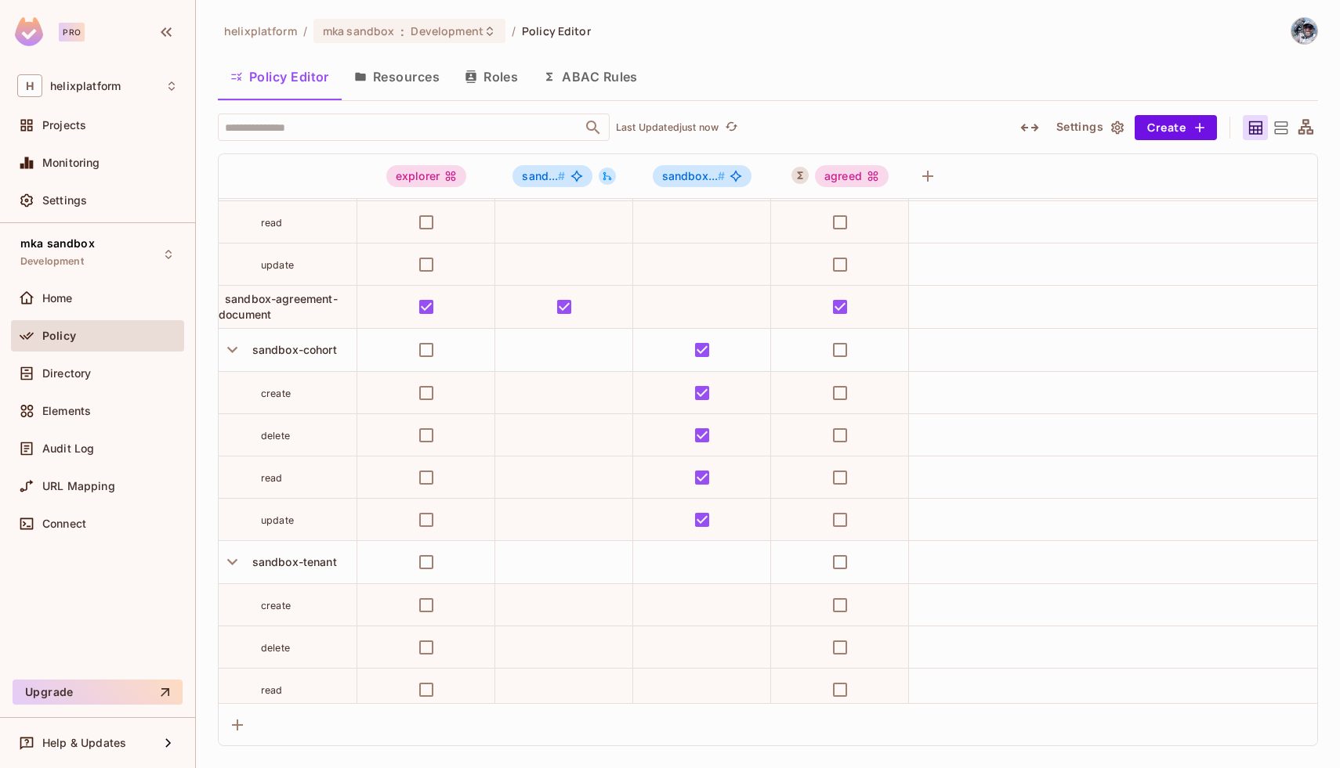
click at [1267, 126] on div at bounding box center [1254, 127] width 25 height 25
click at [1289, 128] on icon at bounding box center [1281, 128] width 20 height 20
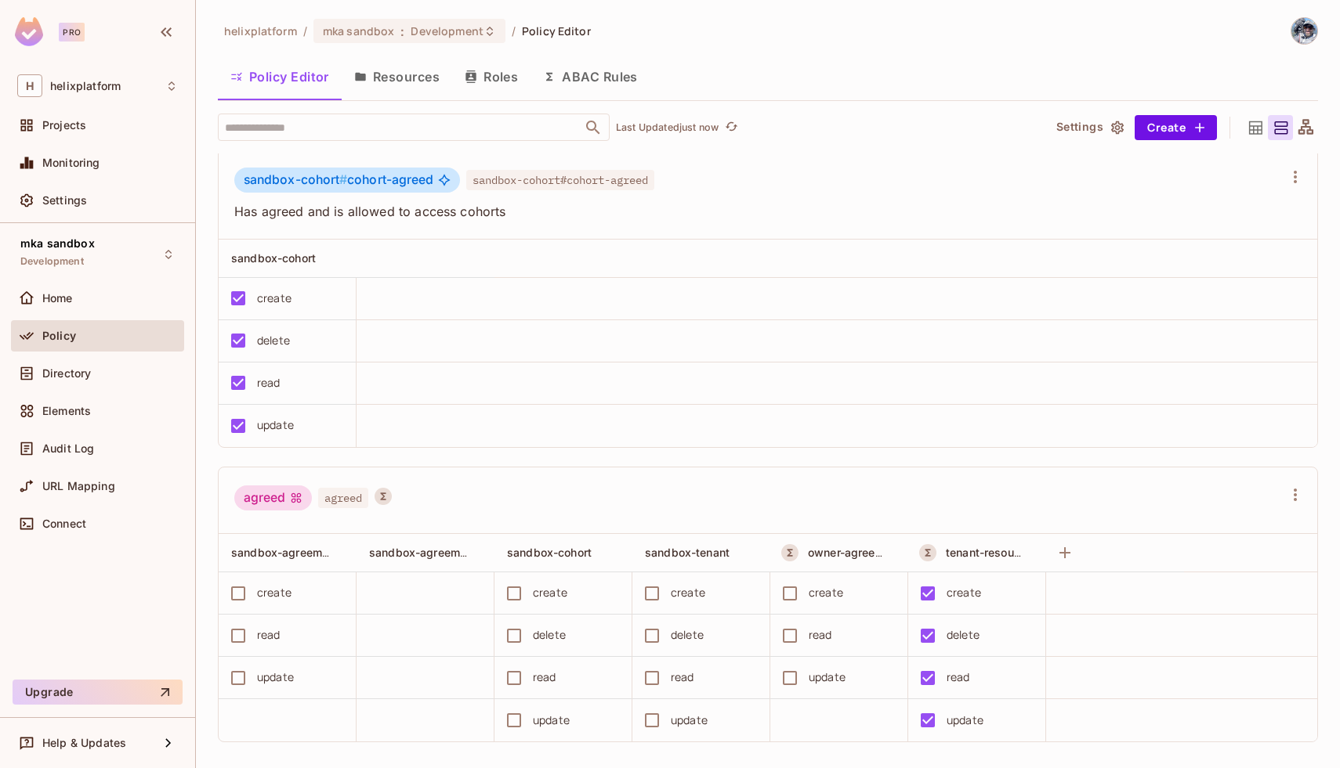
scroll to position [439, 0]
